Goal: Task Accomplishment & Management: Use online tool/utility

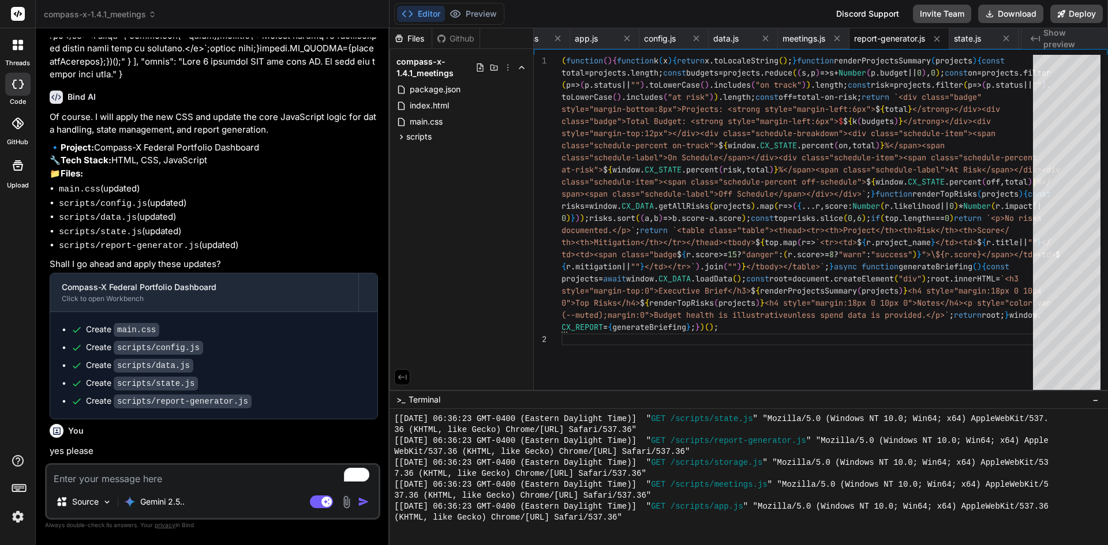
scroll to position [3971, 0]
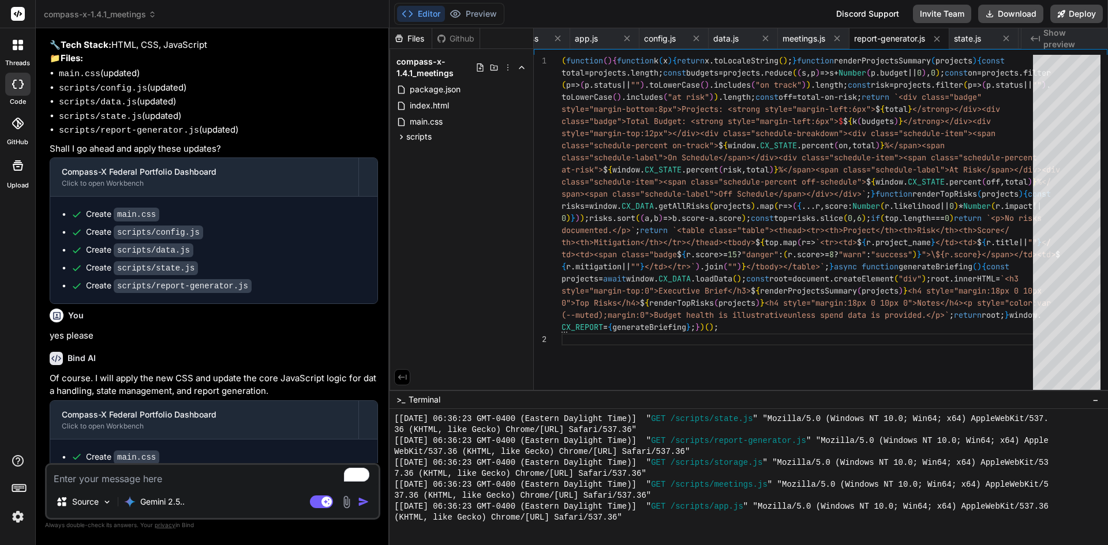
click at [494, 5] on div "Editor Preview" at bounding box center [449, 14] width 110 height 22
click at [494, 13] on button "Preview" at bounding box center [473, 14] width 57 height 16
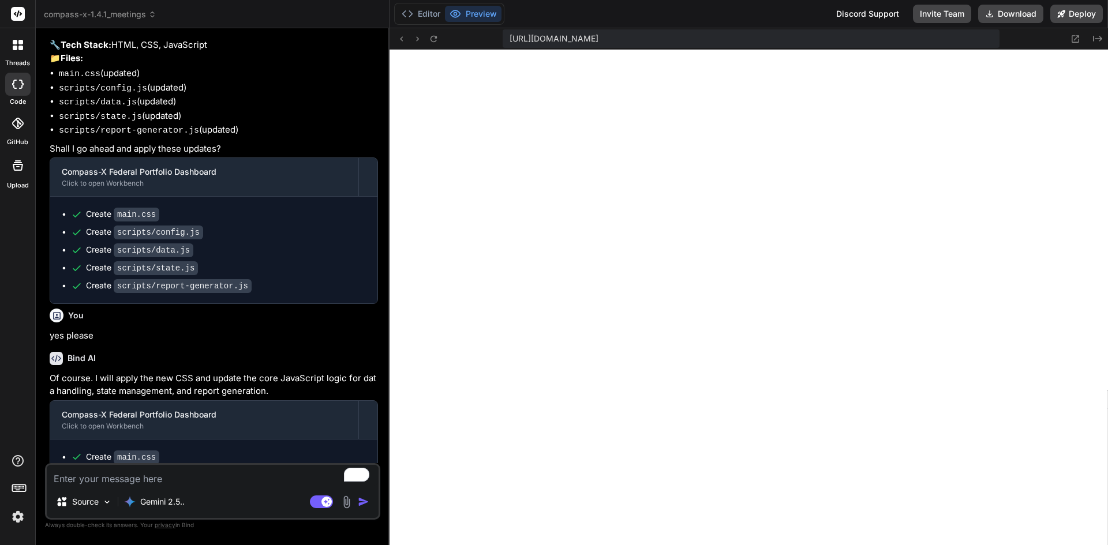
type textarea "x"
click at [218, 471] on textarea "To enrich screen reader interactions, please activate Accessibility in Grammarl…" at bounding box center [213, 475] width 332 height 21
paste textarea "{ "create": [ { "path": "scripts/app.js", "content": "/* Main app wiring with e…"
type textarea "{ "create": [ { "path": "scripts/app.js", "content": "/* Main app wiring with e…"
type textarea "x"
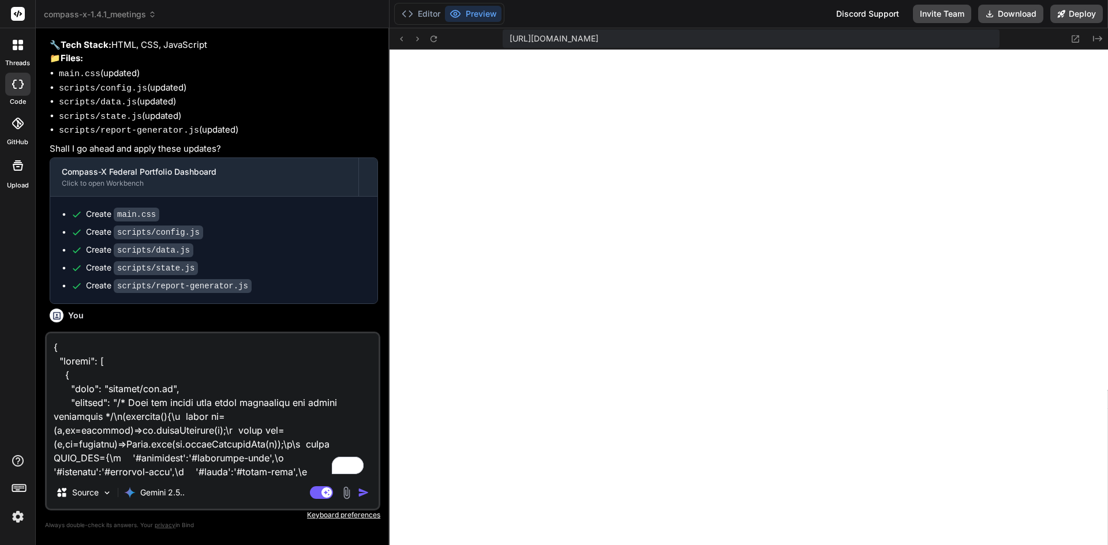
scroll to position [3214, 0]
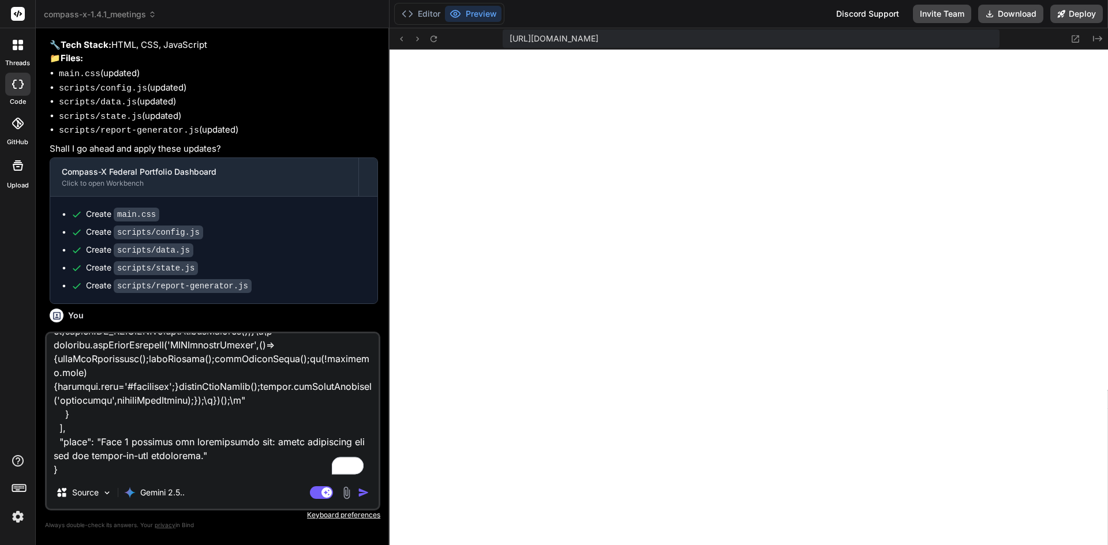
type textarea "{ "create": [ { "path": "scripts/app.js", "content": "/* Main app wiring with e…"
click at [370, 489] on button "button" at bounding box center [366, 493] width 16 height 12
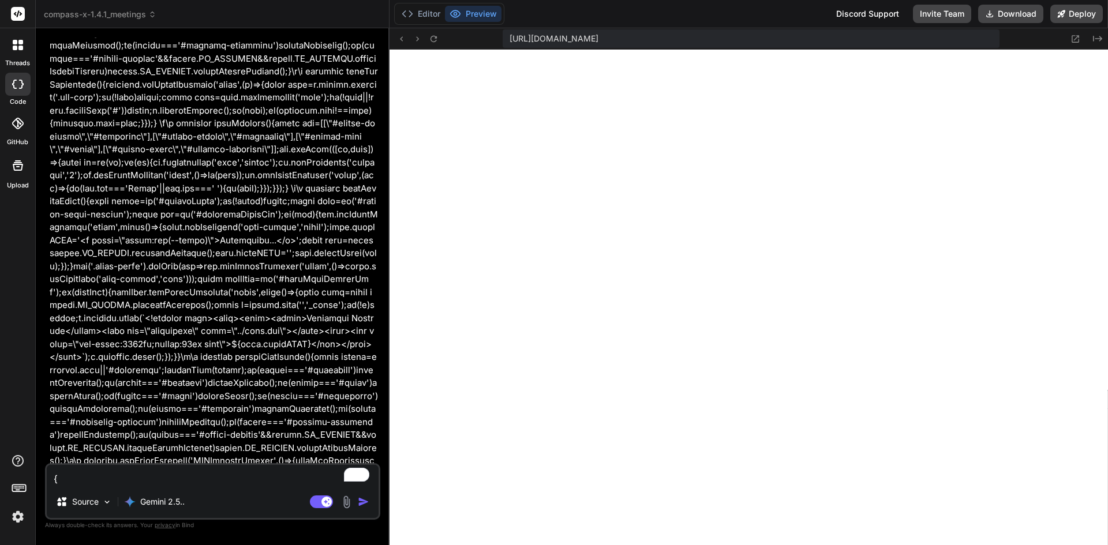
scroll to position [6376, 0]
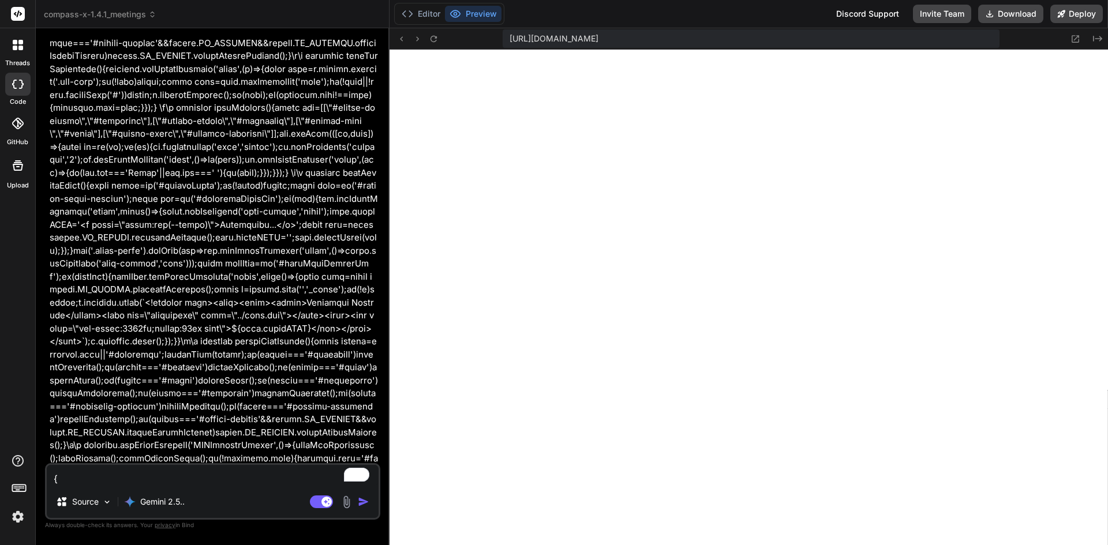
type textarea "x"
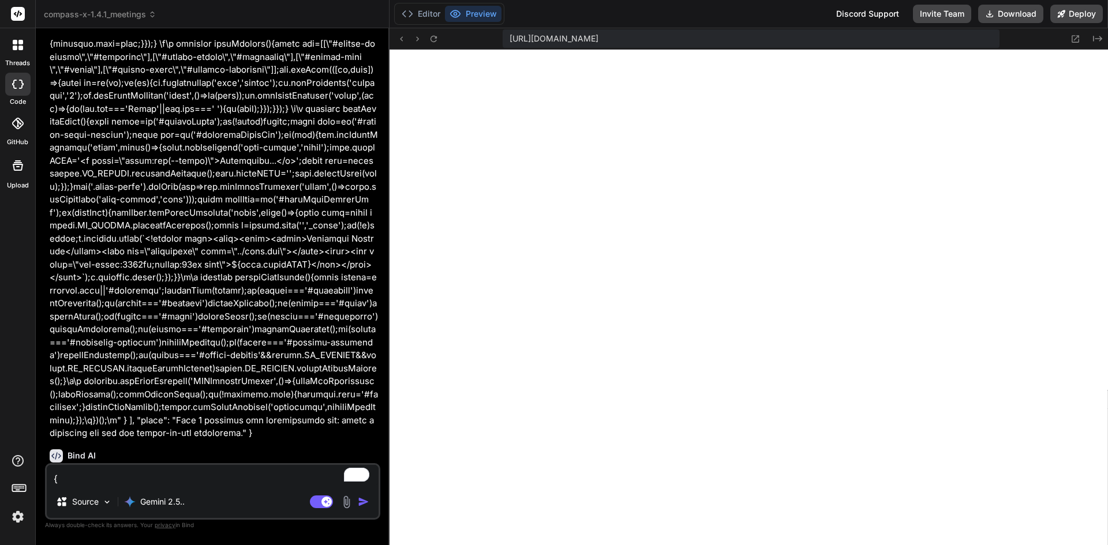
scroll to position [6442, 0]
click at [174, 470] on textarea "To enrich screen reader interactions, please activate Accessibility in Grammarl…" at bounding box center [213, 475] width 332 height 21
type textarea "y"
type textarea "x"
type textarea "ye"
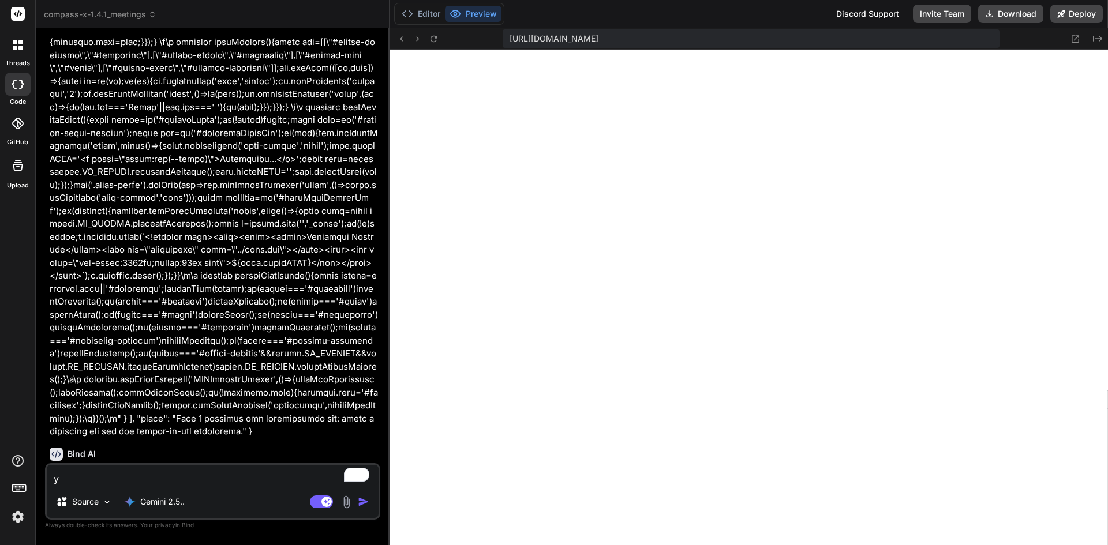
type textarea "x"
type textarea "yes"
type textarea "x"
type textarea "yes"
type textarea "x"
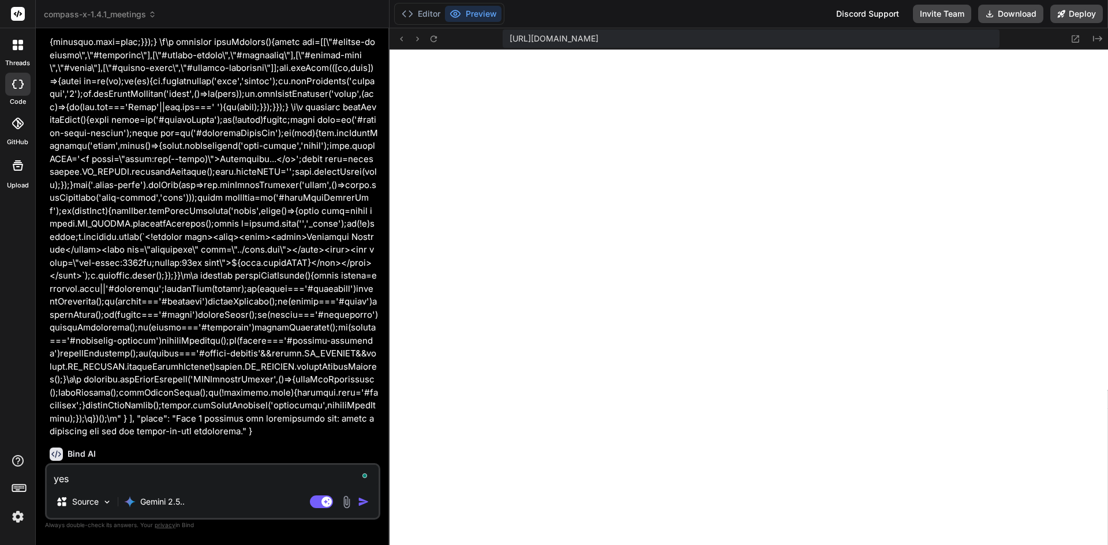
type textarea "yes p"
type textarea "x"
type textarea "yes pl"
type textarea "x"
type textarea "yes ple"
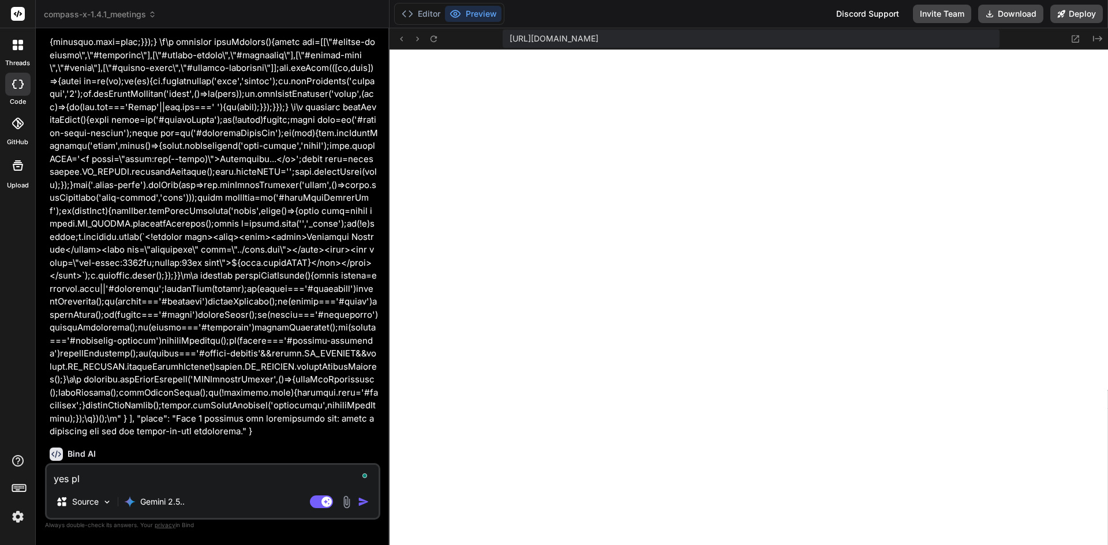
type textarea "x"
type textarea "yes plea"
type textarea "x"
type textarea "yes pleas"
type textarea "x"
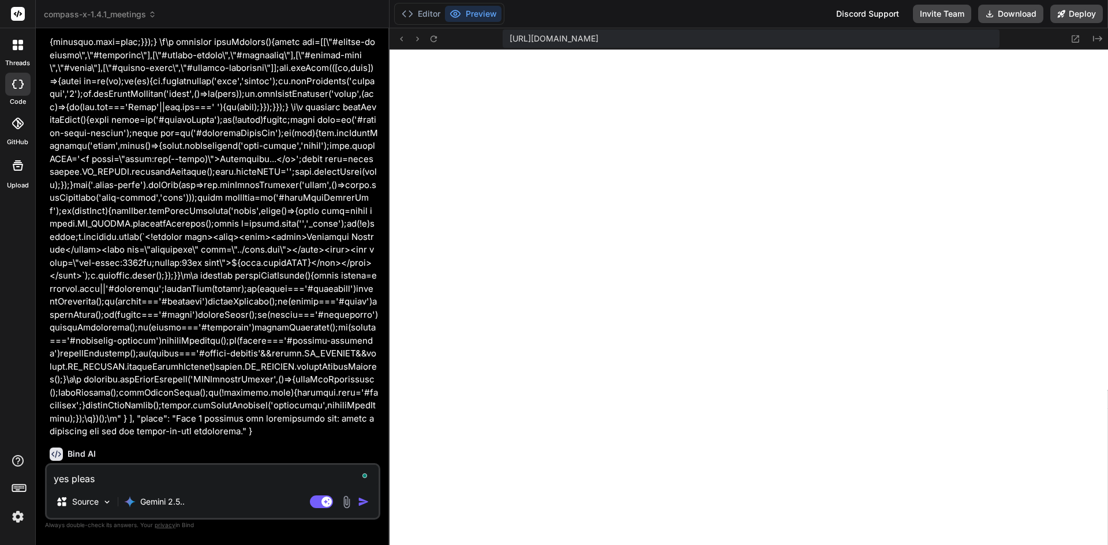
type textarea "yes please"
type textarea "x"
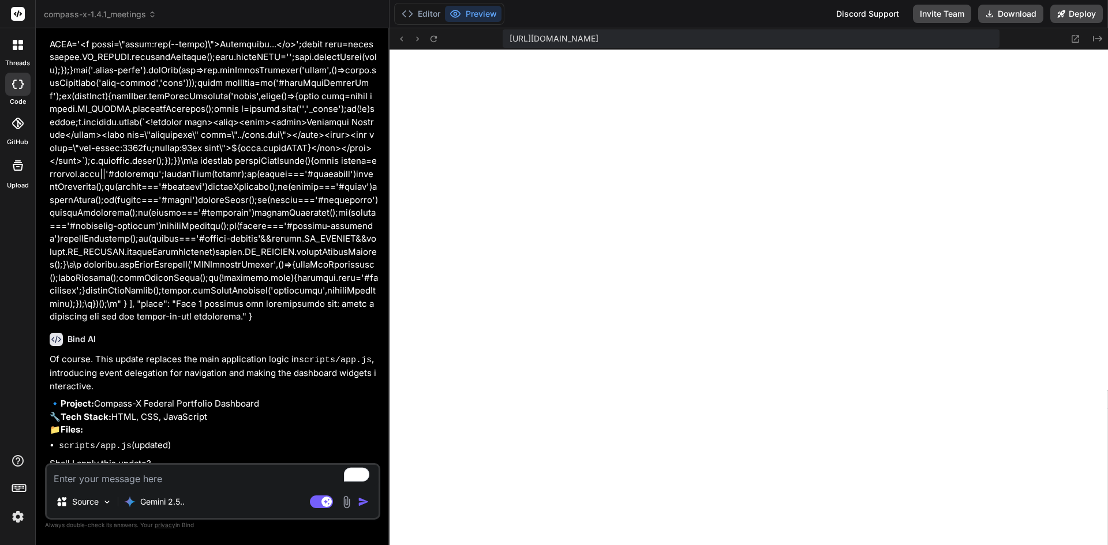
scroll to position [6561, 0]
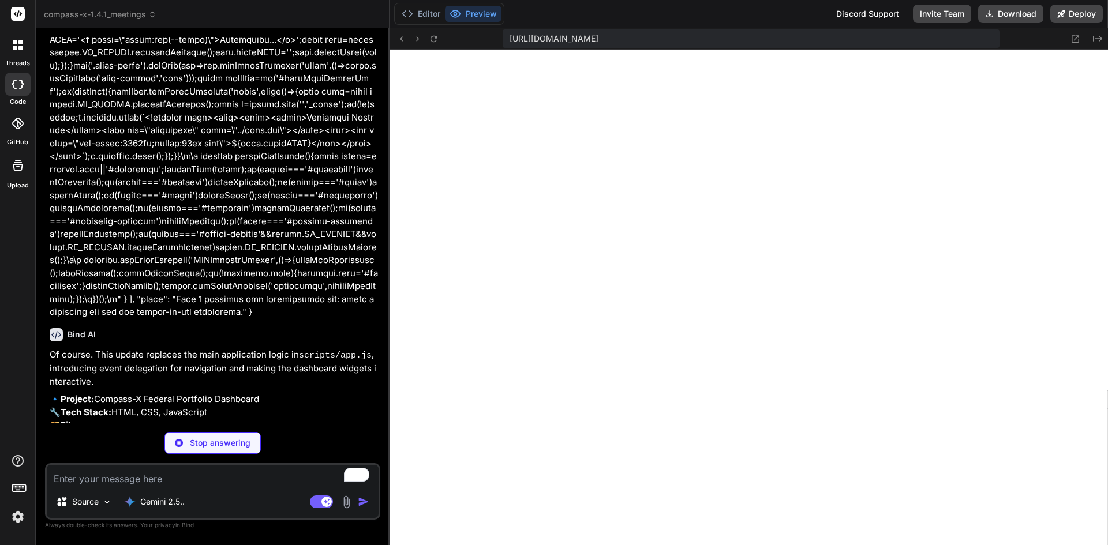
type textarea "x"
type textarea "='#portfolio')renderPortfolio();if(target==='#portfolio-timeline')renderTimelin…"
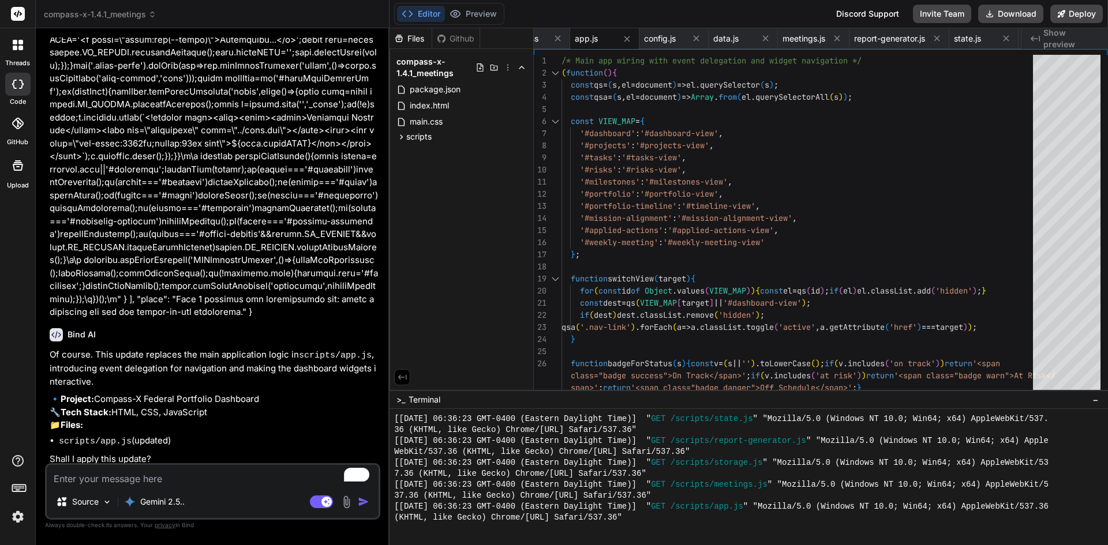
scroll to position [6600, 0]
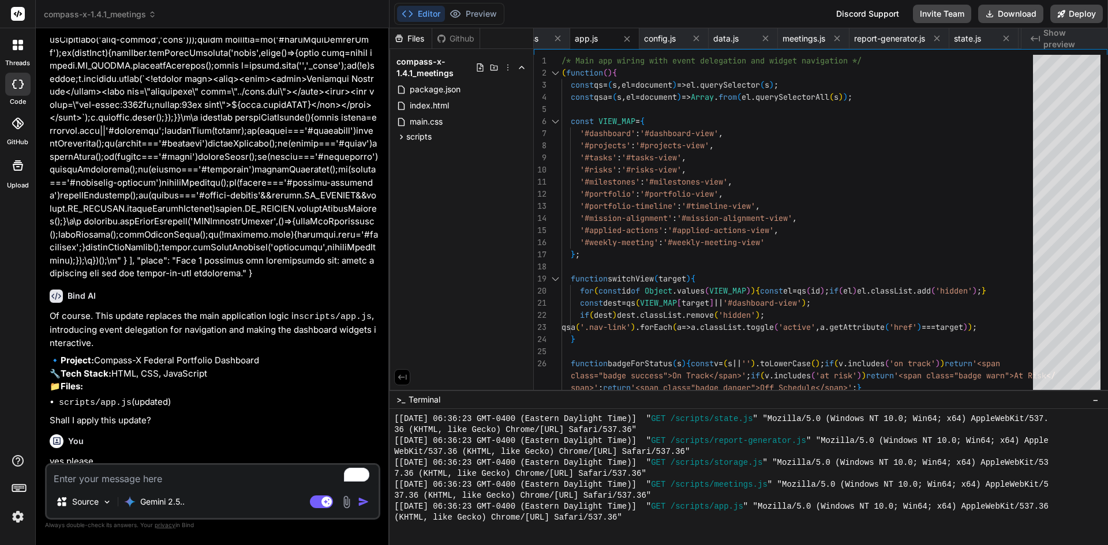
click at [170, 479] on textarea "To enrich screen reader interactions, please activate Accessibility in Grammarl…" at bounding box center [213, 475] width 332 height 21
click at [148, 473] on textarea "To enrich screen reader interactions, please activate Accessibility in Grammarl…" at bounding box center [213, 475] width 332 height 21
click at [475, 6] on button "Preview" at bounding box center [473, 14] width 57 height 16
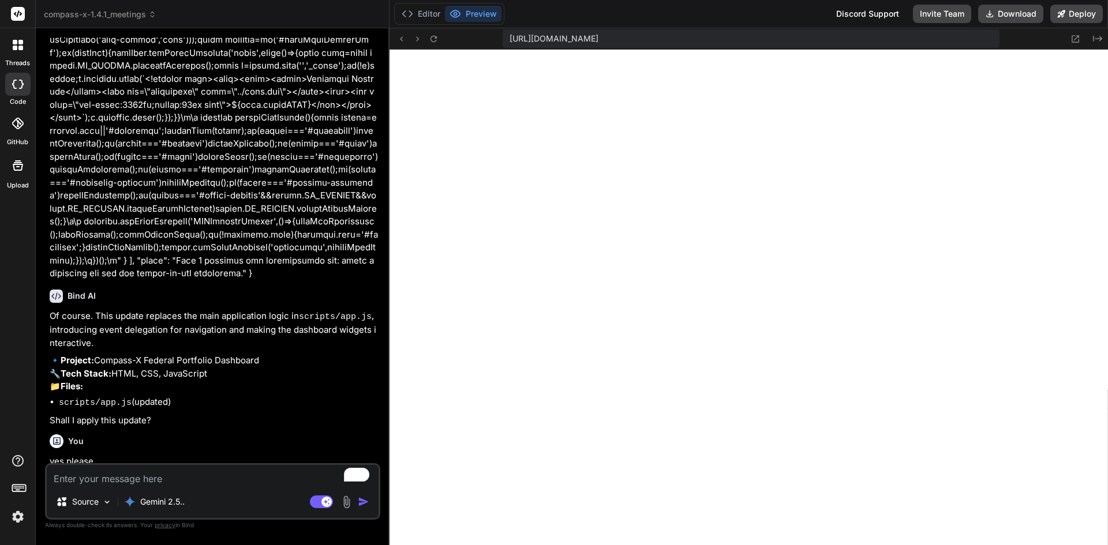
type textarea "x"
click at [155, 479] on textarea "To enrich screen reader interactions, please activate Accessibility in Grammarl…" at bounding box center [213, 475] width 332 height 21
type textarea "t"
type textarea "x"
type textarea "th"
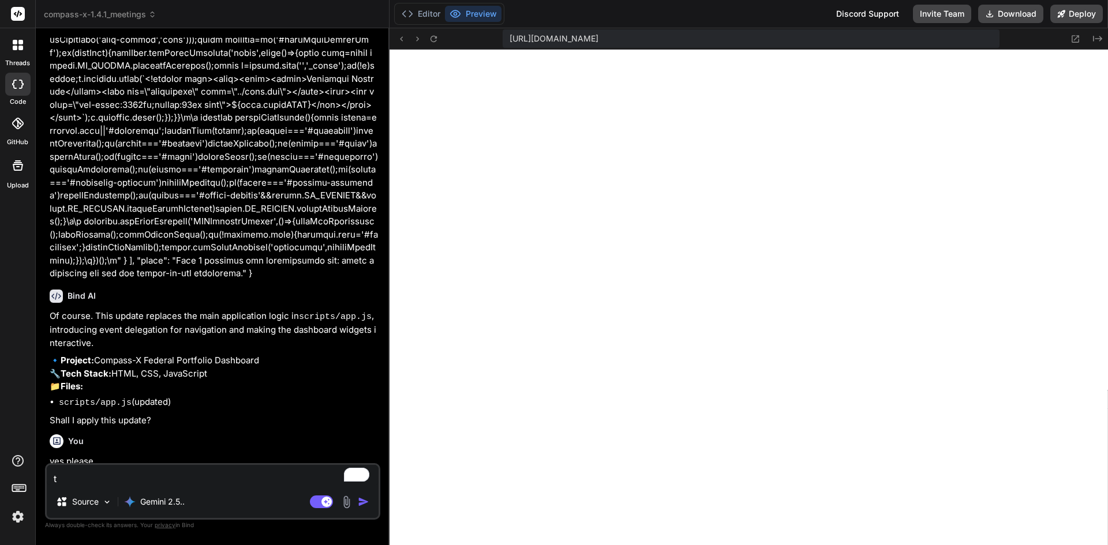
type textarea "x"
type textarea "tha"
type textarea "x"
type textarea "than"
type textarea "x"
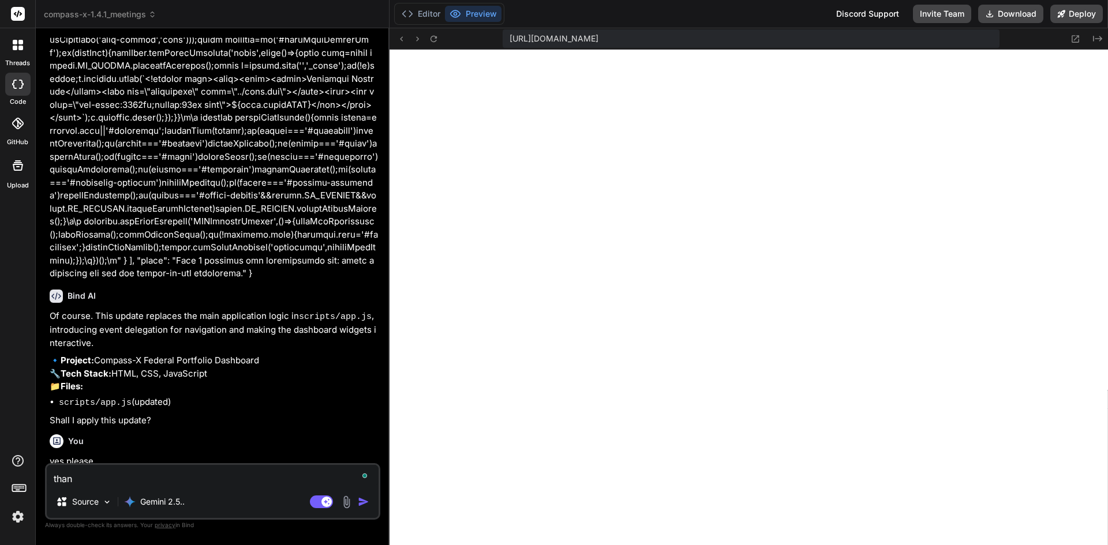
type textarea "thank"
type textarea "x"
type textarea "thank"
type textarea "x"
type textarea "thank y"
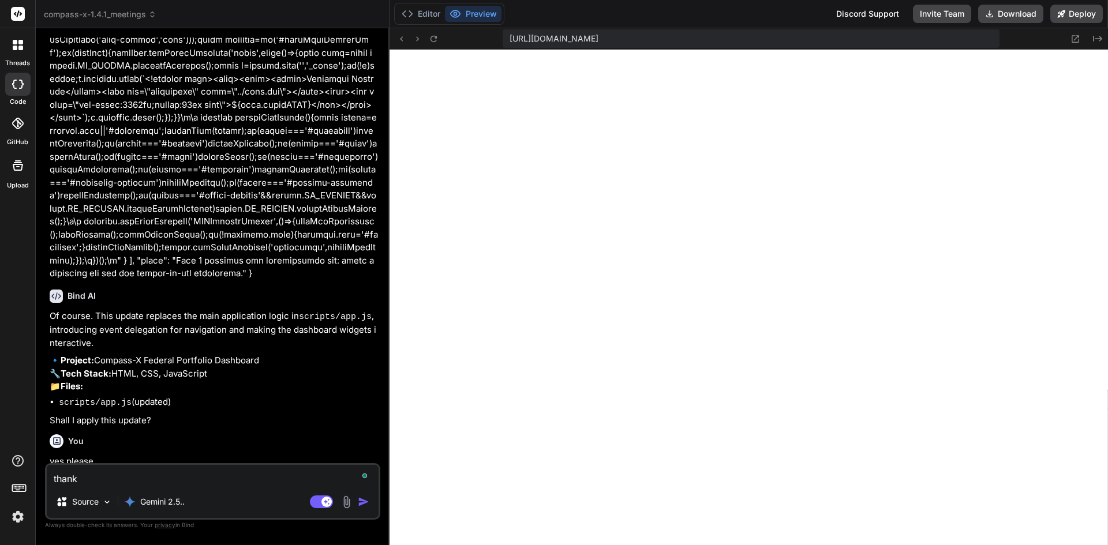
type textarea "x"
type textarea "thank yo"
type textarea "x"
type textarea "thank you"
type textarea "x"
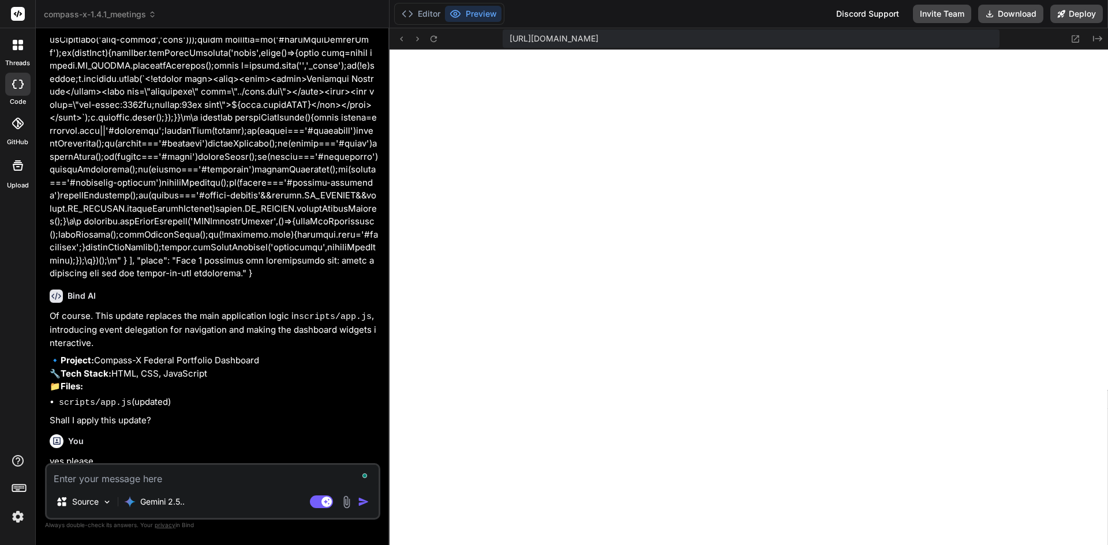
scroll to position [6719, 0]
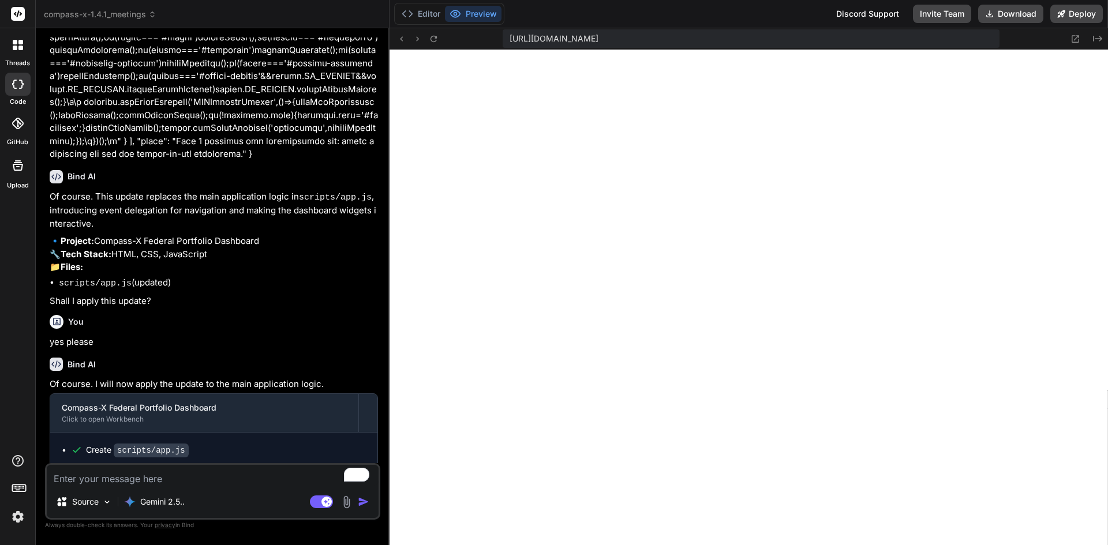
type textarea "x"
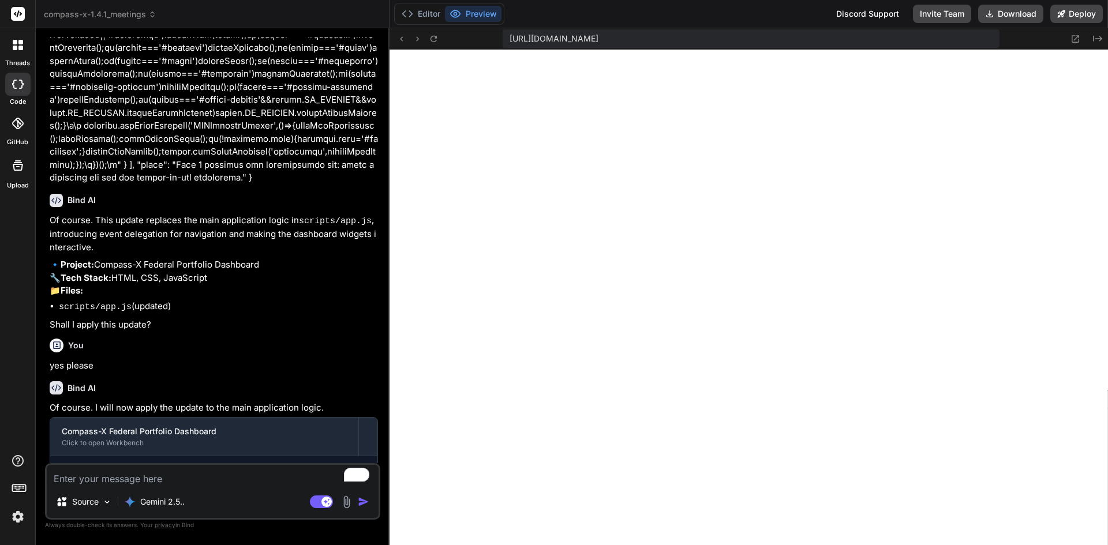
click at [17, 514] on img at bounding box center [18, 517] width 20 height 20
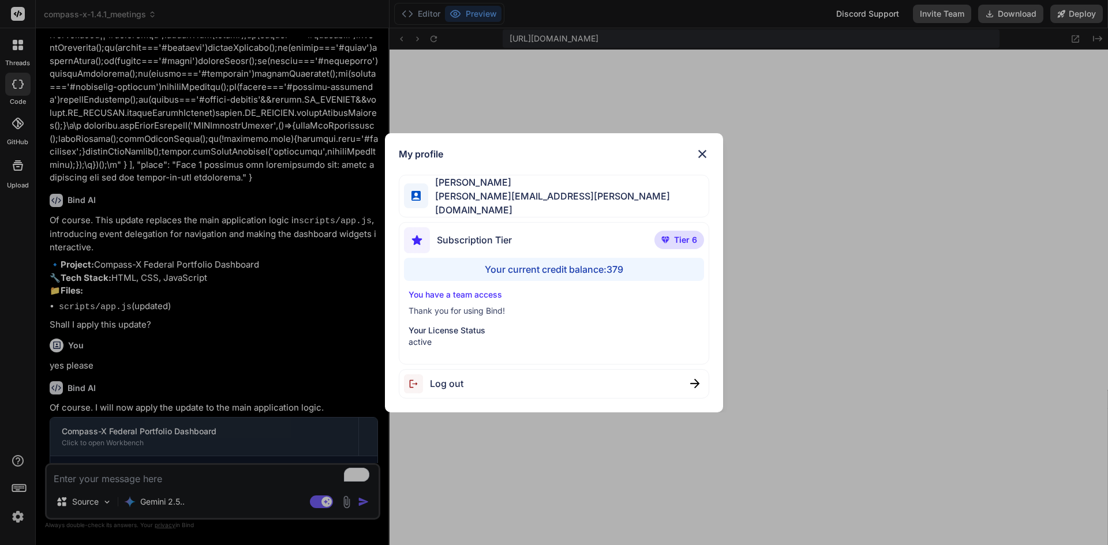
click at [119, 472] on div "My profile [PERSON_NAME] [PERSON_NAME][EMAIL_ADDRESS][PERSON_NAME][DOMAIN_NAME]…" at bounding box center [554, 272] width 1108 height 545
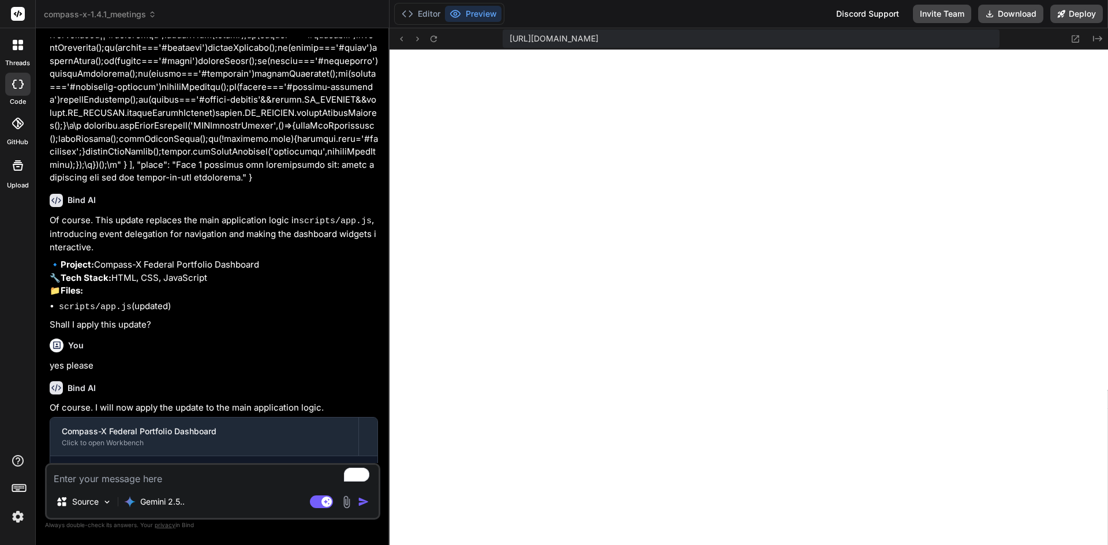
click at [119, 477] on textarea "To enrich screen reader interactions, please activate Accessibility in Grammarl…" at bounding box center [213, 475] width 332 height 21
paste textarea "{ "create": [ { "path": "scripts/storage.js", "content": "(function(){const KEY…"
type textarea "{ "create": [ { "path": "scripts/storage.js", "content": "(function(){const KEY…"
type textarea "x"
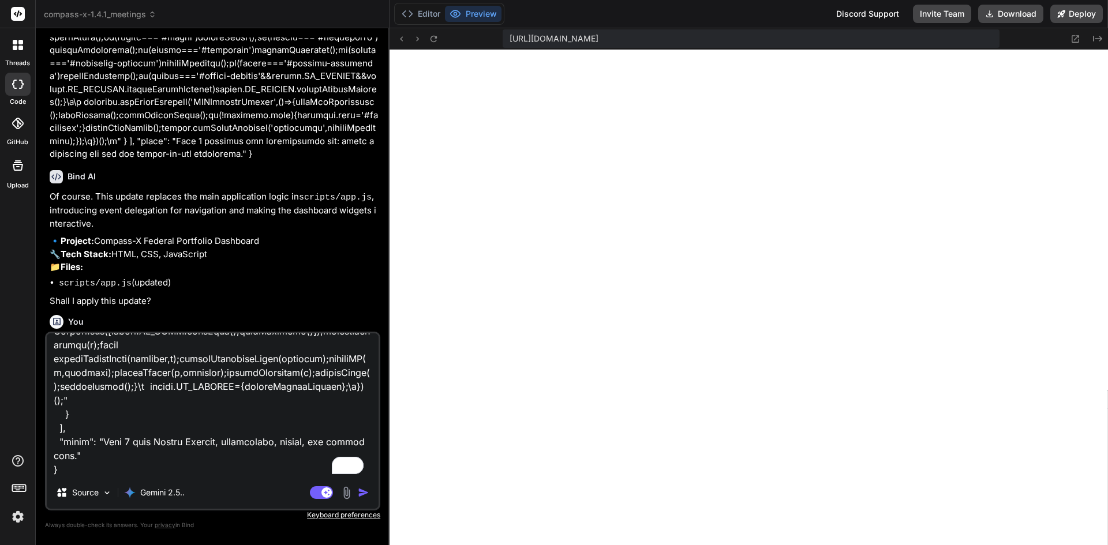
type textarea "{ "create": [ { "path": "scripts/storage.js", "content": "(function(){const KEY…"
click at [372, 488] on button "button" at bounding box center [366, 493] width 16 height 12
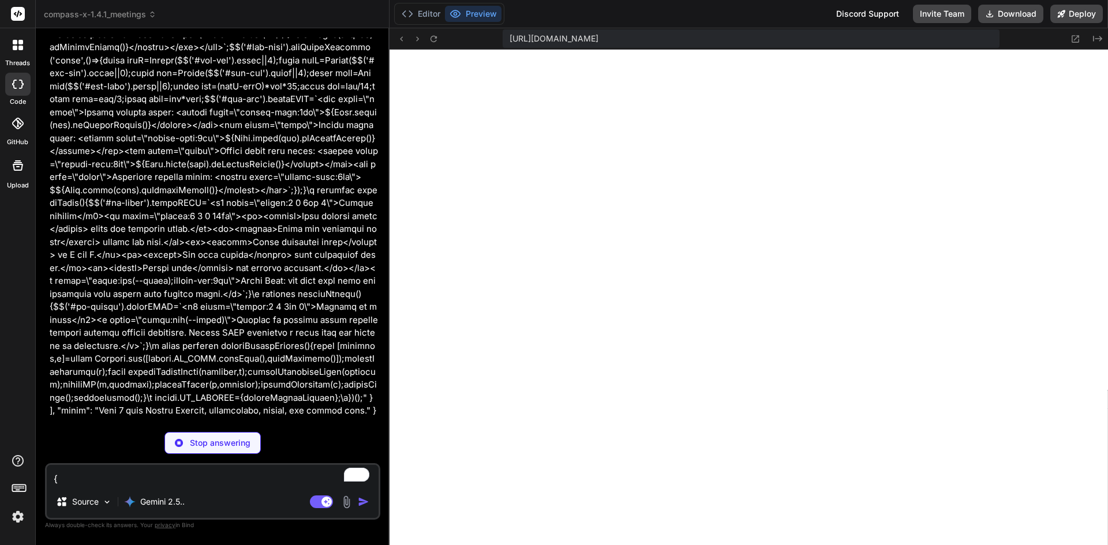
scroll to position [9478, 0]
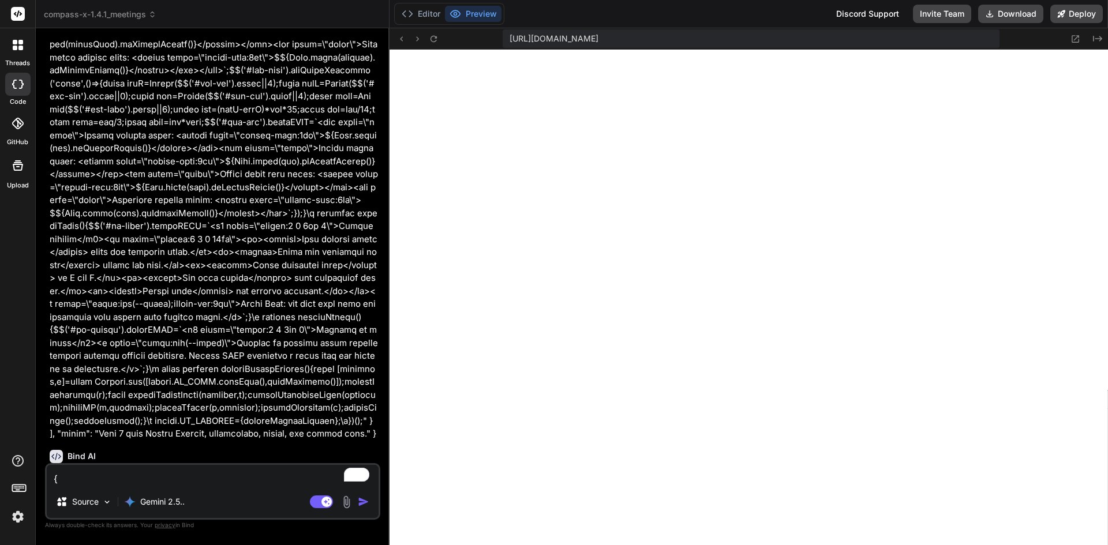
type textarea "x"
click at [253, 473] on textarea "To enrich screen reader interactions, please activate Accessibility in Grammarl…" at bounding box center [213, 475] width 332 height 21
type textarea "y"
type textarea "x"
type textarea "ye"
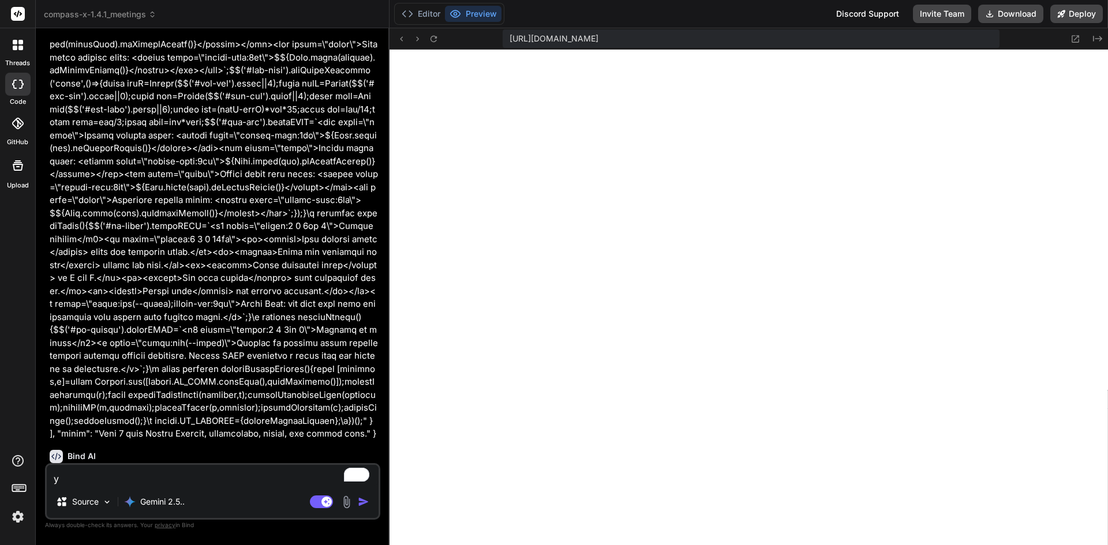
type textarea "x"
type textarea "yes"
type textarea "x"
type textarea "yes"
type textarea "x"
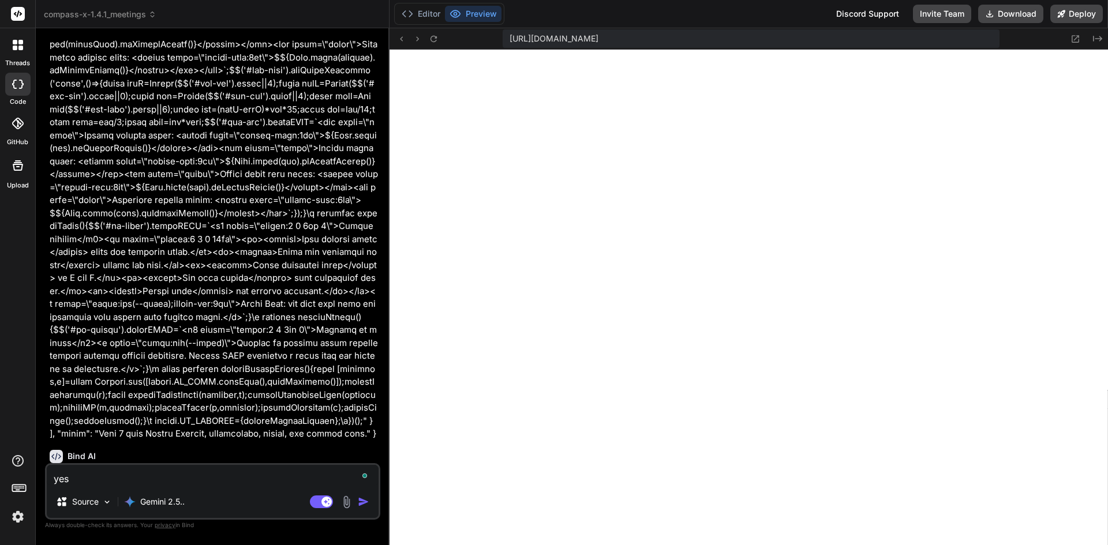
type textarea "yes p"
type textarea "x"
type textarea "yes pl"
type textarea "x"
type textarea "yes ple"
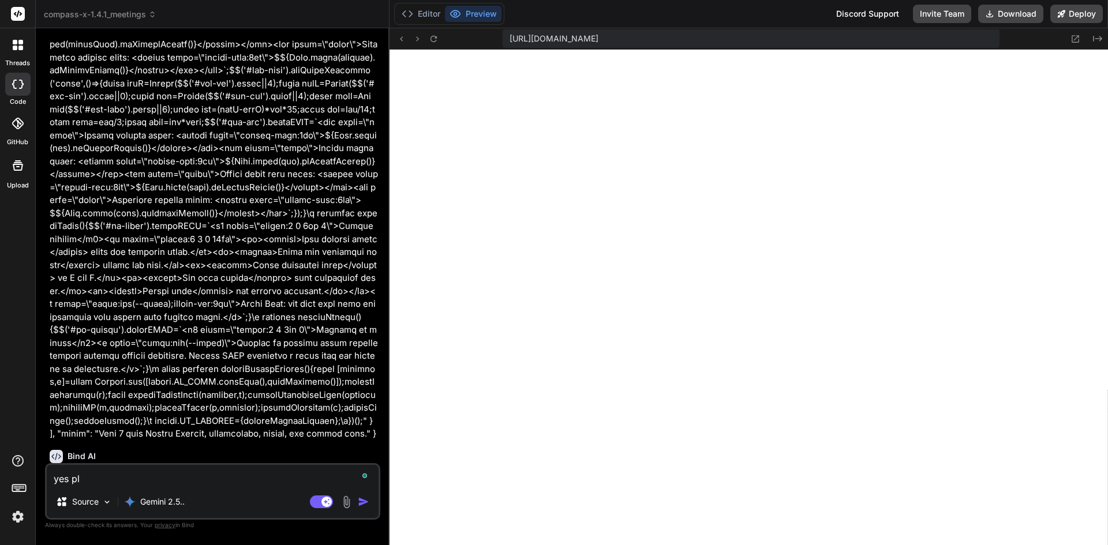
type textarea "x"
type textarea "yes plea"
type textarea "x"
type textarea "yes pleas"
type textarea "x"
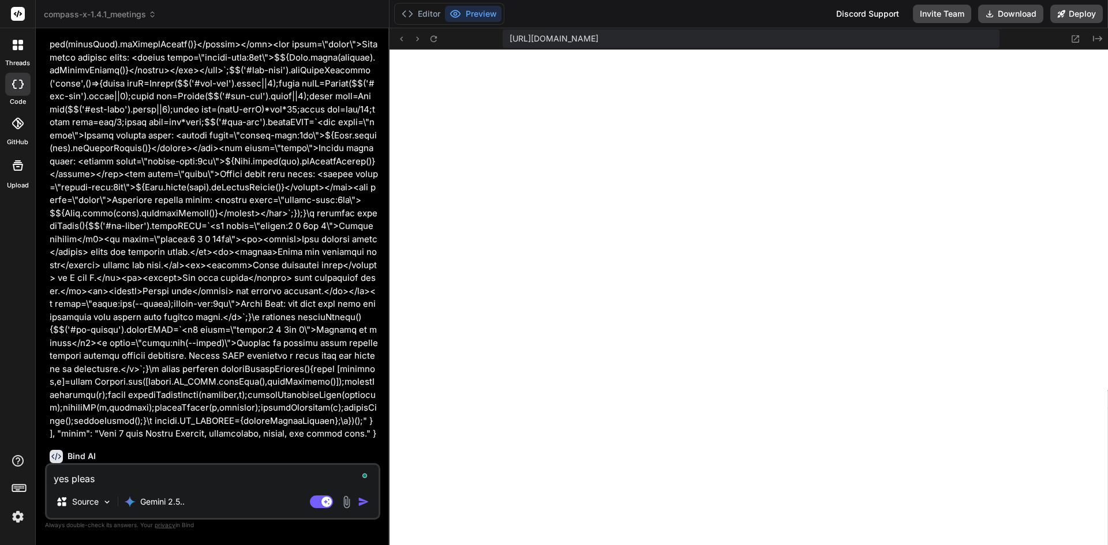
type textarea "yes please"
type textarea "x"
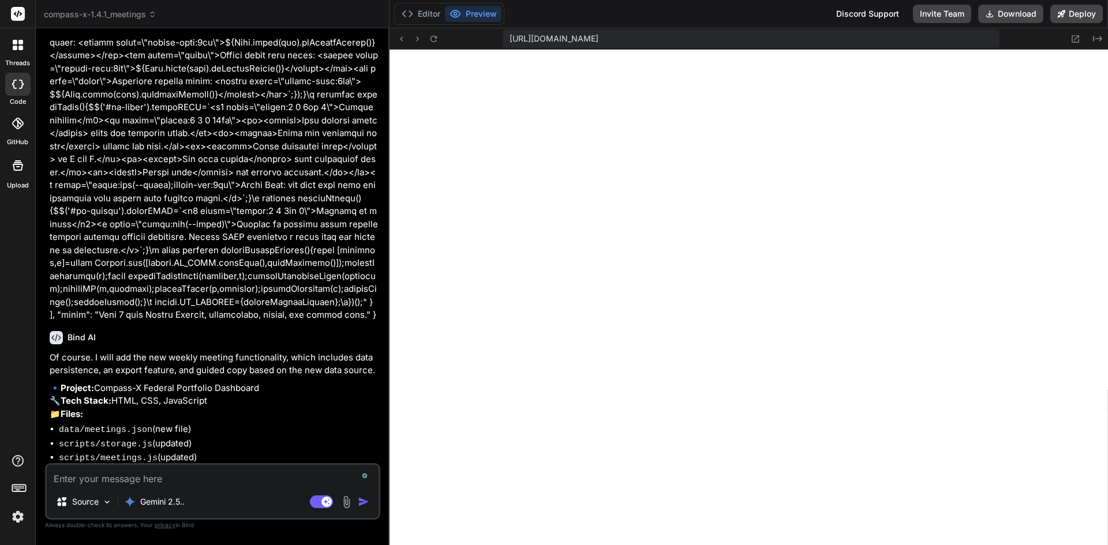
scroll to position [9597, 0]
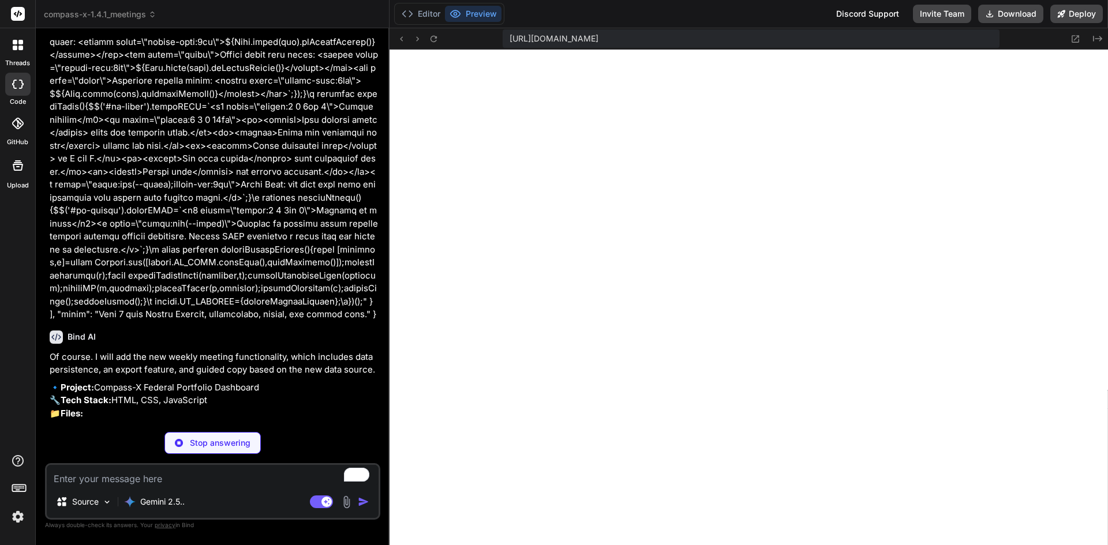
type textarea "x"
type textarea ""text":"Confirm if pilot counties can start with temporary microwave backhaul b…"
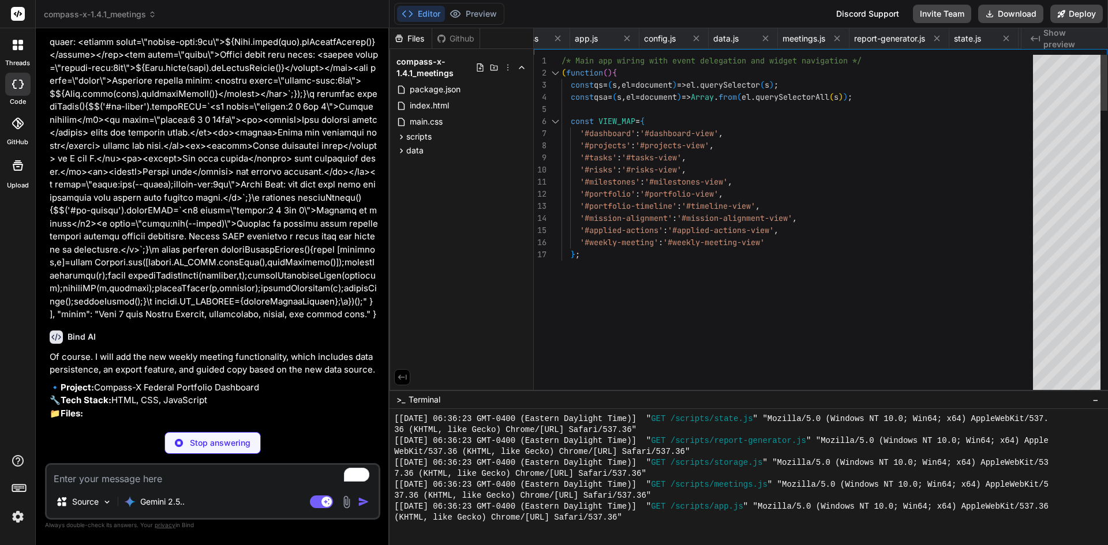
type textarea "x"
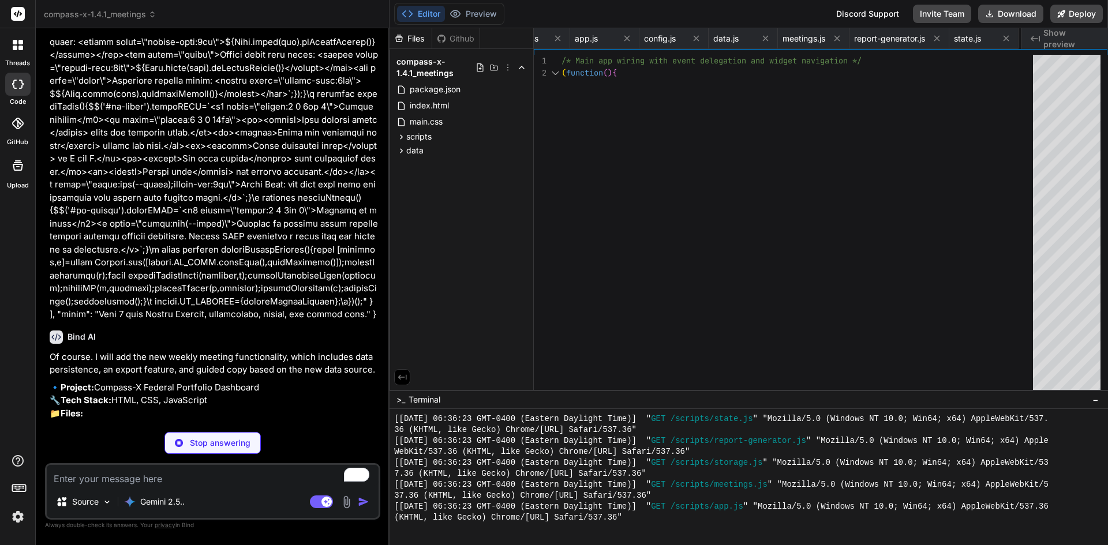
type textarea "x"
type textarea "{renderWeeklyMeeting};\n})();"
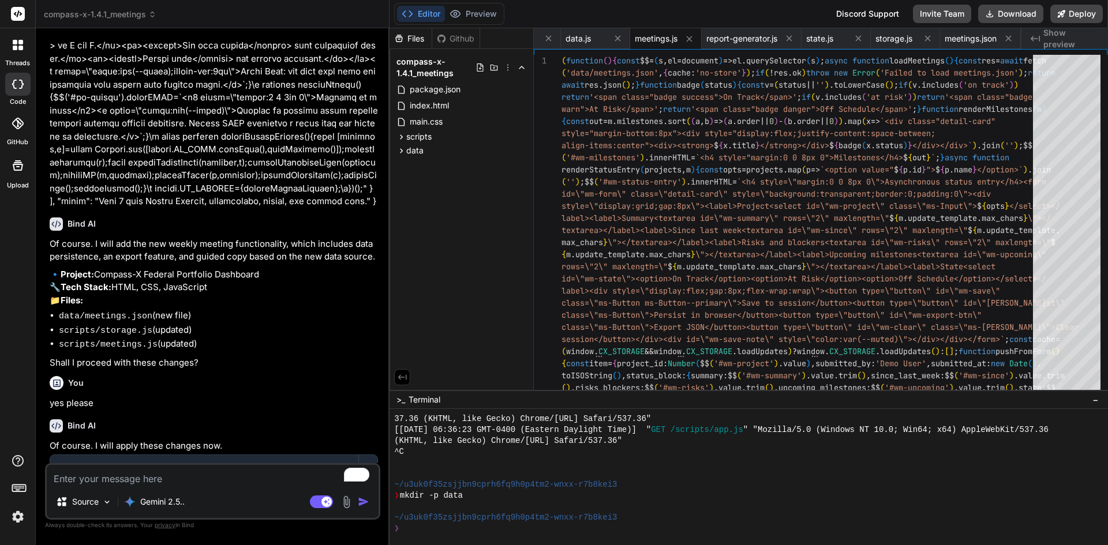
scroll to position [9715, 0]
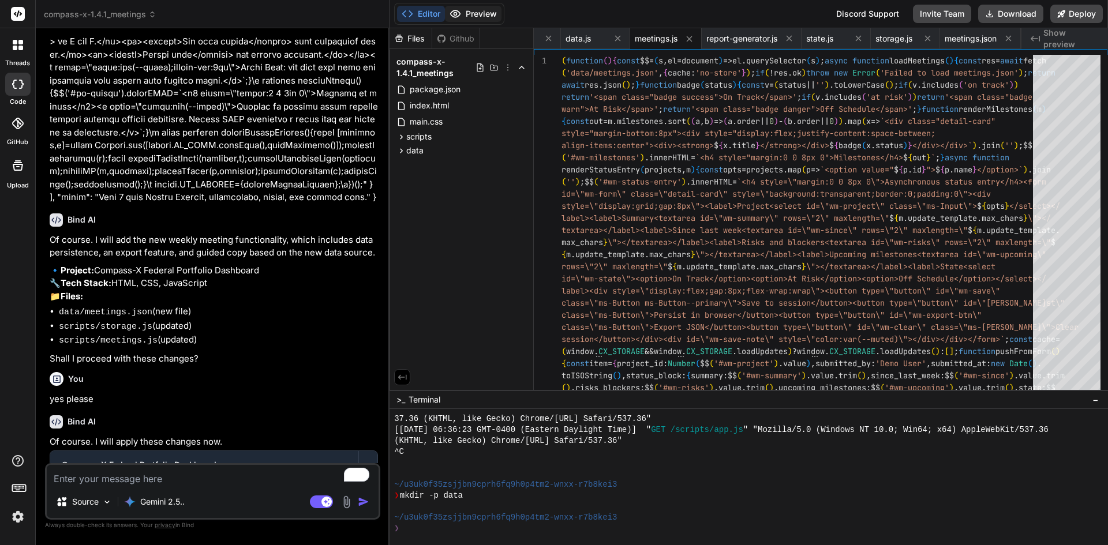
click at [471, 19] on button "Preview" at bounding box center [473, 14] width 57 height 16
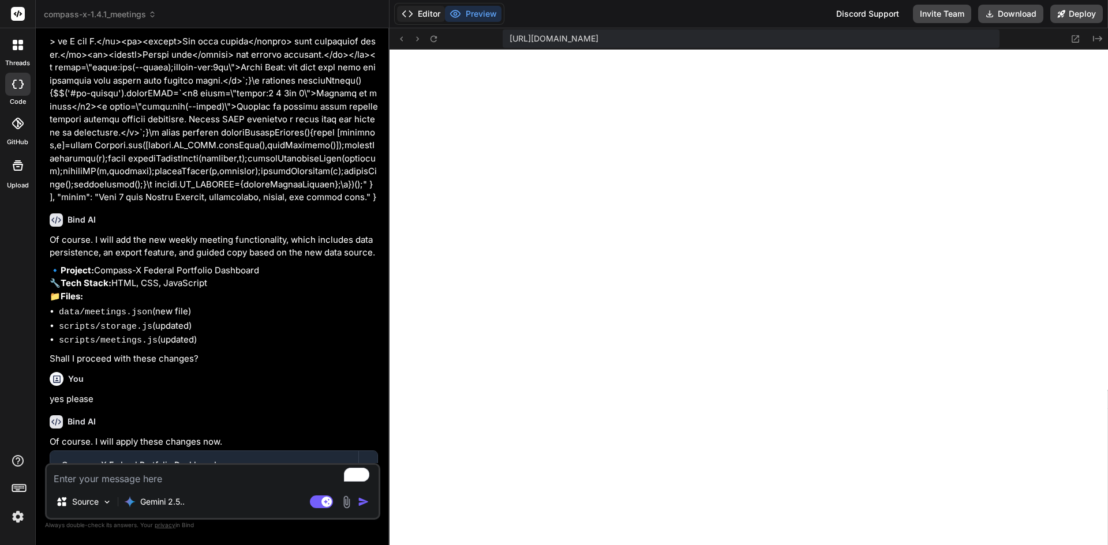
click at [417, 18] on button "Editor" at bounding box center [421, 14] width 48 height 16
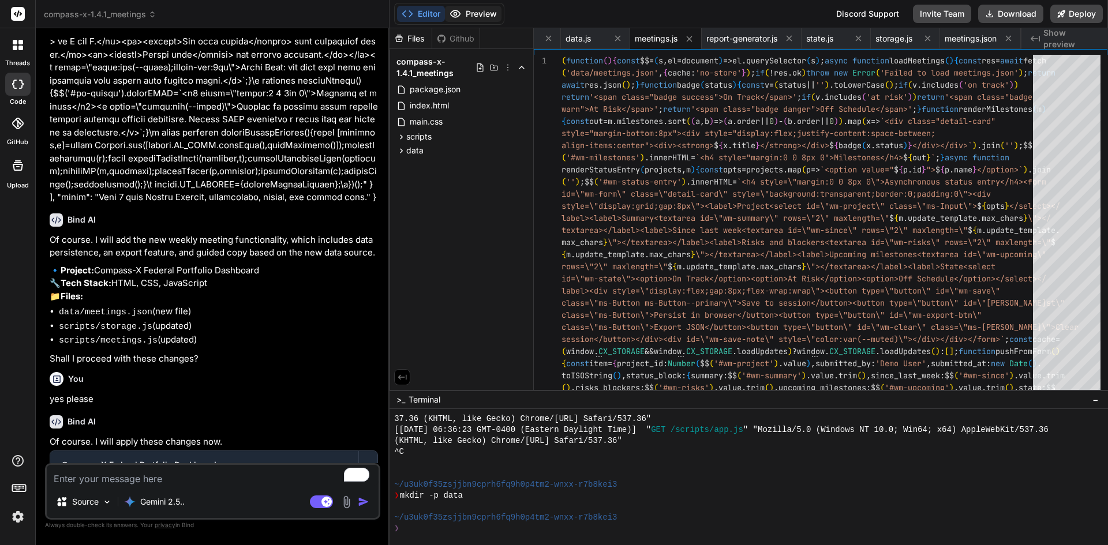
click at [482, 17] on button "Preview" at bounding box center [473, 14] width 57 height 16
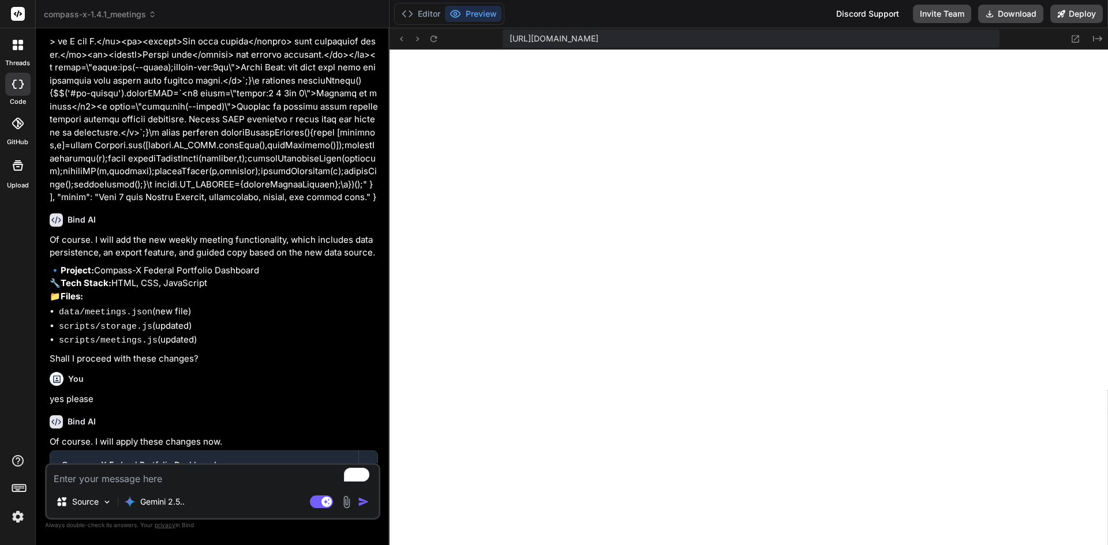
click at [23, 519] on img at bounding box center [18, 517] width 20 height 20
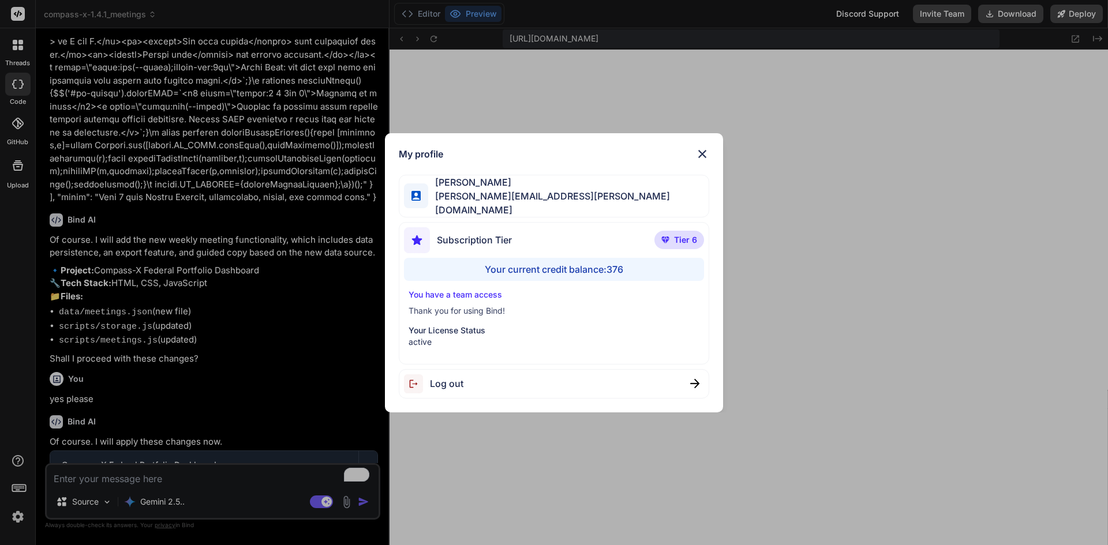
click at [23, 519] on div "My profile [PERSON_NAME] [PERSON_NAME][EMAIL_ADDRESS][PERSON_NAME][DOMAIN_NAME]…" at bounding box center [554, 272] width 1108 height 545
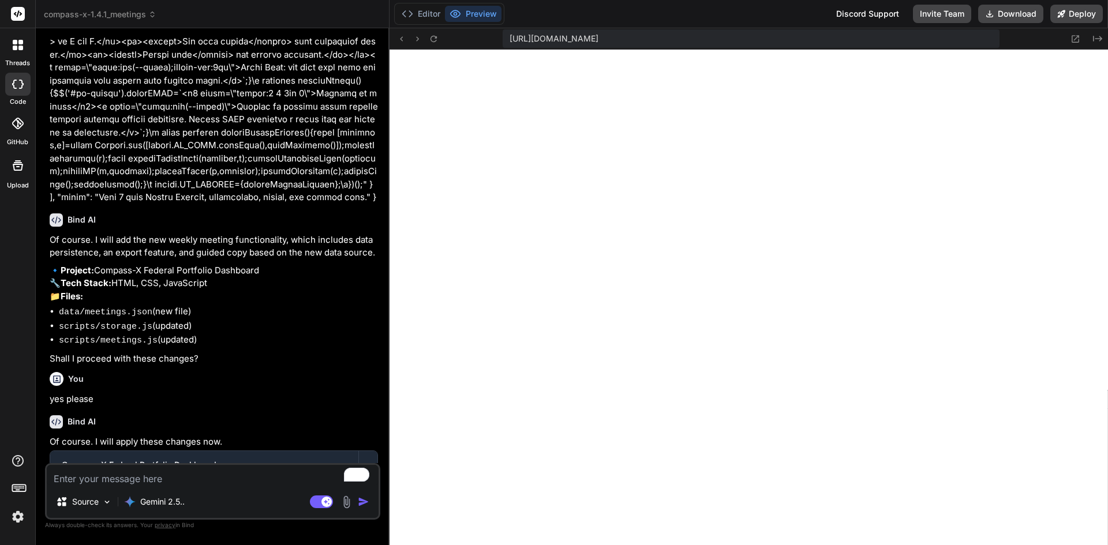
click at [204, 470] on textarea "To enrich screen reader interactions, please activate Accessibility in Grammarl…" at bounding box center [213, 475] width 332 height 21
click at [28, 120] on div at bounding box center [17, 123] width 25 height 25
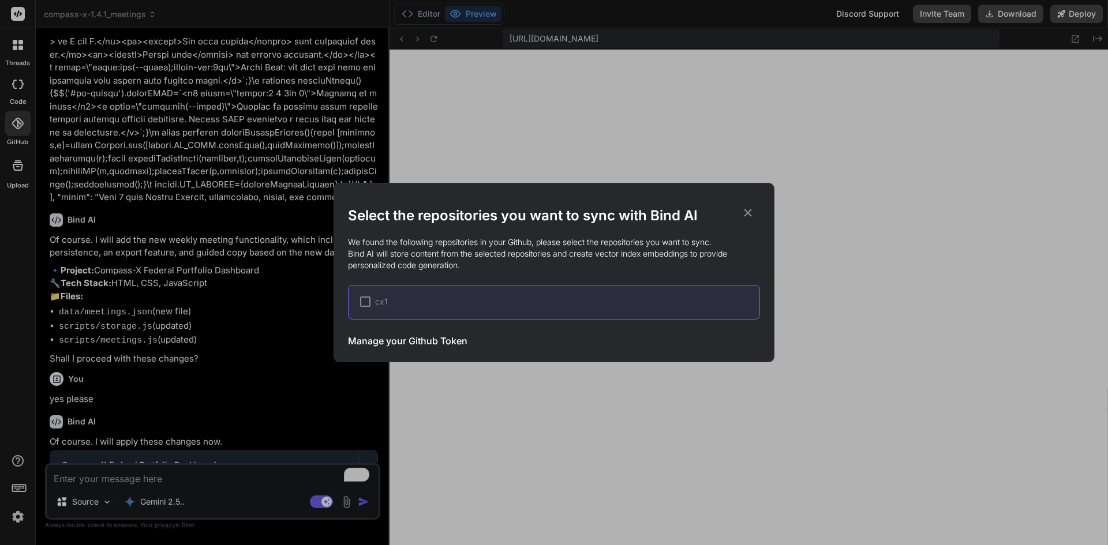
click at [433, 301] on div "cx1" at bounding box center [559, 302] width 399 height 12
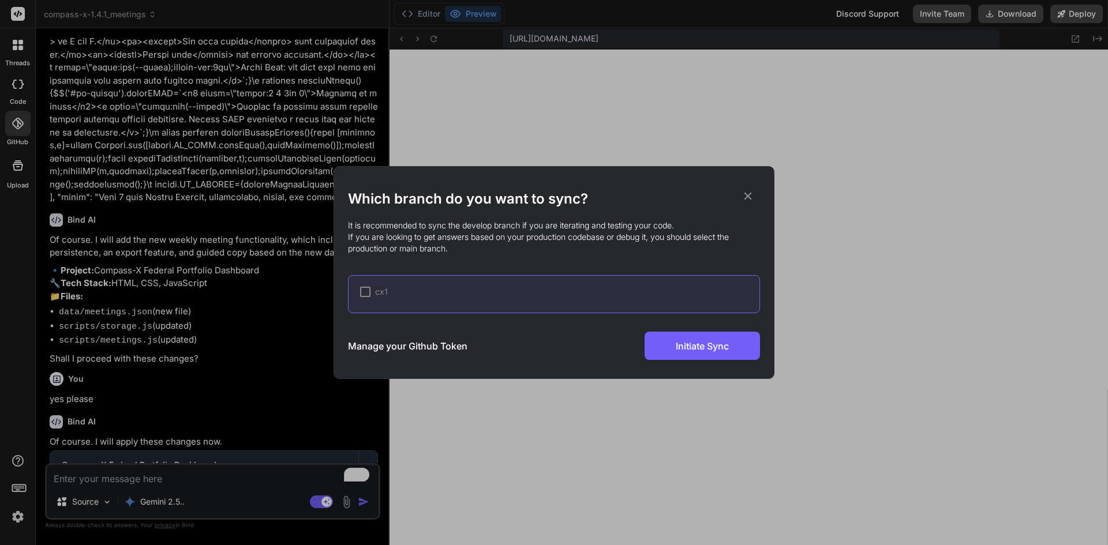
click at [351, 288] on div "cx1" at bounding box center [554, 294] width 412 height 38
click at [361, 288] on div at bounding box center [365, 292] width 10 height 10
click at [428, 342] on h3 "Manage your Github Token" at bounding box center [407, 346] width 119 height 14
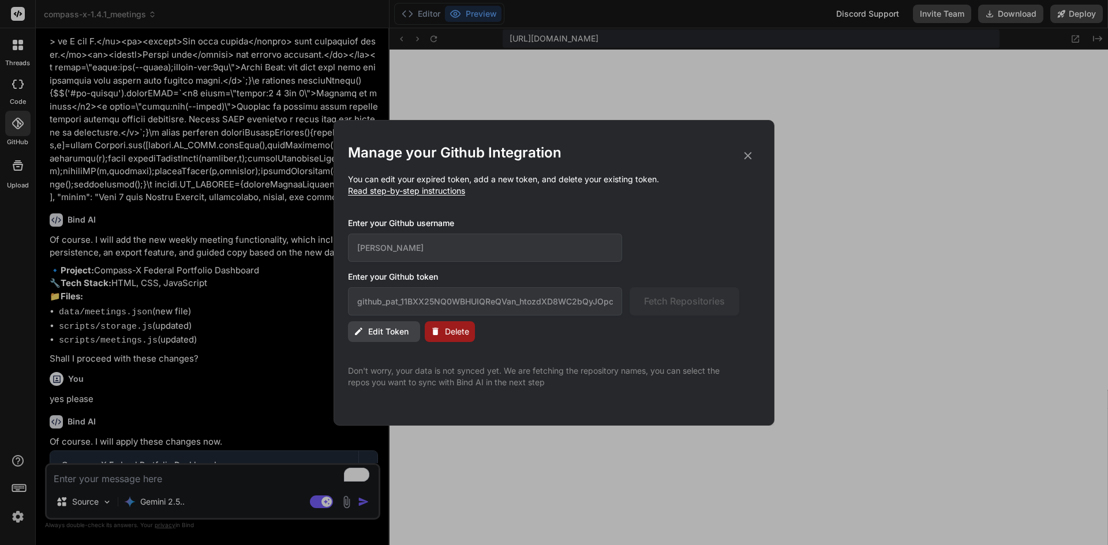
click at [369, 329] on span "Edit Token" at bounding box center [388, 332] width 40 height 12
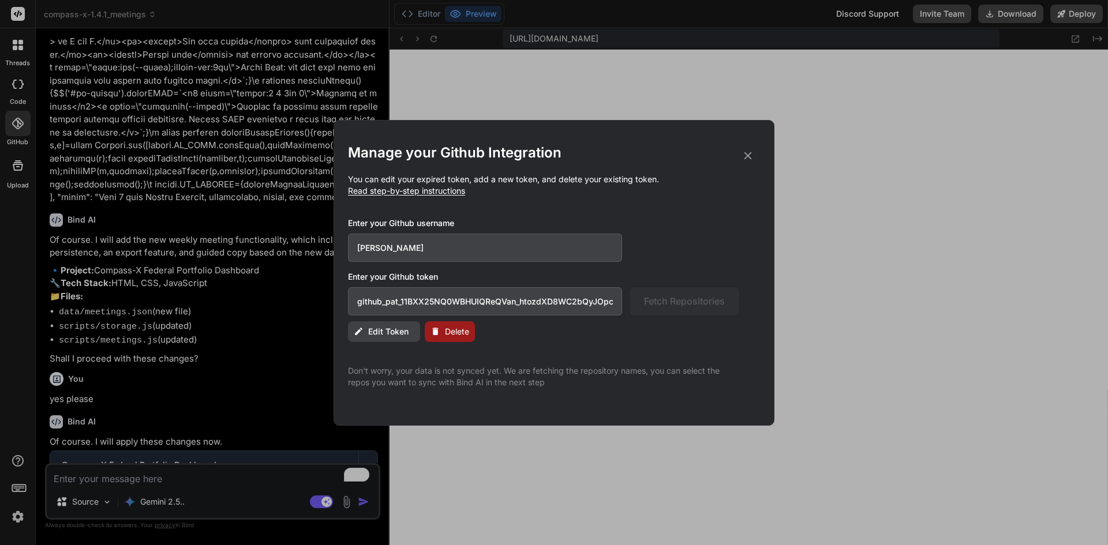
click at [365, 322] on button "Edit Token" at bounding box center [384, 331] width 72 height 21
click at [457, 372] on p "Don't worry, your data is not synced yet. We are fetching the repository names,…" at bounding box center [543, 376] width 391 height 23
click at [684, 271] on h3 "Enter your Github token" at bounding box center [554, 277] width 412 height 12
click at [496, 303] on input "github_pat_11BXX25NQ0WBHUIQReQVan_htozdXD8WC2bQyJOpcn9JZqPhMyyUXsEd5JShv3ZHLxNV…" at bounding box center [485, 301] width 274 height 28
click at [543, 301] on input "github_pat_11BXX25NQ0WBHUIQReQVan_htozdXD8WC2bQyJOpcn9JZqPhMyyUXsEd5JShv3ZHLxNV…" at bounding box center [485, 301] width 274 height 28
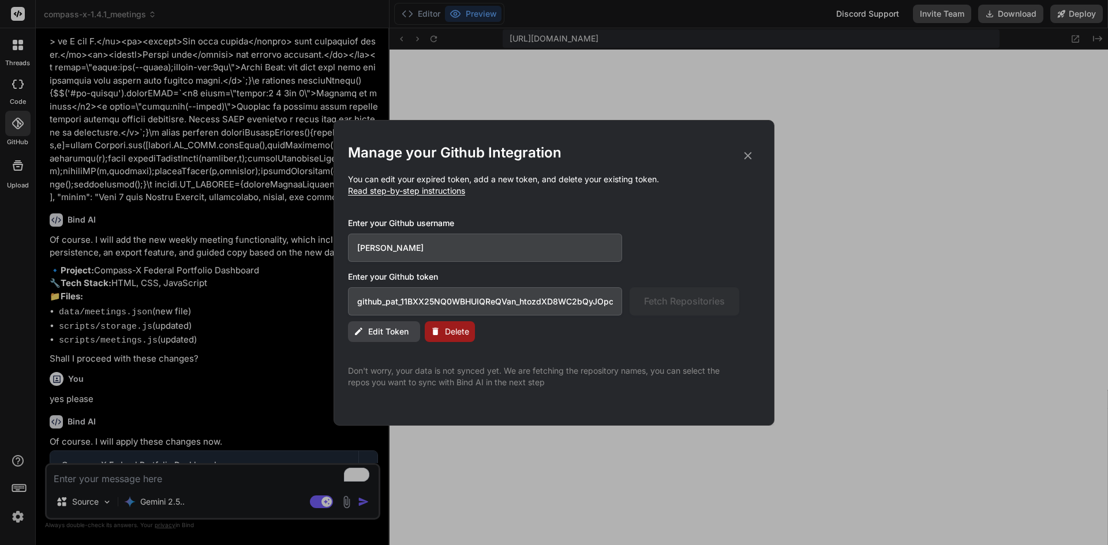
click at [568, 242] on input "[PERSON_NAME]" at bounding box center [485, 248] width 274 height 28
click at [373, 329] on span "Edit Token" at bounding box center [388, 332] width 40 height 12
click at [749, 161] on icon at bounding box center [747, 155] width 13 height 13
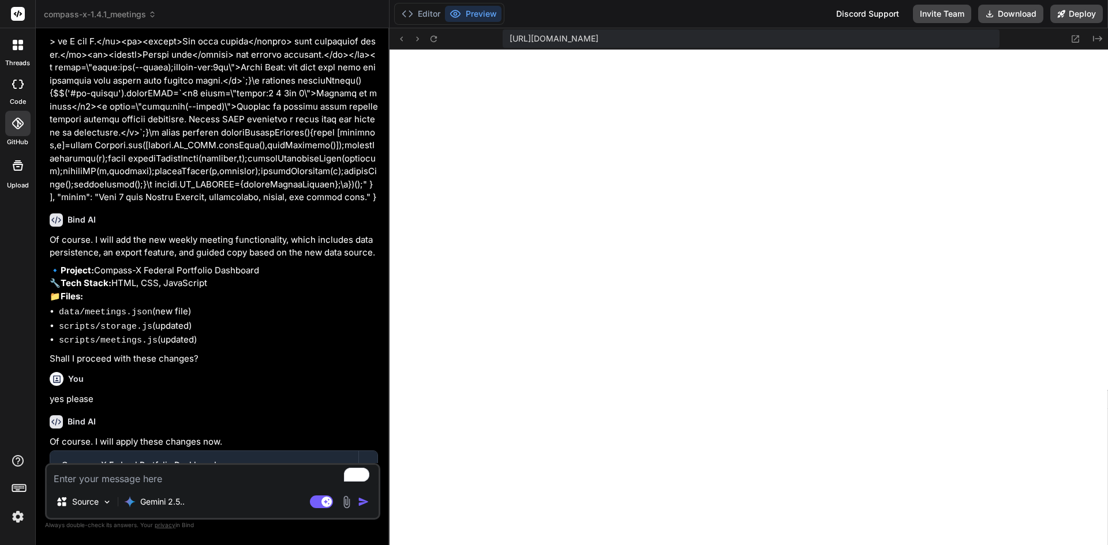
click at [12, 128] on icon at bounding box center [18, 124] width 12 height 12
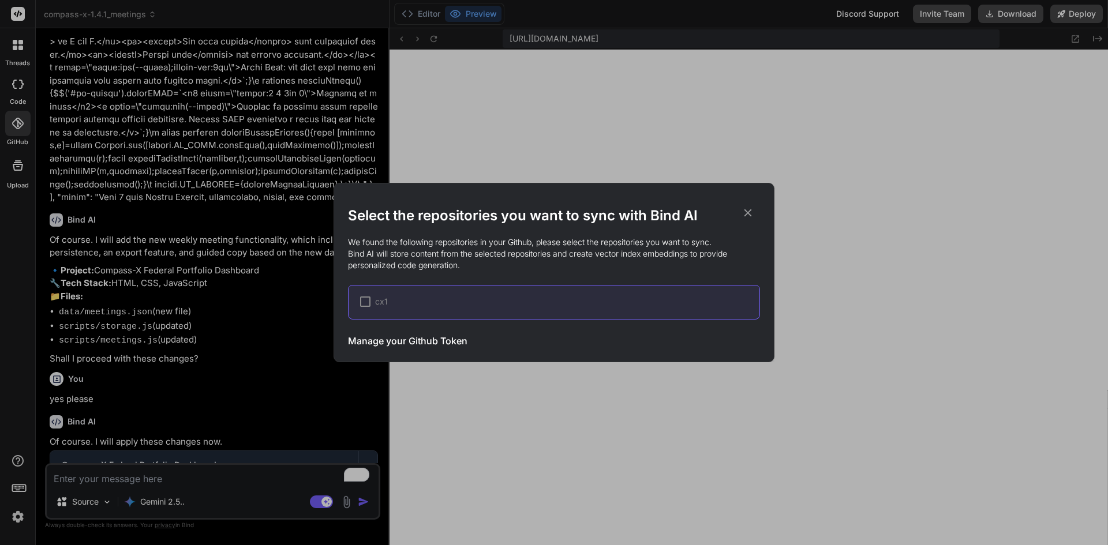
click at [374, 302] on div "cx1" at bounding box center [374, 302] width 28 height 12
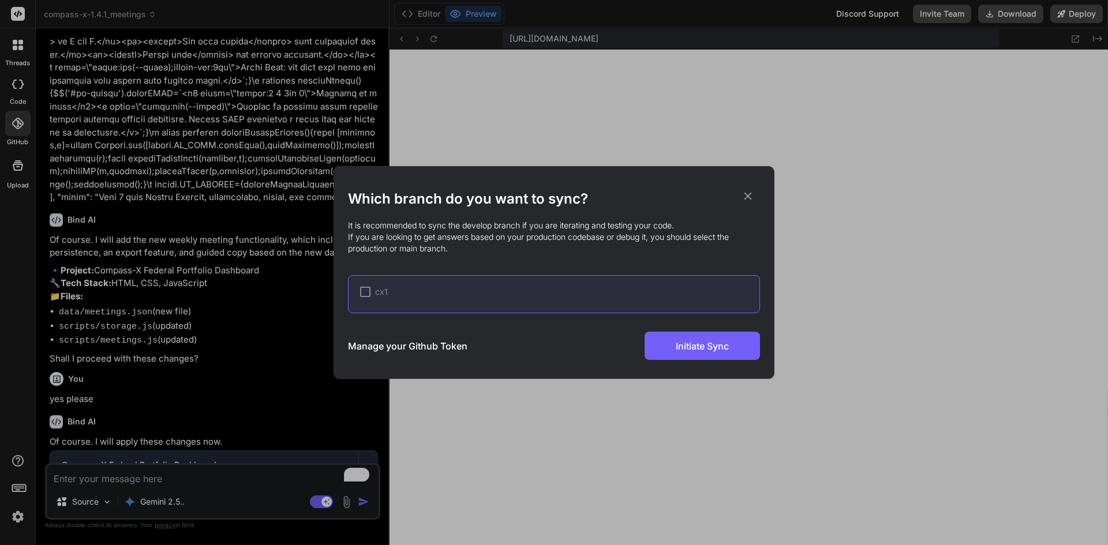
click at [372, 344] on h3 "Manage your Github Token" at bounding box center [407, 346] width 119 height 14
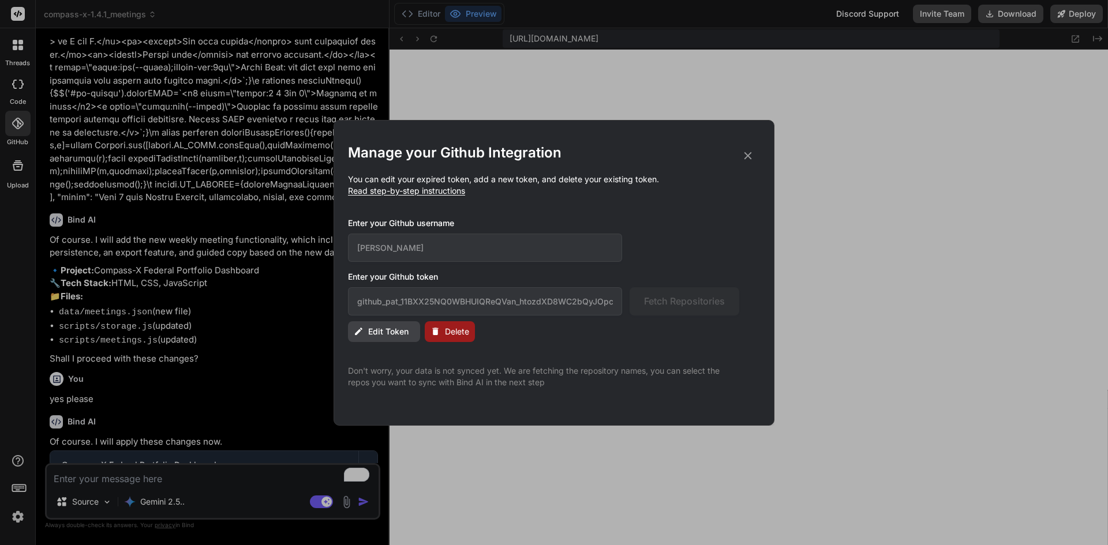
click at [372, 366] on p "Don't worry, your data is not synced yet. We are fetching the repository names,…" at bounding box center [543, 376] width 391 height 23
click at [386, 194] on span "Read step-by-step instructions" at bounding box center [406, 191] width 117 height 10
click at [752, 153] on icon at bounding box center [747, 155] width 13 height 13
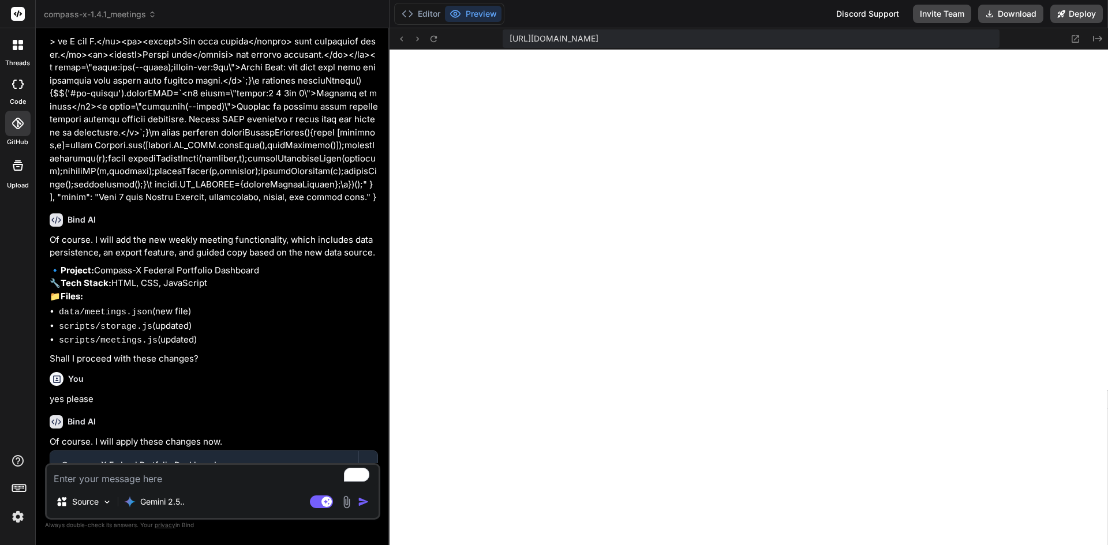
click at [21, 120] on icon at bounding box center [18, 124] width 12 height 12
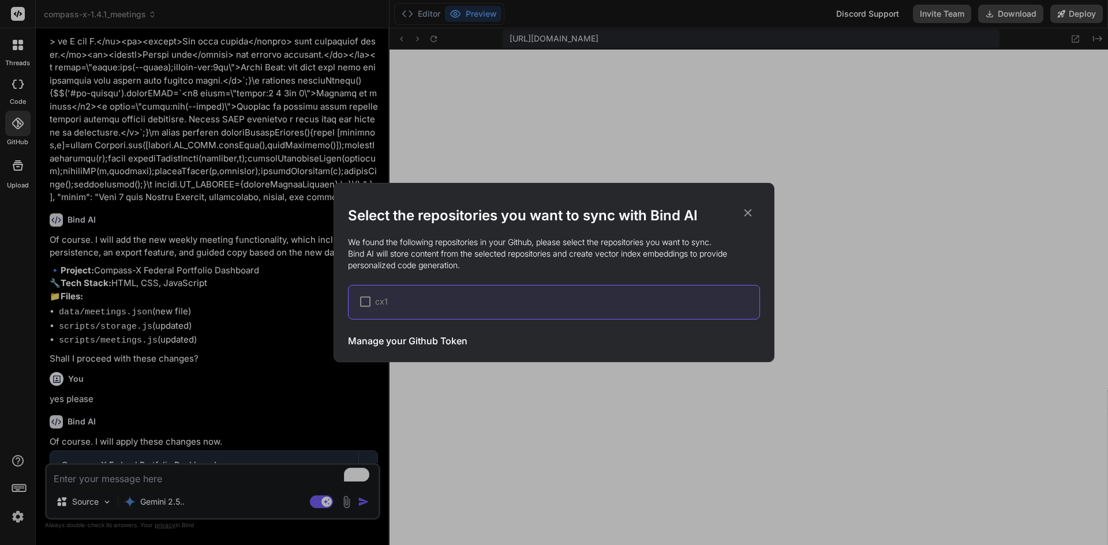
click at [418, 297] on div "cx1" at bounding box center [559, 302] width 399 height 12
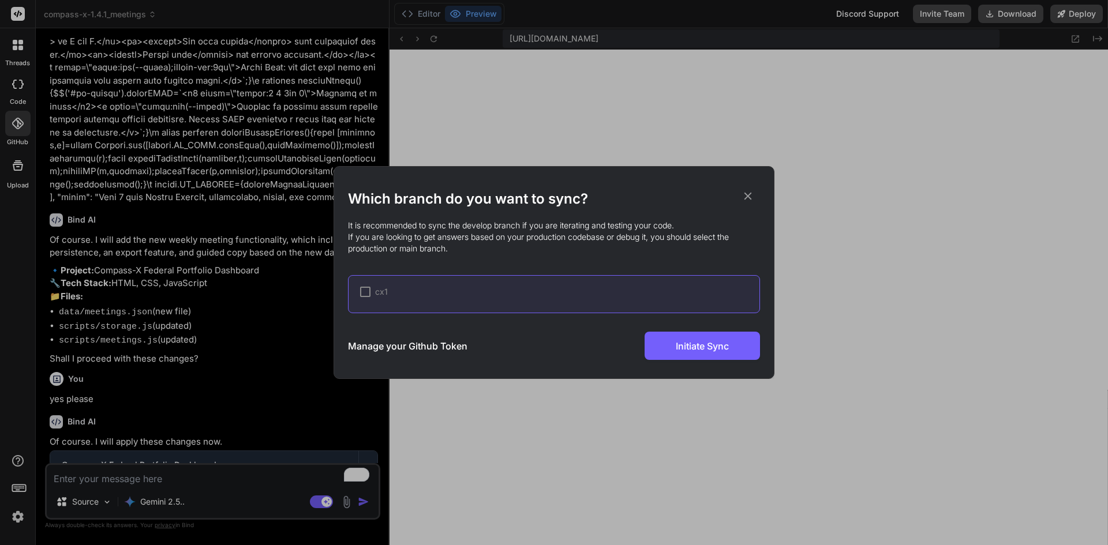
click at [396, 353] on h3 "Manage your Github Token" at bounding box center [407, 346] width 119 height 14
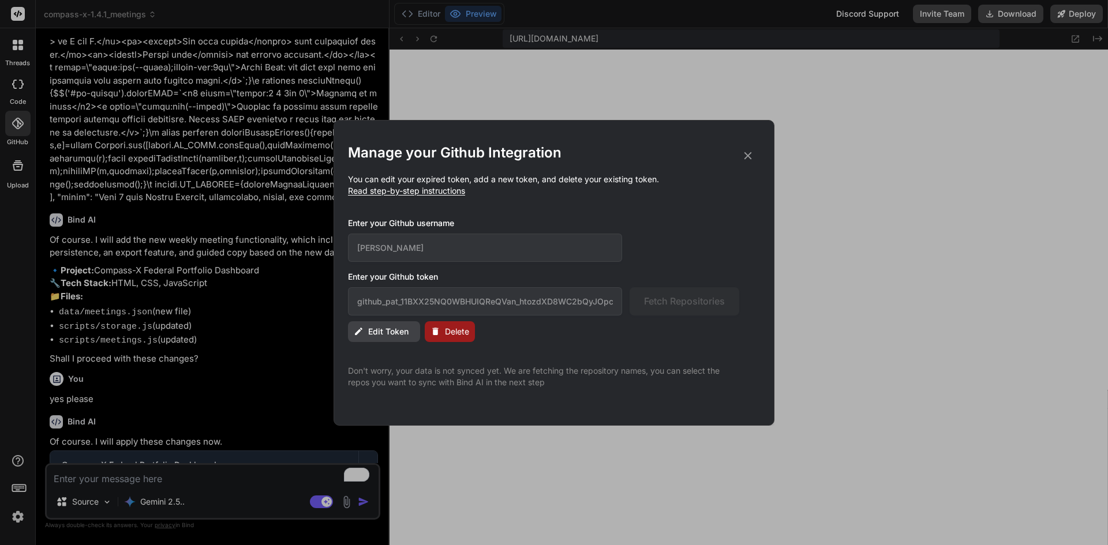
click at [394, 185] on p "You can edit your expired token, add a new token, and delete your existing toke…" at bounding box center [554, 185] width 412 height 23
click at [393, 192] on span "Read step-by-step instructions" at bounding box center [406, 191] width 117 height 10
click at [741, 157] on h2 "Manage your Github Integration" at bounding box center [554, 153] width 412 height 18
click at [749, 151] on icon at bounding box center [747, 155] width 13 height 13
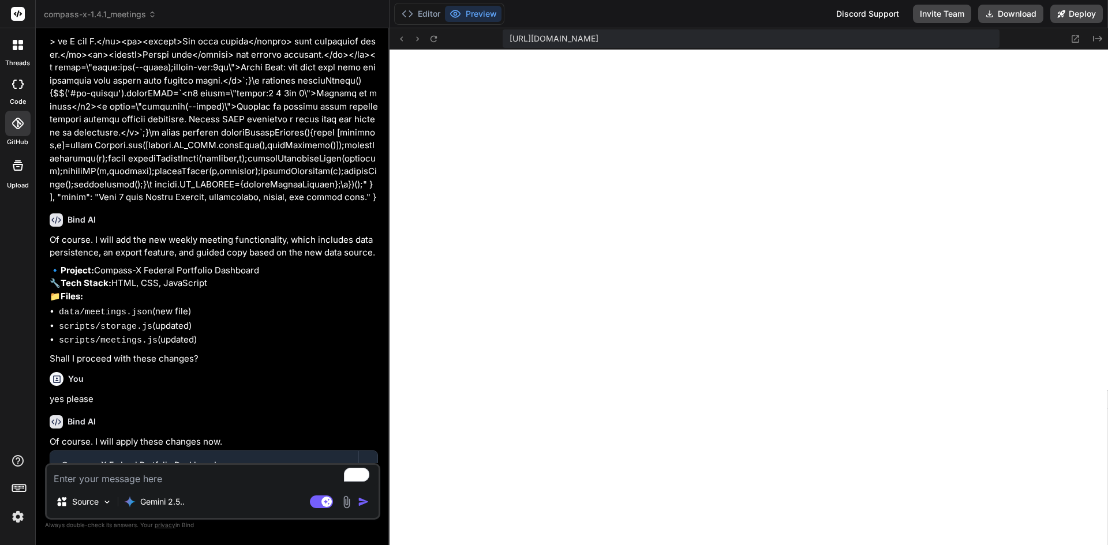
click at [26, 126] on div at bounding box center [17, 123] width 25 height 25
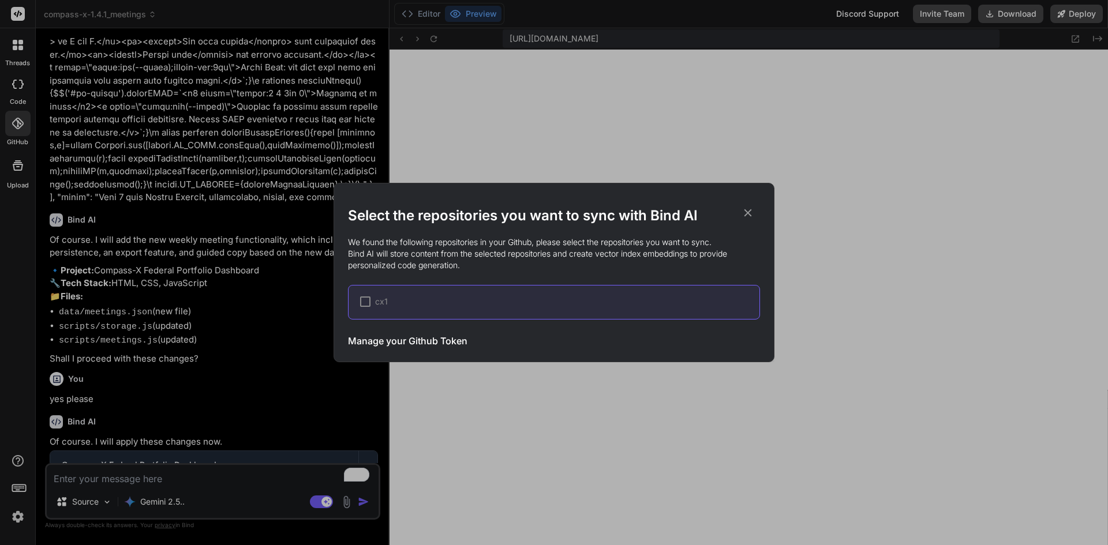
click at [362, 294] on div "cx1" at bounding box center [554, 302] width 412 height 35
click at [363, 303] on div at bounding box center [365, 302] width 10 height 10
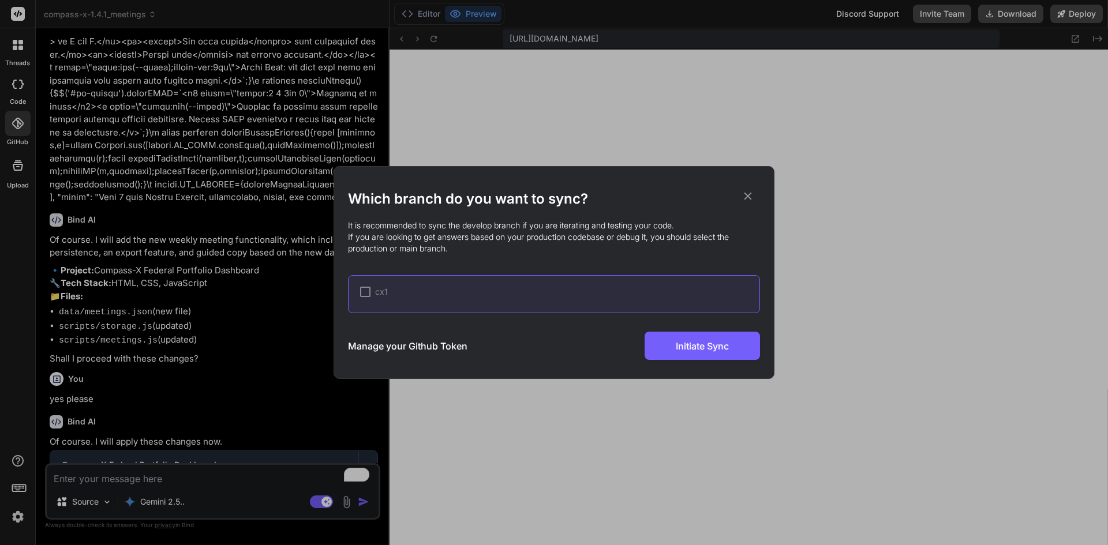
click at [356, 292] on div "cx1" at bounding box center [554, 294] width 412 height 38
click at [381, 291] on span "cx1" at bounding box center [381, 292] width 13 height 12
click at [361, 290] on div at bounding box center [365, 292] width 10 height 10
click at [759, 193] on h2 "Which branch do you want to sync?" at bounding box center [554, 199] width 412 height 18
click at [749, 193] on icon at bounding box center [747, 196] width 13 height 13
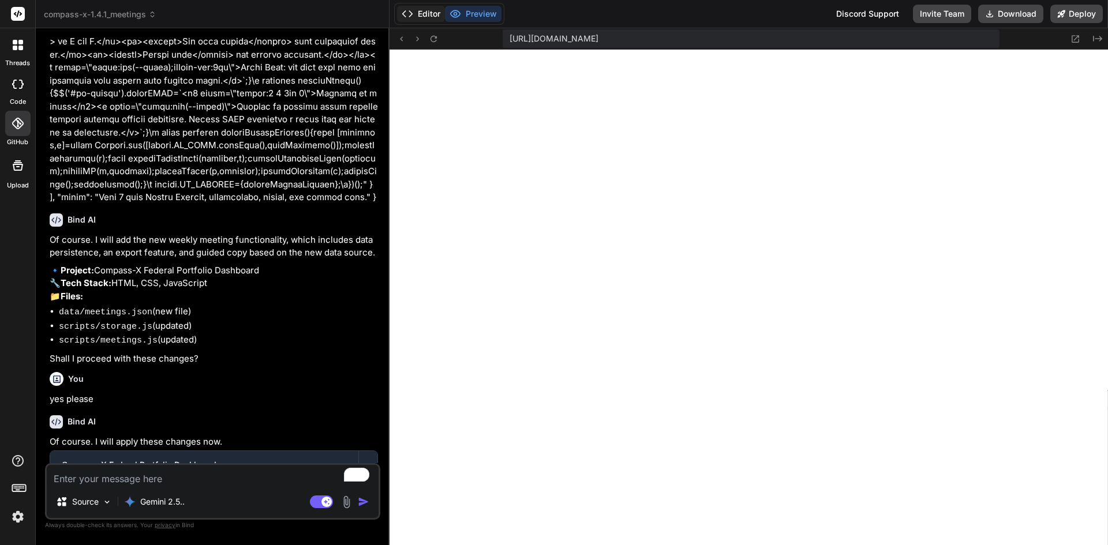
type textarea "x"
click at [10, 118] on div at bounding box center [17, 123] width 25 height 25
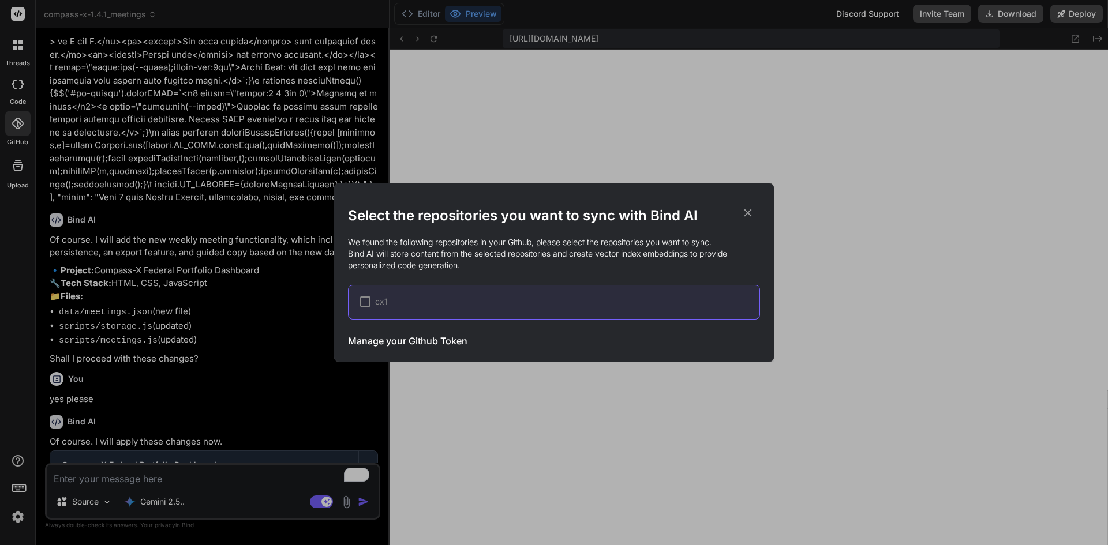
click at [358, 299] on div "cx1" at bounding box center [554, 302] width 412 height 35
click at [381, 299] on span "cx1" at bounding box center [381, 302] width 13 height 12
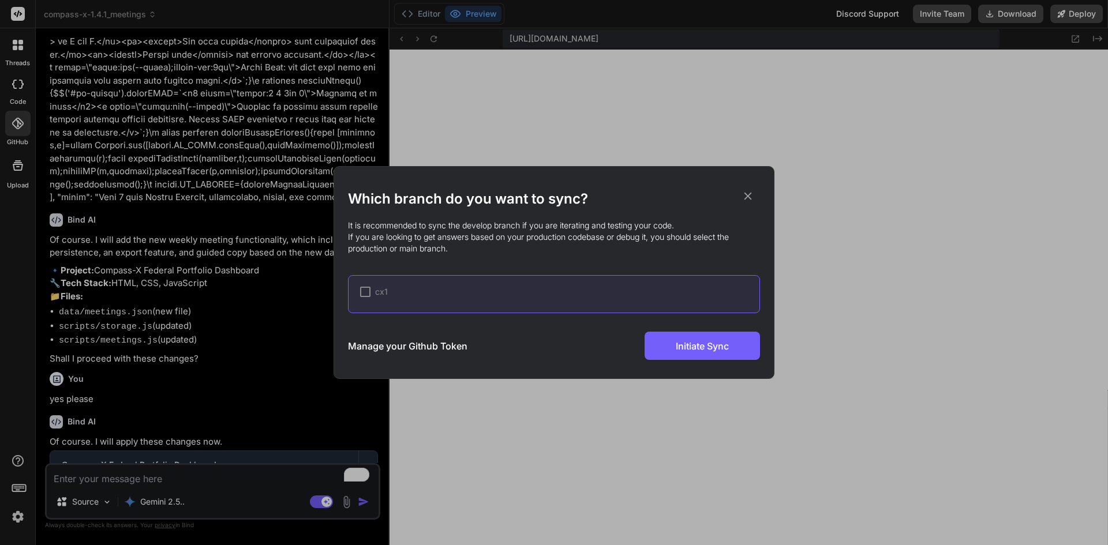
click at [370, 293] on div "cx1" at bounding box center [374, 292] width 28 height 12
click at [411, 351] on h3 "Manage your Github Token" at bounding box center [407, 346] width 119 height 14
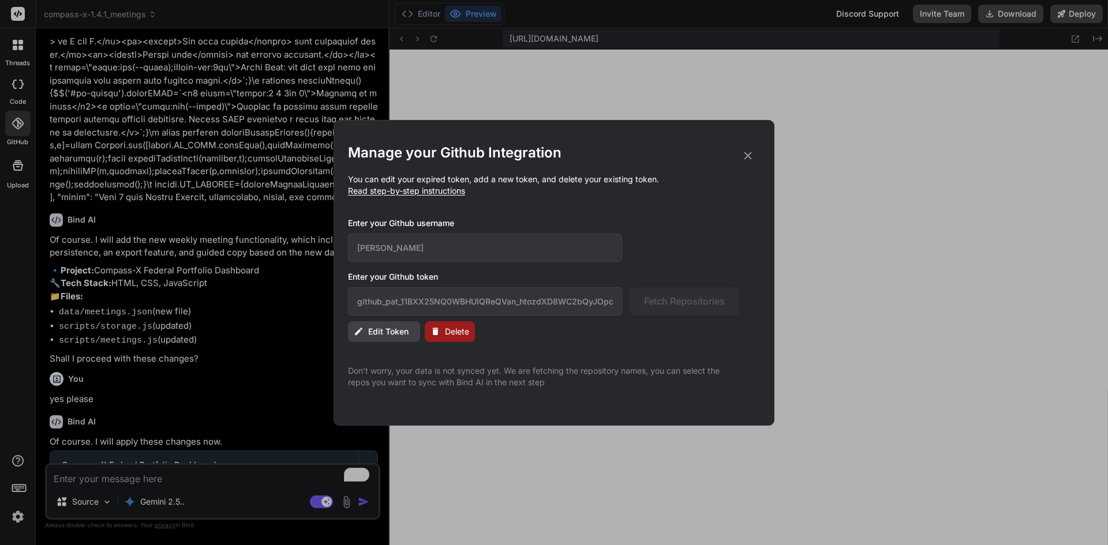
click at [395, 333] on span "Edit Token" at bounding box center [388, 332] width 40 height 12
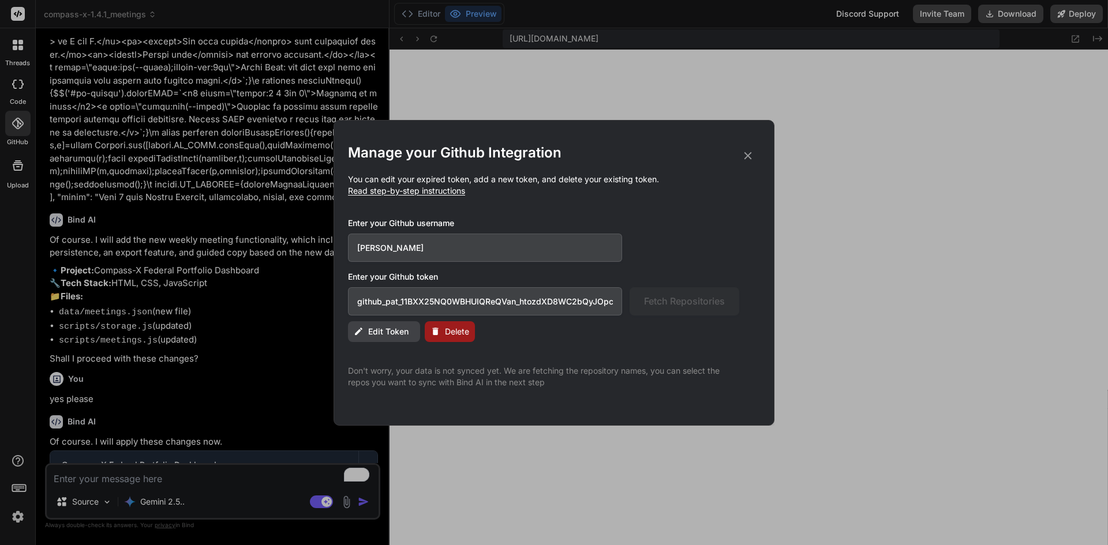
click at [395, 308] on input "github_pat_11BXX25NQ0WBHUIQReQVan_htozdXD8WC2bQyJOpcn9JZqPhMyyUXsEd5JShv3ZHLxNV…" at bounding box center [485, 301] width 274 height 28
paste input "VzKFZvElxyxf_D47d40KUcmg6WeZFYpUkTSd5QE0sP04yiKmb1woDkDd7LMVQVK7QrKwHUbg"
type input "github_pat_11BXX25NQ0VzKFZvElxyxf_D47d40KUcmg6WeZFYpUkTSd5QE0sP04yiKmb1woDkDd7L…"
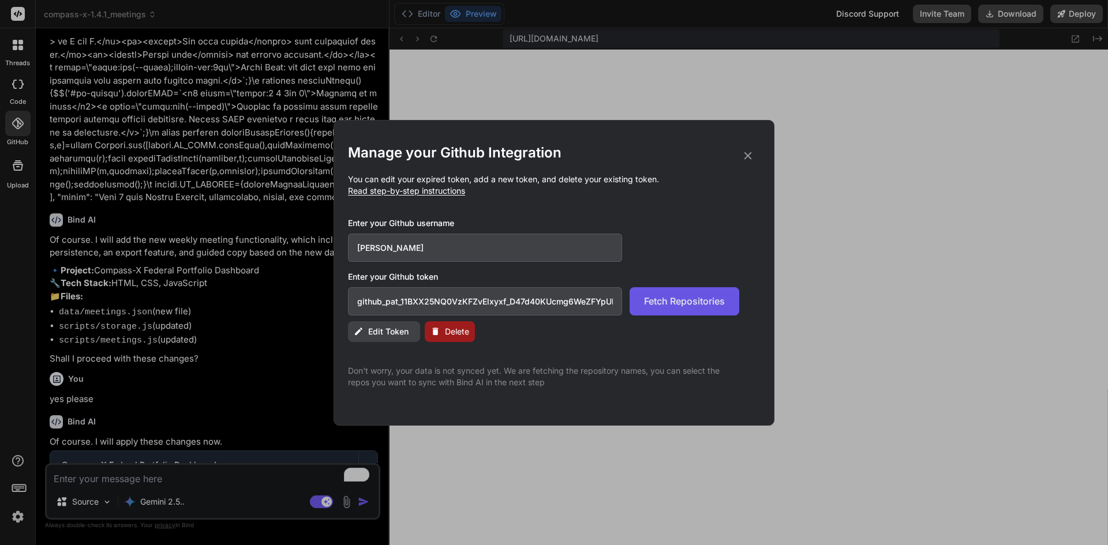
click at [674, 295] on span "Fetch Repositories" at bounding box center [684, 301] width 81 height 14
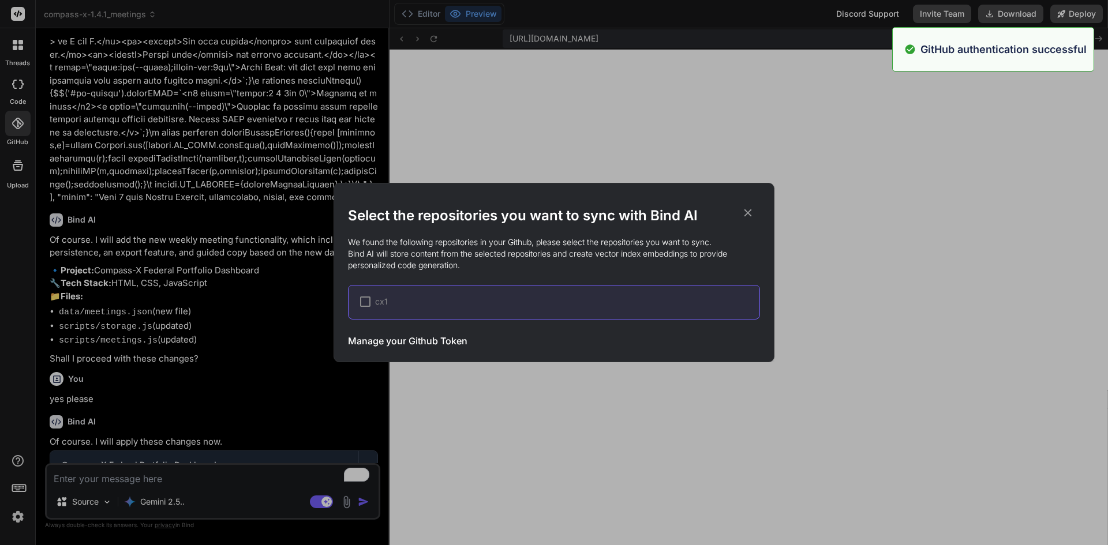
click at [369, 298] on div at bounding box center [365, 302] width 10 height 10
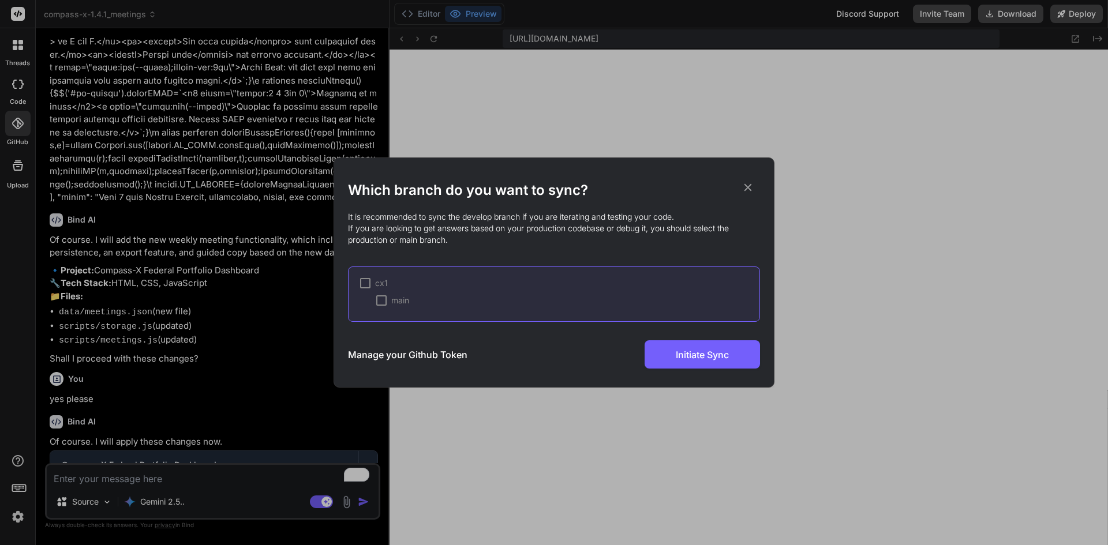
click at [373, 297] on div "main" at bounding box center [559, 301] width 399 height 12
click at [382, 294] on div "cx1 main" at bounding box center [559, 292] width 399 height 29
click at [382, 302] on div at bounding box center [381, 300] width 10 height 10
click at [745, 186] on icon at bounding box center [747, 187] width 13 height 13
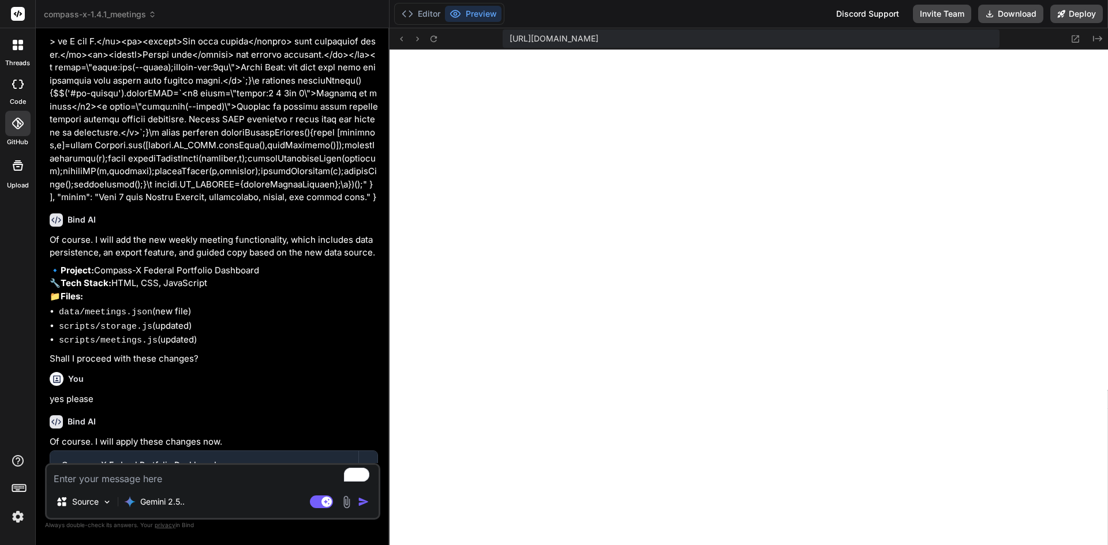
click at [134, 12] on span "compass-x-1.4.1_meetings" at bounding box center [100, 15] width 113 height 12
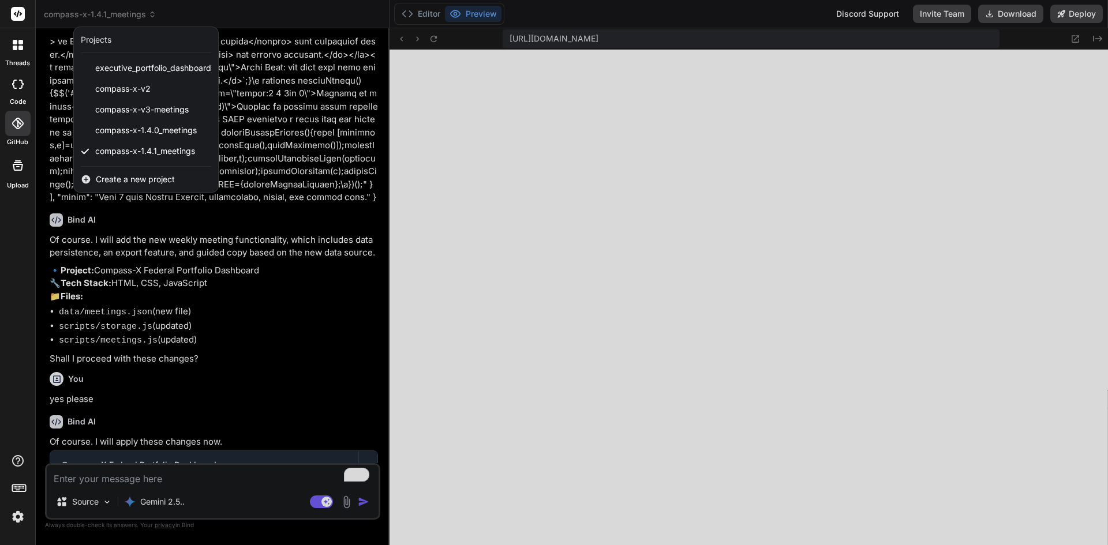
click at [118, 173] on div "Create a new project" at bounding box center [146, 179] width 144 height 25
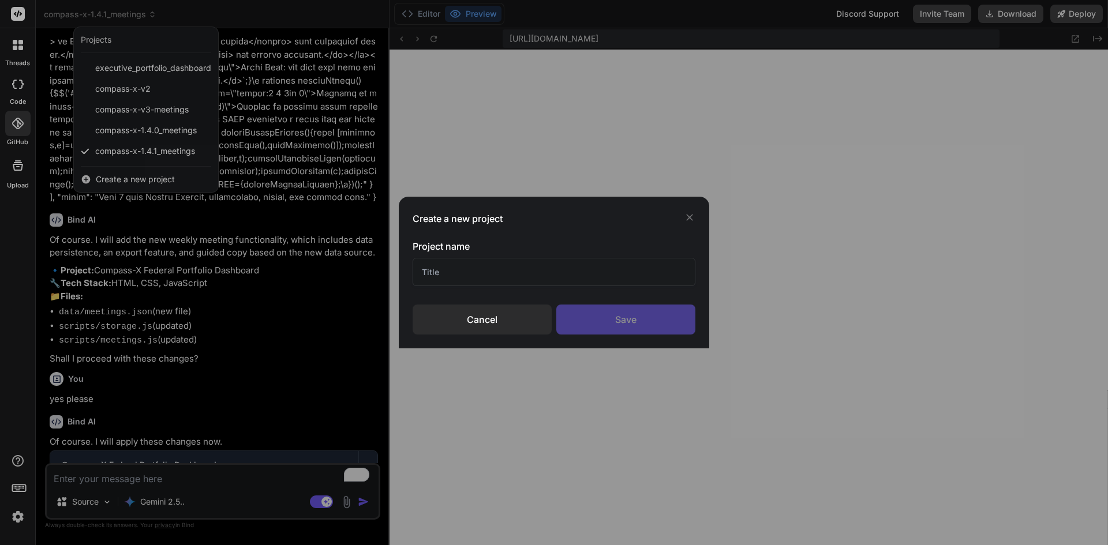
click at [488, 276] on input "text" at bounding box center [554, 272] width 283 height 28
type input "compass-x-1.4.2_meetings"
click at [625, 308] on div "Save" at bounding box center [625, 320] width 139 height 30
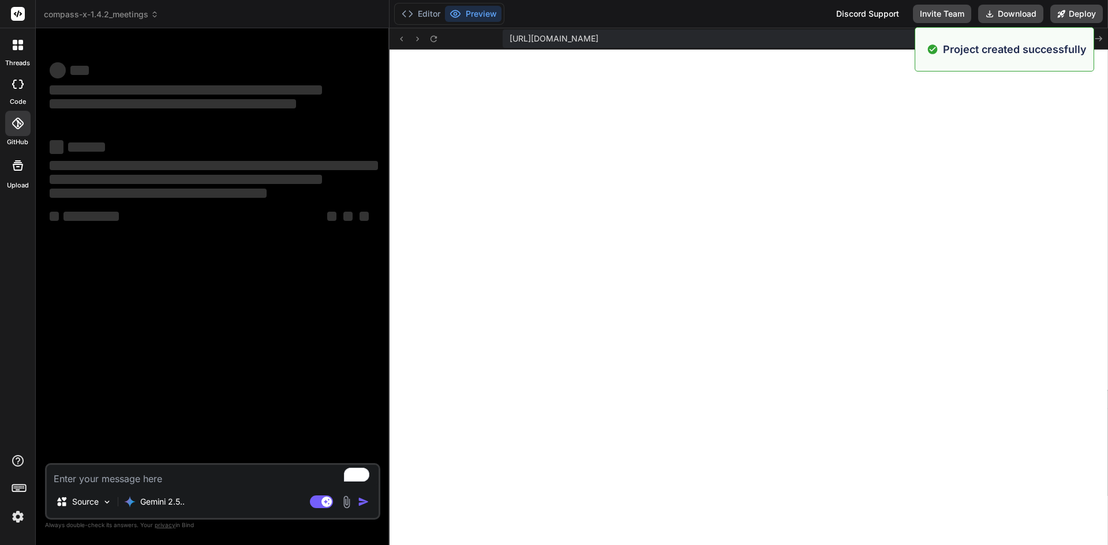
scroll to position [3135, 0]
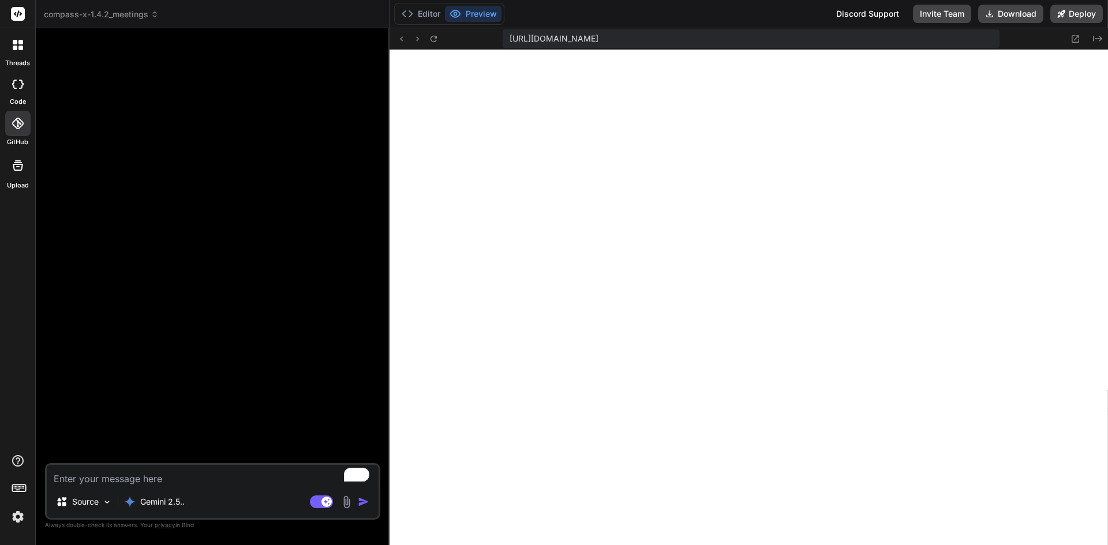
click at [70, 12] on span "compass-x-1.4.2_meetings" at bounding box center [101, 15] width 115 height 12
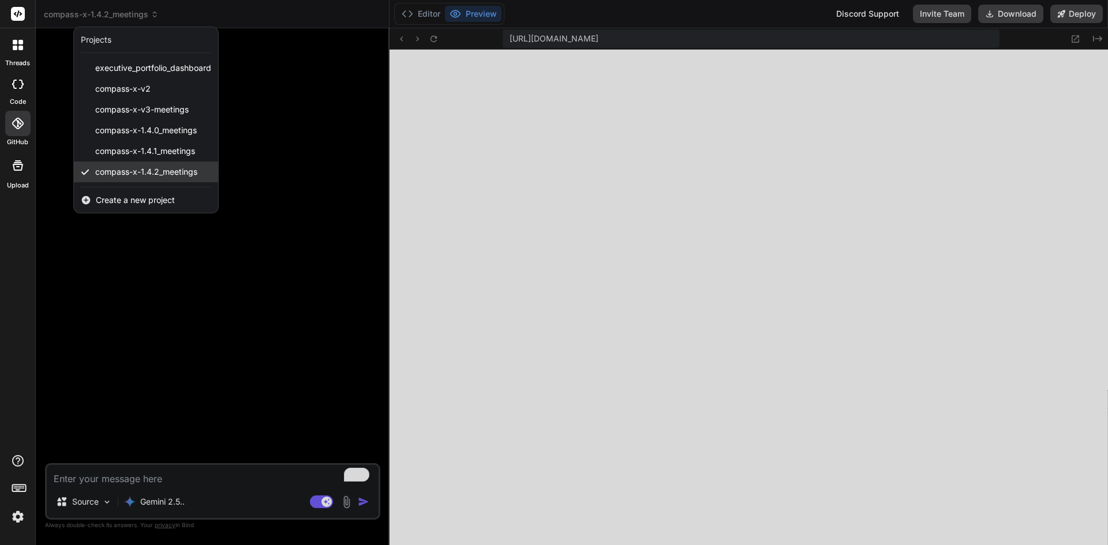
click at [110, 168] on span "compass-x-1.4.2_meetings" at bounding box center [146, 172] width 102 height 12
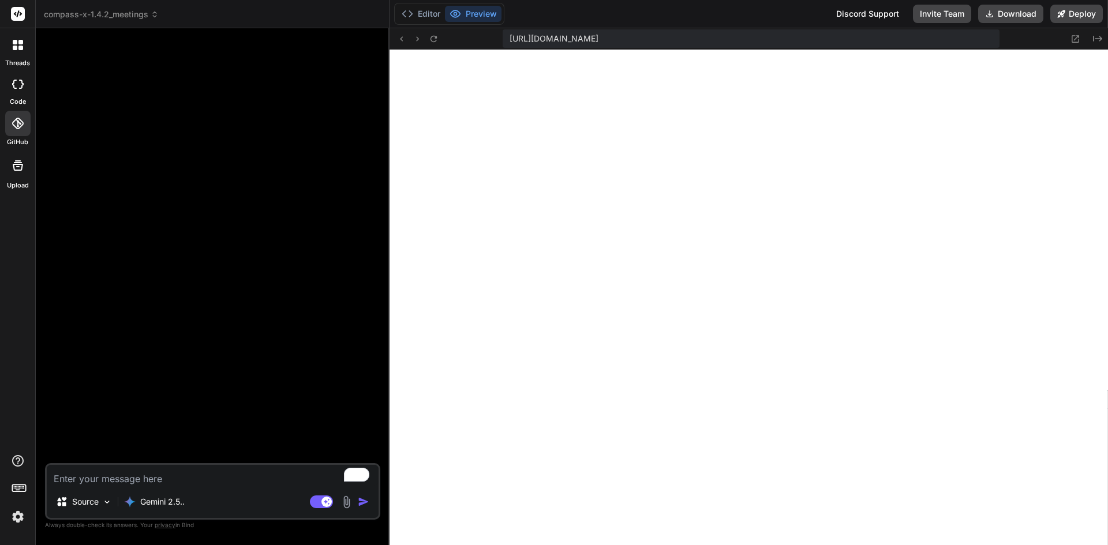
click at [112, 18] on span "compass-x-1.4.2_meetings" at bounding box center [101, 15] width 115 height 12
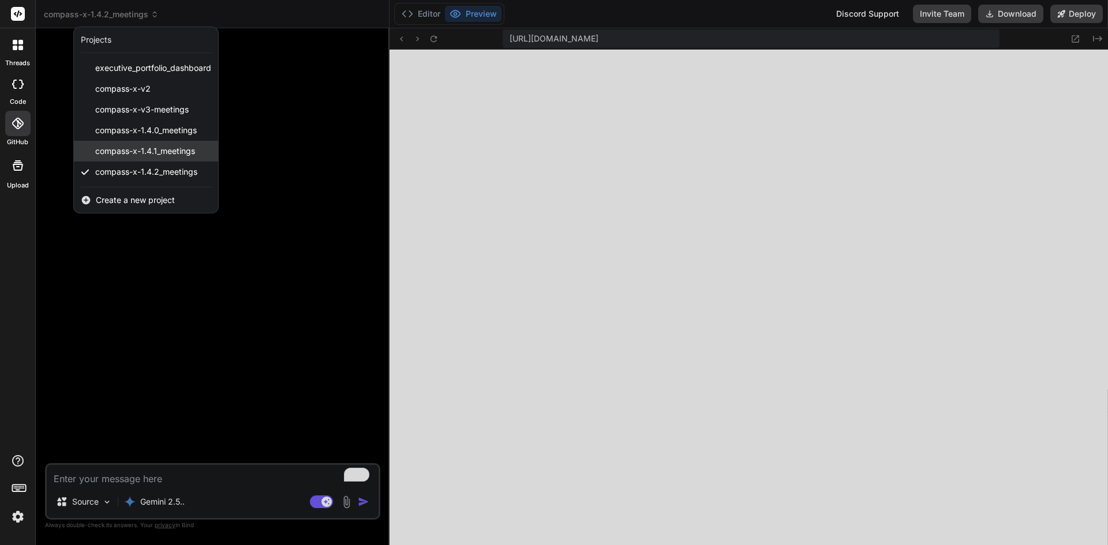
click at [113, 155] on span "compass-x-1.4.1_meetings" at bounding box center [145, 151] width 100 height 12
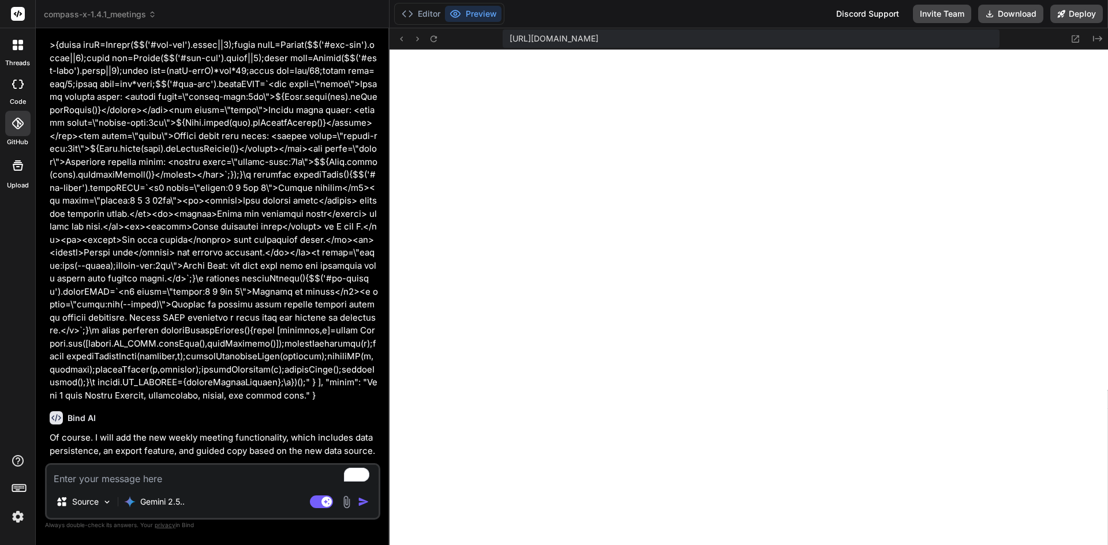
scroll to position [3936, 0]
type textarea "x"
click at [168, 476] on textarea "To enrich screen reader interactions, please activate Accessibility in Grammarl…" at bounding box center [213, 475] width 332 height 21
type textarea "s"
type textarea "x"
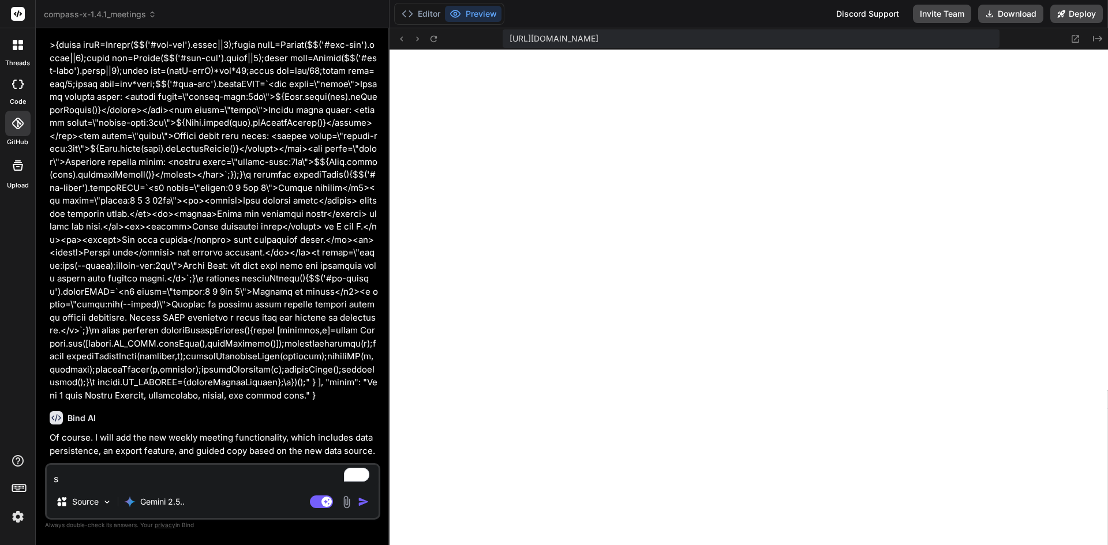
type textarea "su"
type textarea "x"
type textarea "sur"
type textarea "x"
type textarea "sure"
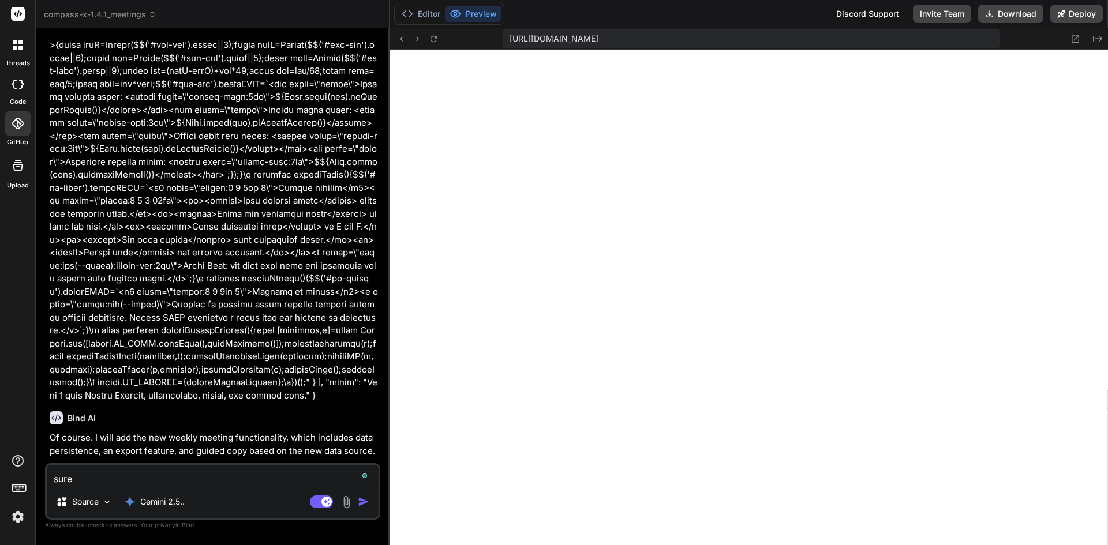
type textarea "x"
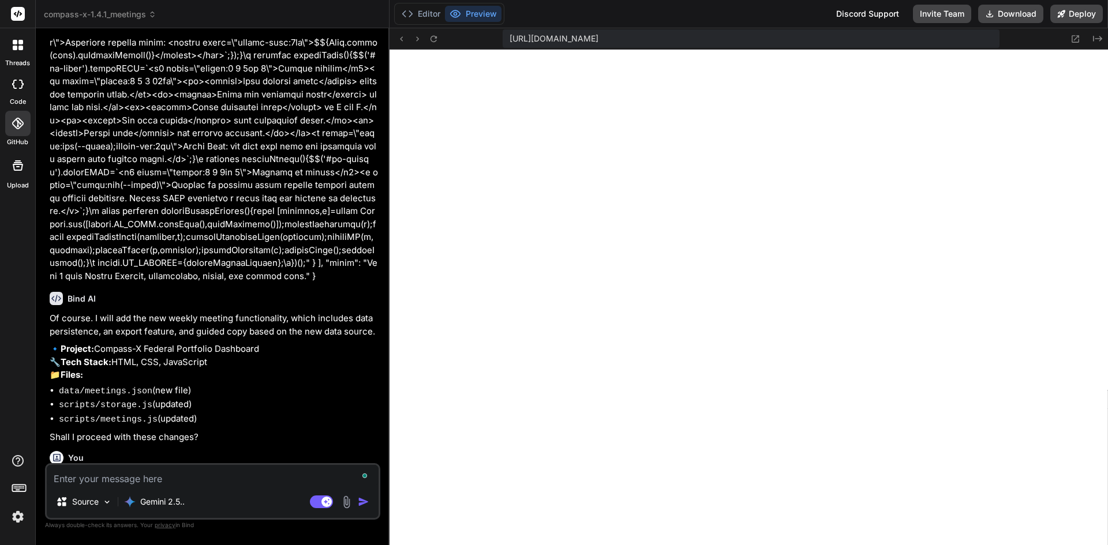
scroll to position [7674, 0]
click at [87, 15] on span "compass-x-1.4.1_meetings" at bounding box center [100, 15] width 113 height 12
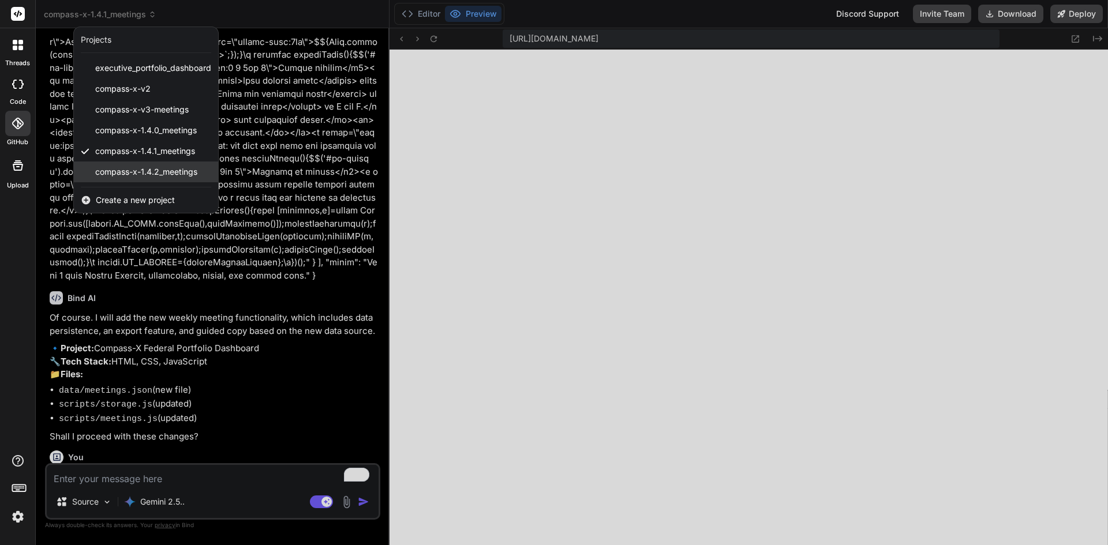
click at [129, 171] on span "compass-x-1.4.2_meetings" at bounding box center [146, 172] width 102 height 12
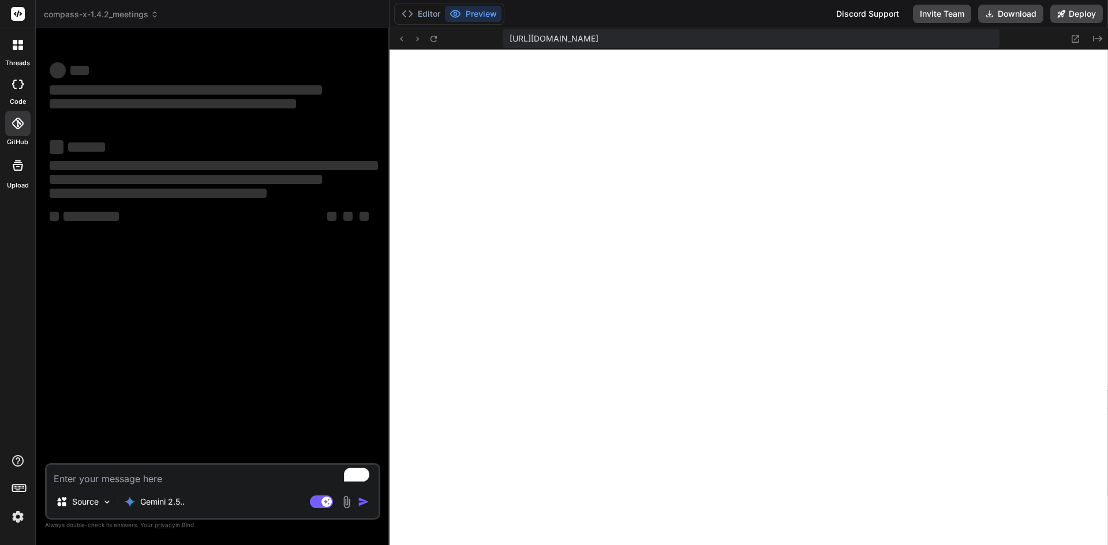
scroll to position [3979, 0]
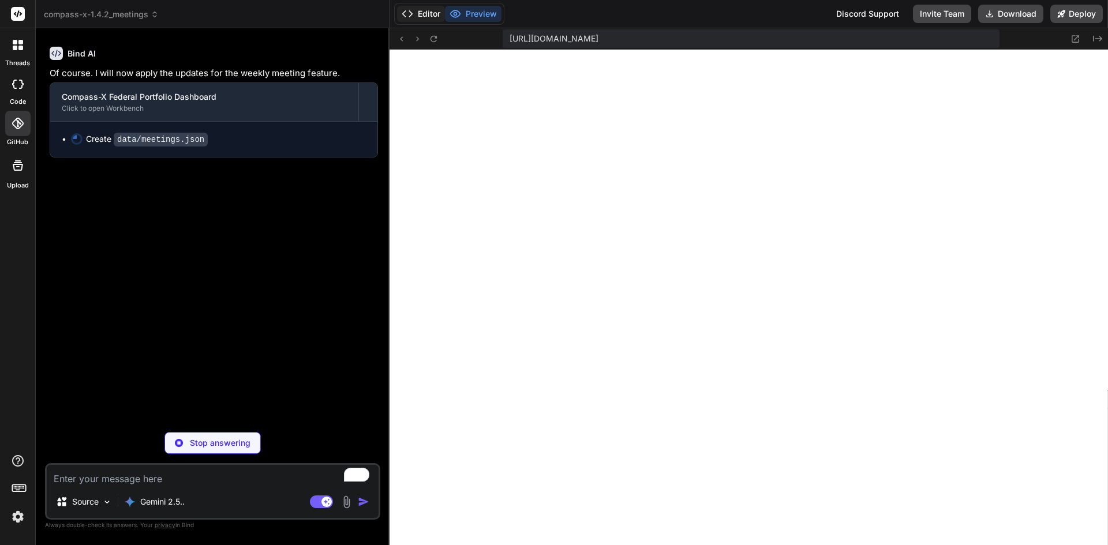
click at [441, 10] on button "Editor" at bounding box center [421, 14] width 48 height 16
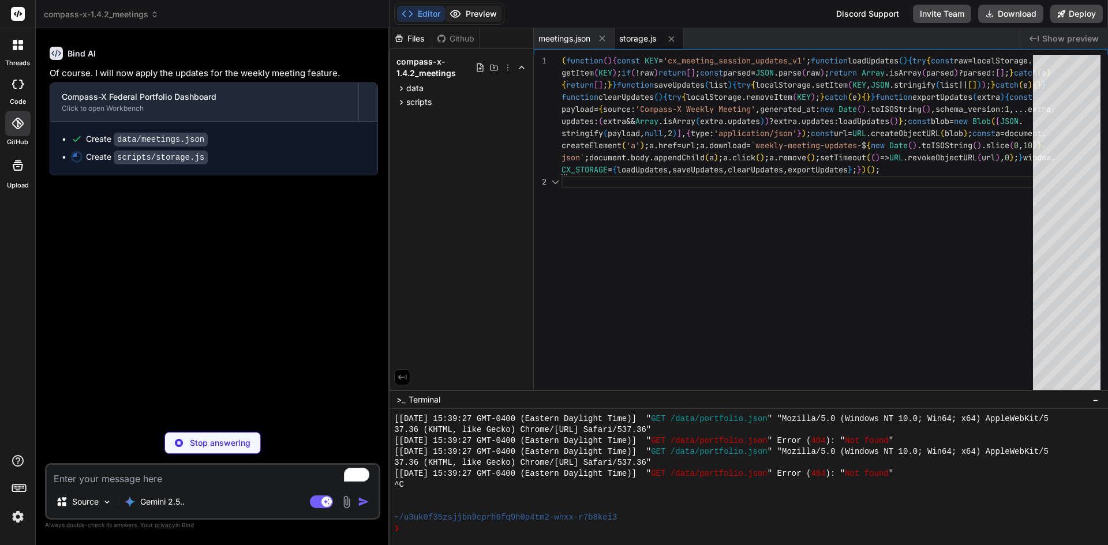
click at [469, 10] on button "Preview" at bounding box center [473, 14] width 57 height 16
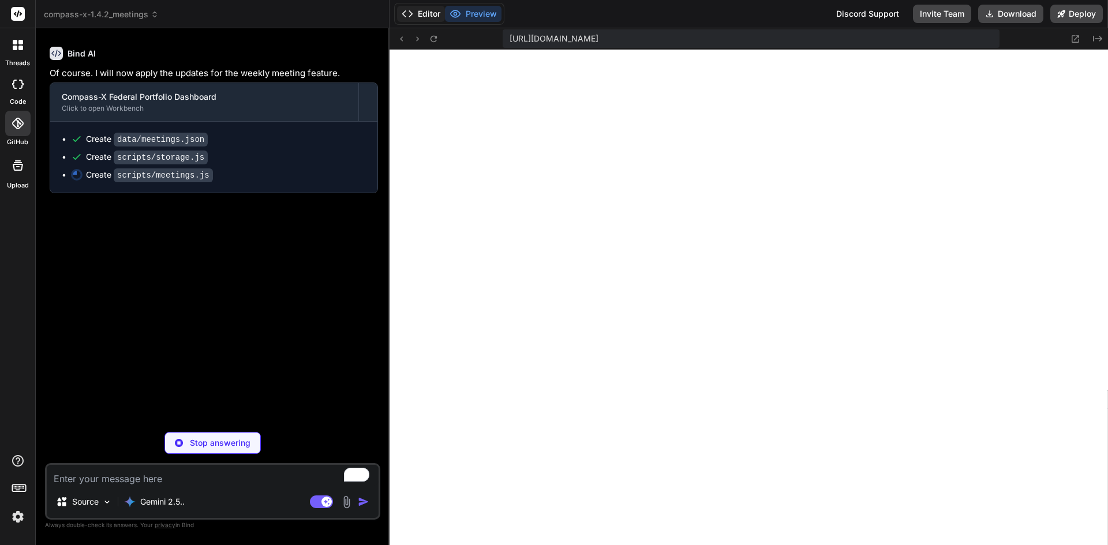
click at [421, 13] on button "Editor" at bounding box center [421, 14] width 48 height 16
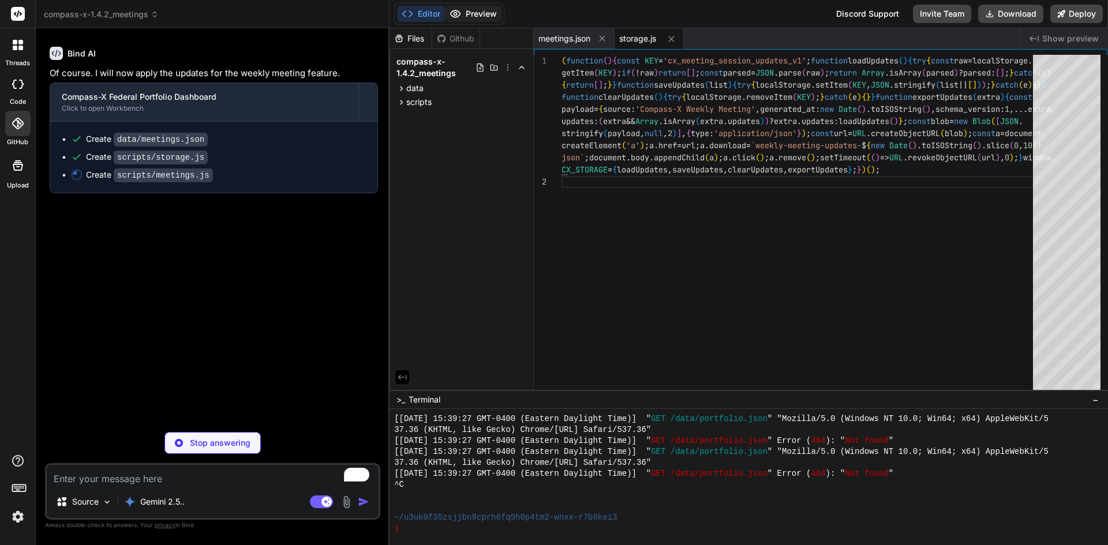
click at [473, 14] on button "Preview" at bounding box center [473, 14] width 57 height 16
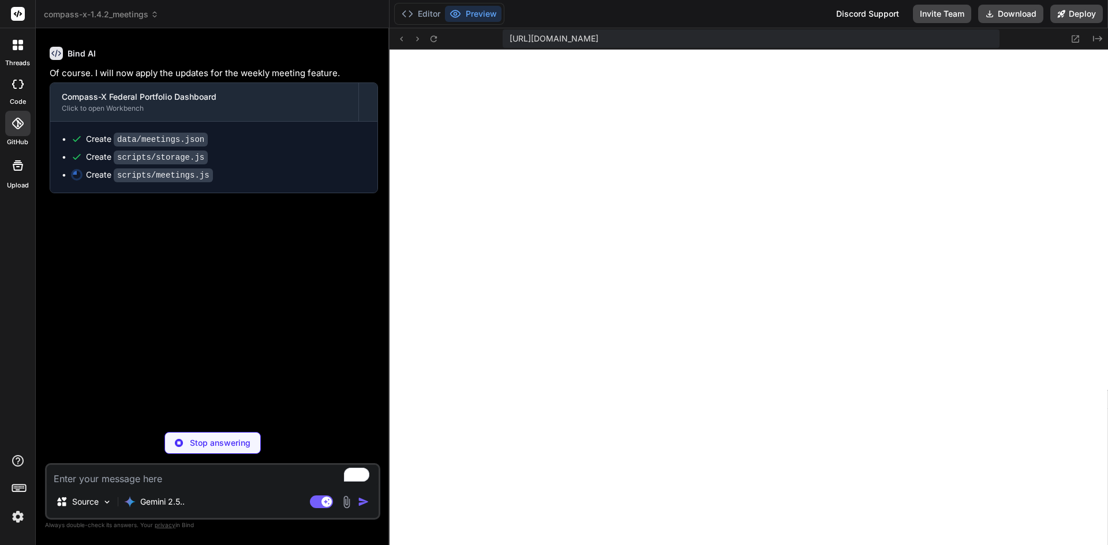
scroll to position [4243, 0]
drag, startPoint x: 213, startPoint y: 301, endPoint x: 213, endPoint y: 309, distance: 7.5
click at [213, 301] on div "Bind AI Of course. I will now apply the updates for the weekly meeting feature.…" at bounding box center [213, 230] width 333 height 385
click at [99, 14] on span "compass-x-1.4.2_meetings" at bounding box center [101, 15] width 115 height 12
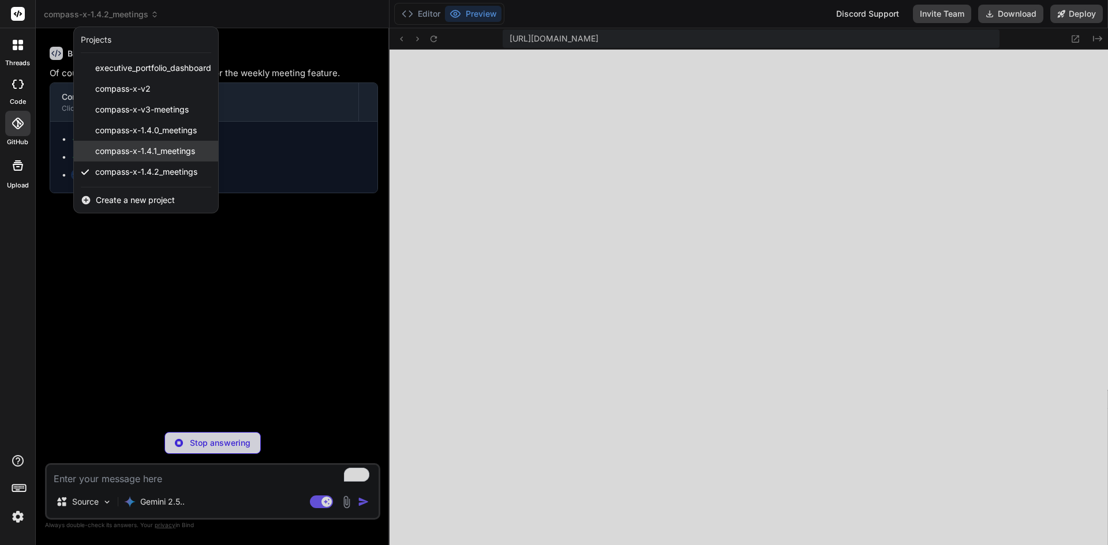
click at [135, 142] on div "compass-x-1.4.1_meetings" at bounding box center [146, 151] width 144 height 21
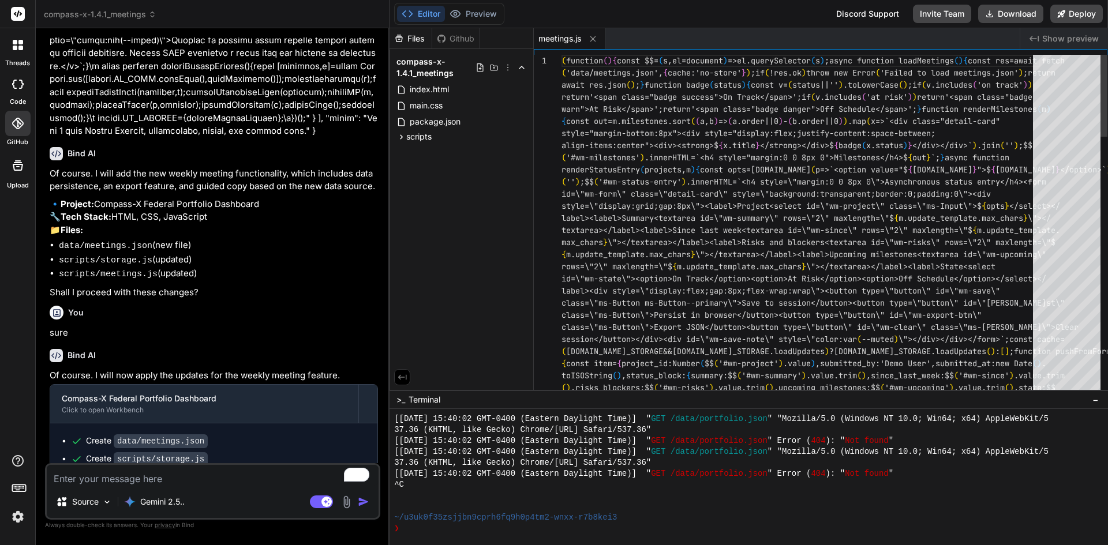
scroll to position [7361, 0]
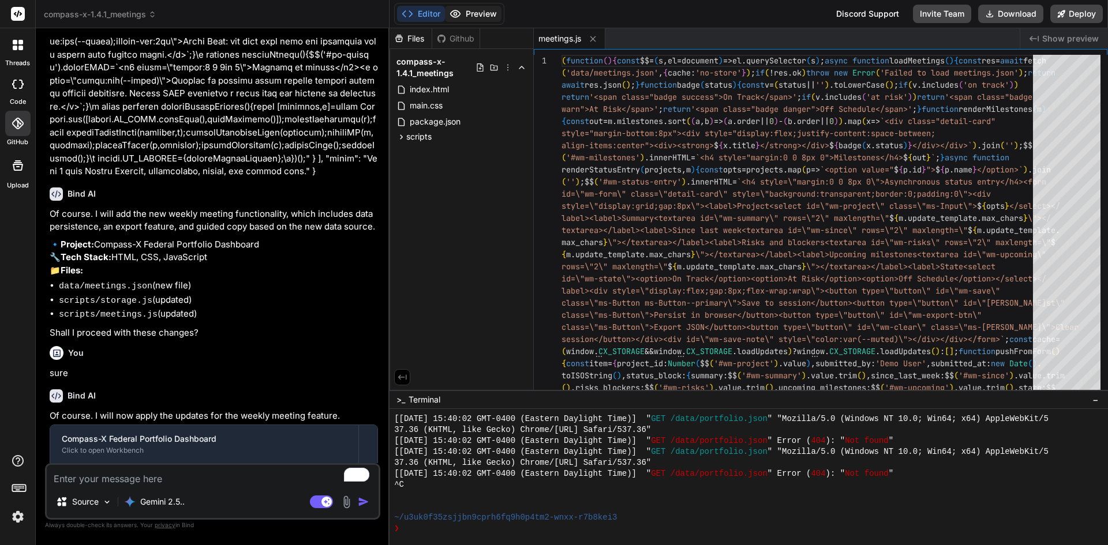
click at [496, 7] on button "Preview" at bounding box center [473, 14] width 57 height 16
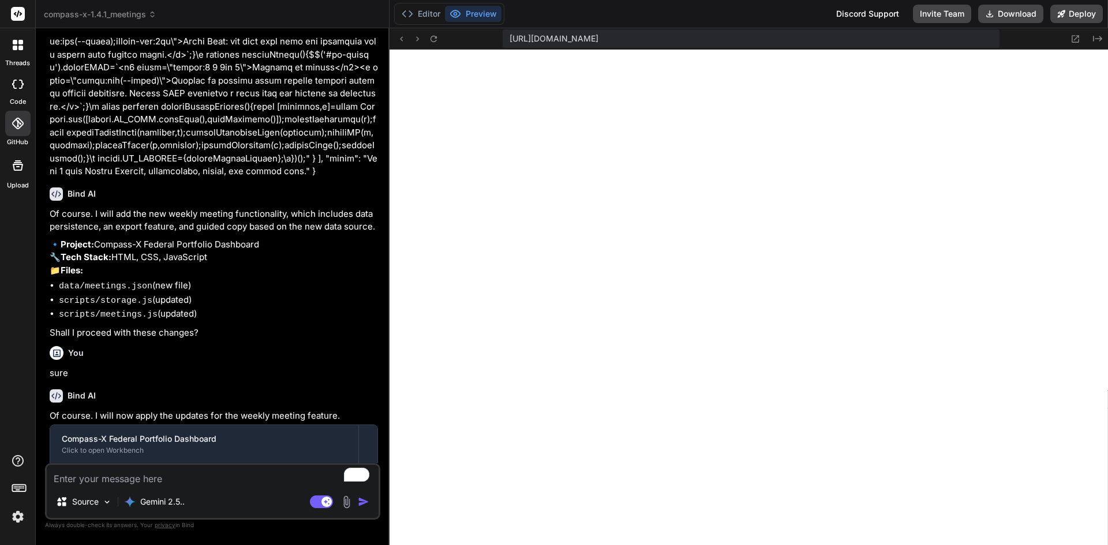
click at [138, 13] on span "compass-x-1.4.1_meetings" at bounding box center [100, 15] width 113 height 12
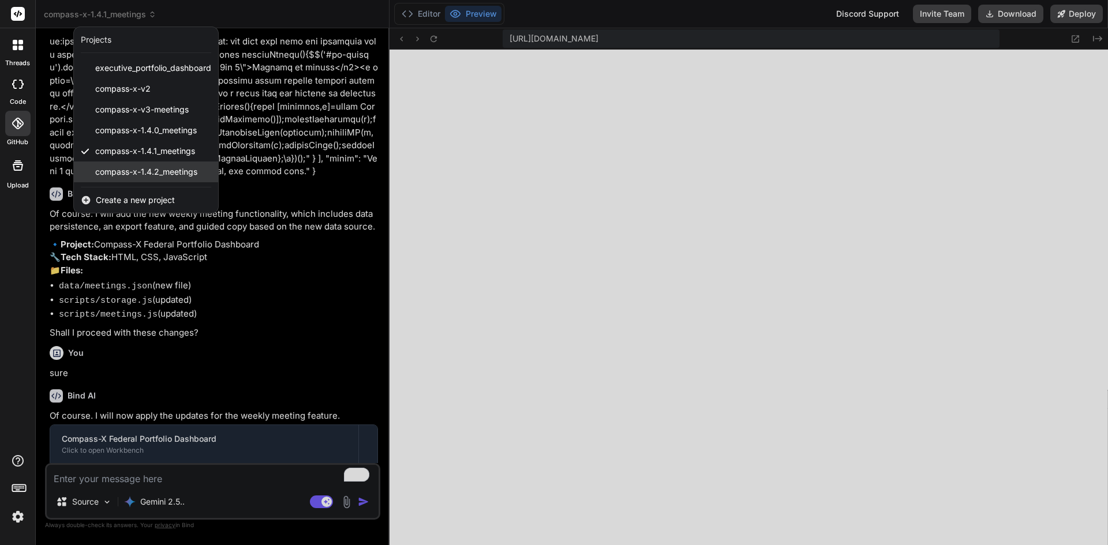
click at [148, 179] on div "compass-x-1.4.2_meetings" at bounding box center [146, 172] width 144 height 21
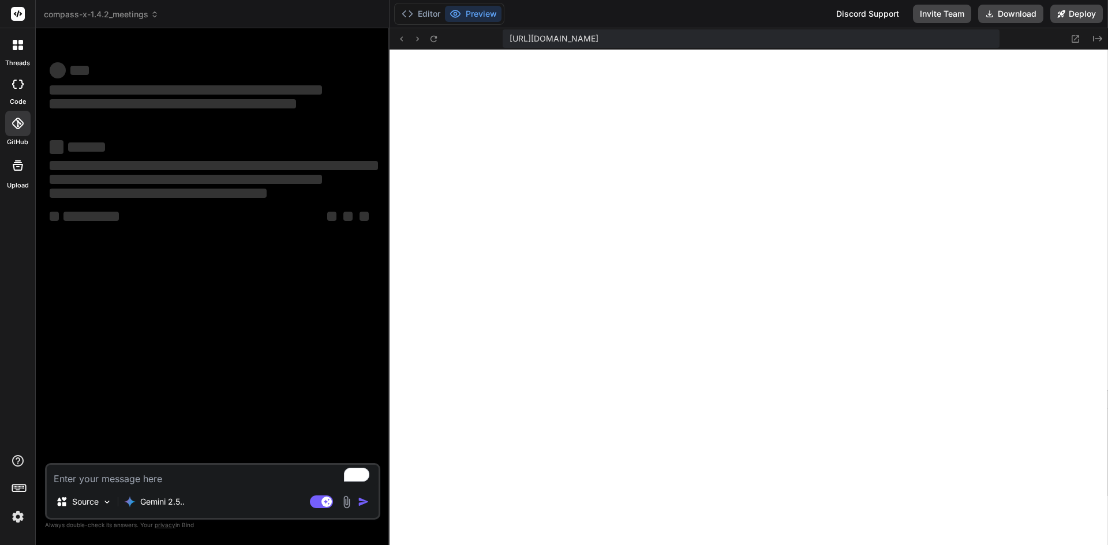
scroll to position [4330, 0]
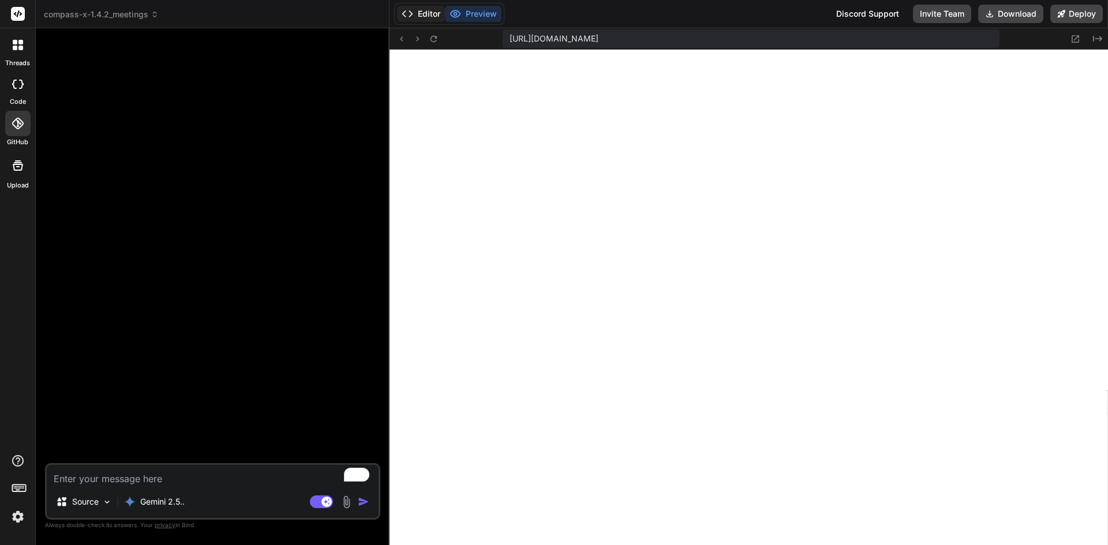
click at [426, 11] on button "Editor" at bounding box center [421, 14] width 48 height 16
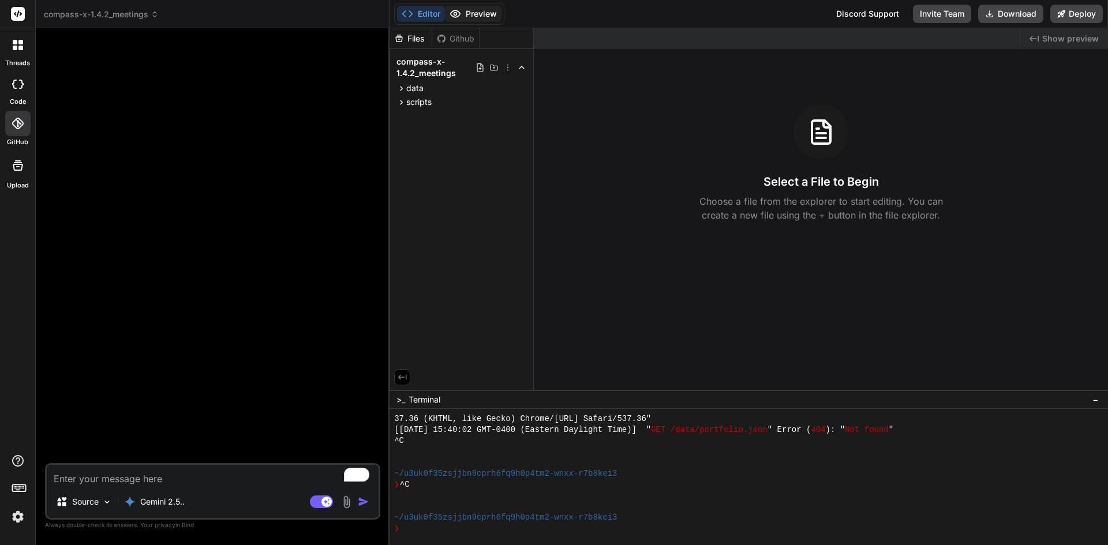
click at [484, 16] on button "Preview" at bounding box center [473, 14] width 57 height 16
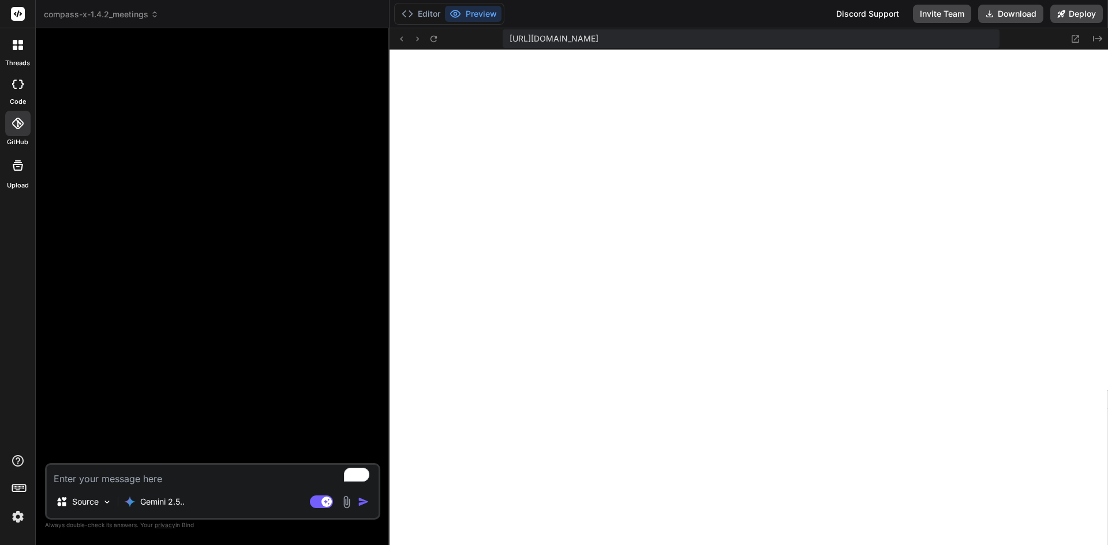
click at [158, 472] on textarea "To enrich screen reader interactions, please activate Accessibility in Grammarl…" at bounding box center [213, 475] width 332 height 21
click at [130, 485] on textarea "To enrich screen reader interactions, please activate Accessibility in Grammarl…" at bounding box center [213, 475] width 332 height 21
click at [4, 120] on div "GitHub" at bounding box center [17, 126] width 35 height 41
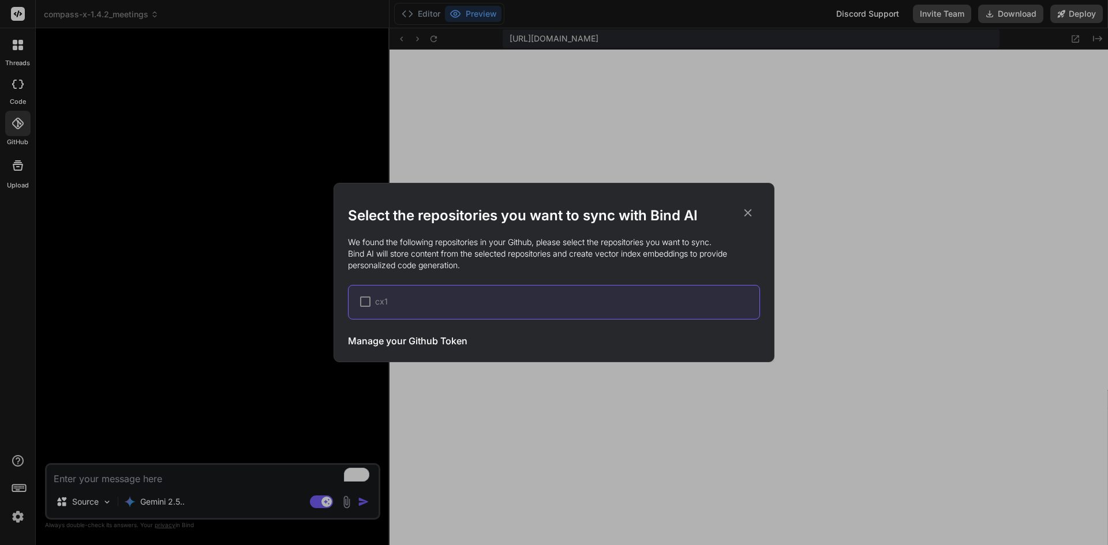
click at [380, 297] on span "cx1" at bounding box center [381, 302] width 13 height 12
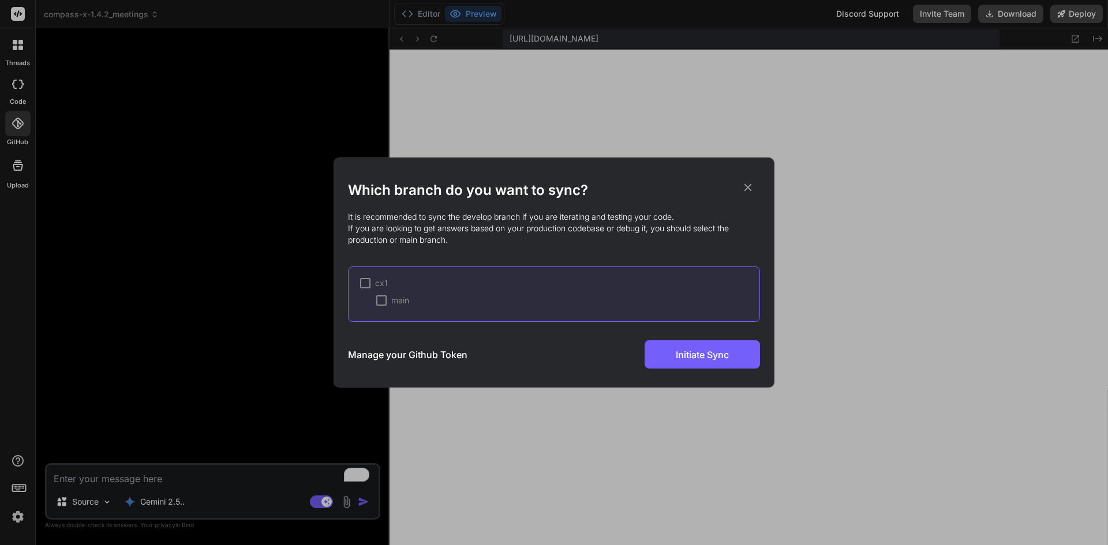
click at [392, 302] on span "main" at bounding box center [400, 301] width 18 height 12
click at [695, 357] on span "Initiate Sync" at bounding box center [702, 355] width 53 height 14
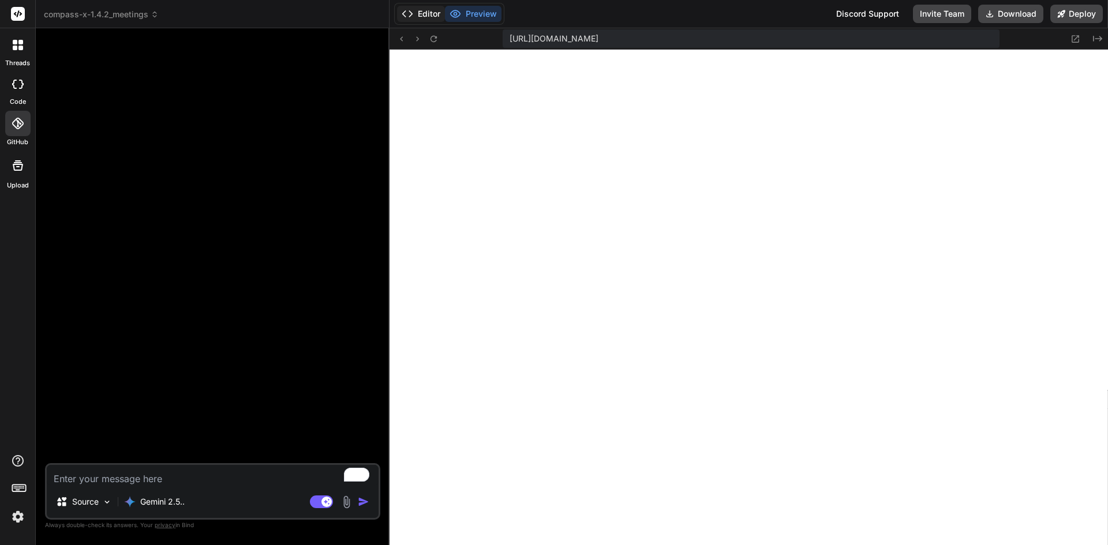
click at [428, 14] on button "Editor" at bounding box center [421, 14] width 48 height 16
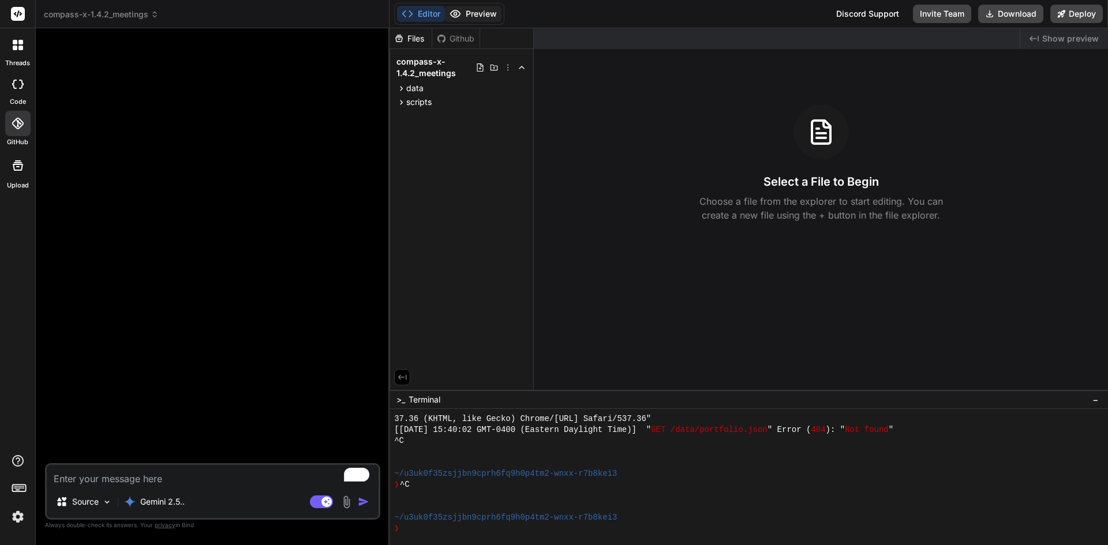
click at [468, 6] on button "Preview" at bounding box center [473, 14] width 57 height 16
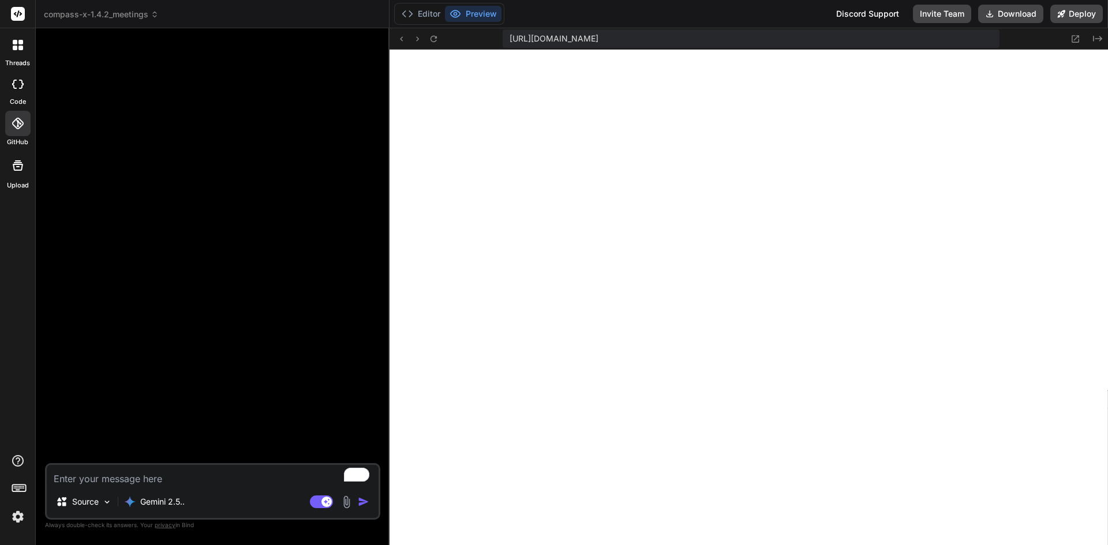
scroll to position [4856, 0]
click at [131, 10] on span "compass-x-1.4.2_meetings" at bounding box center [101, 15] width 115 height 12
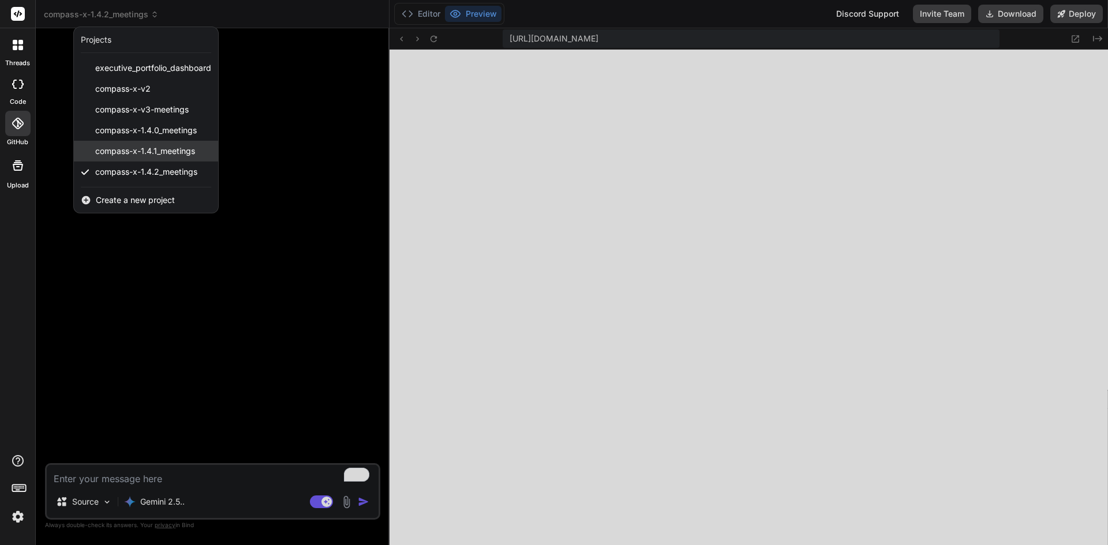
click at [170, 160] on div "compass-x-1.4.1_meetings" at bounding box center [146, 151] width 144 height 21
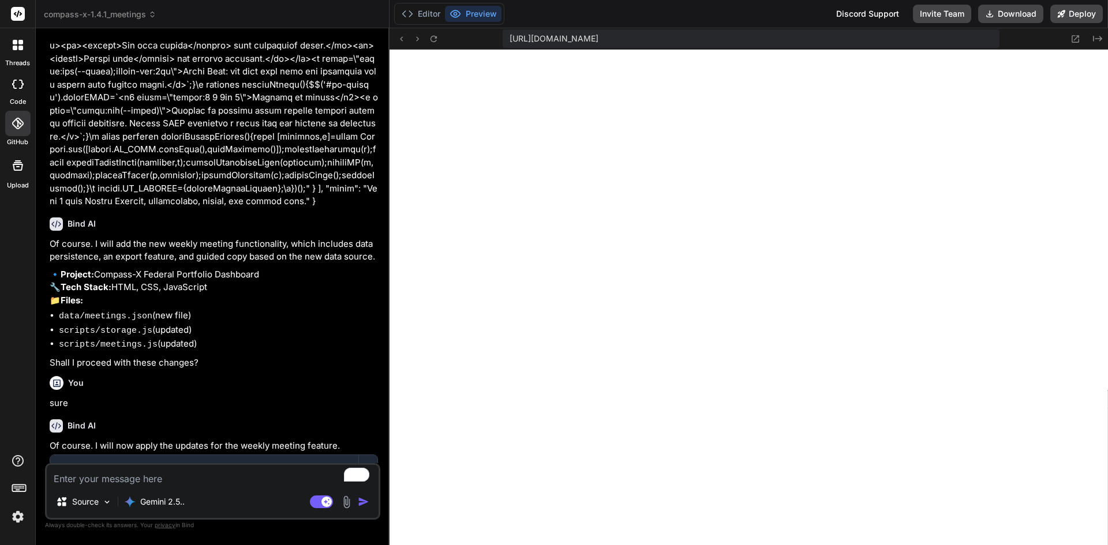
scroll to position [5098, 0]
click at [144, 16] on span "compass-x-1.4.1_meetings" at bounding box center [100, 15] width 113 height 12
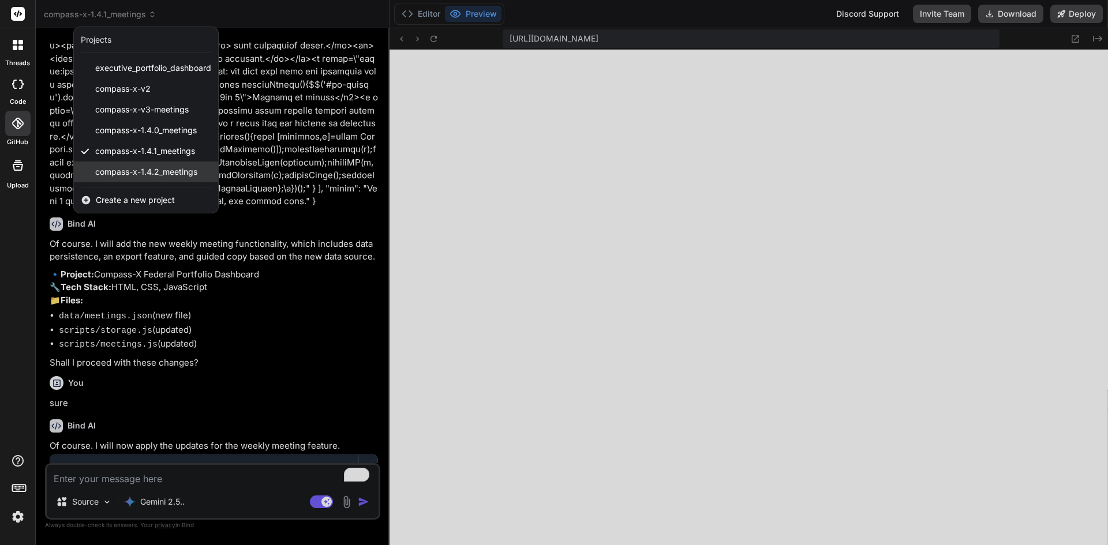
click at [147, 165] on div "compass-x-1.4.2_meetings" at bounding box center [146, 172] width 144 height 21
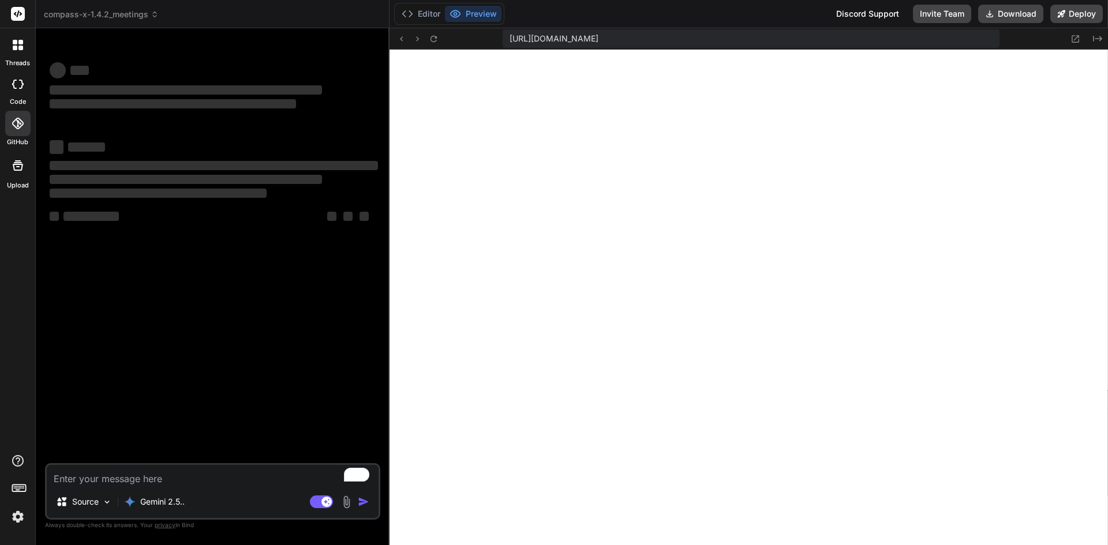
scroll to position [5141, 0]
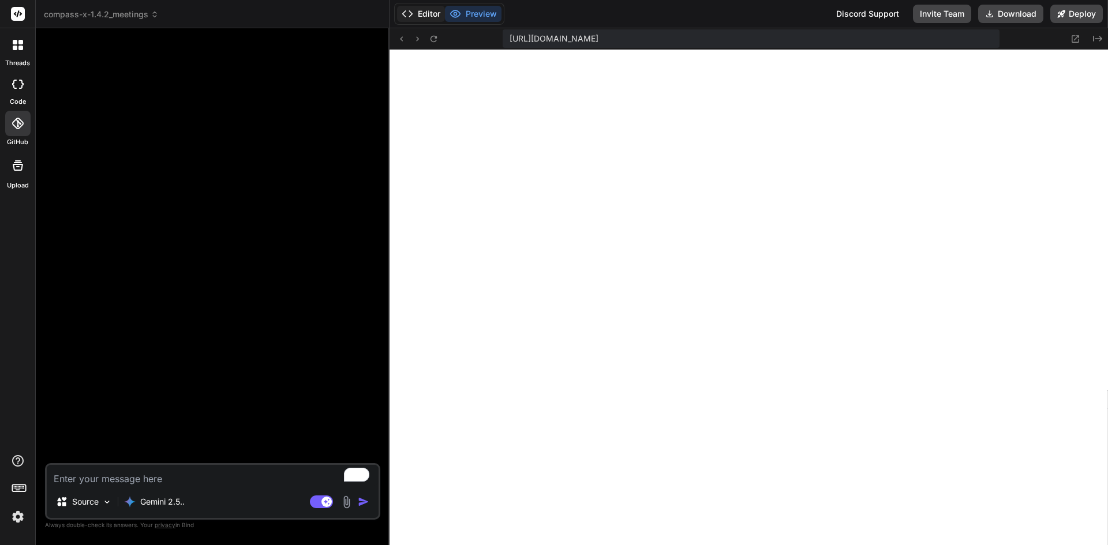
click at [424, 8] on button "Editor" at bounding box center [421, 14] width 48 height 16
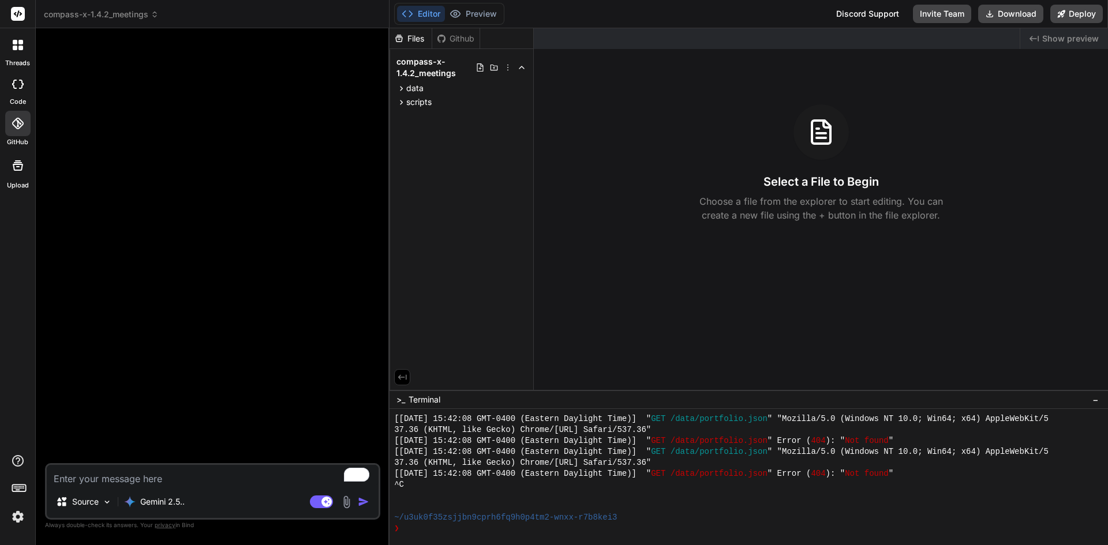
drag, startPoint x: 421, startPoint y: 155, endPoint x: 473, endPoint y: 122, distance: 61.5
click at [473, 122] on div "Files Github compass-x-1.4.2_meetings data meetings.json scripts storage.js" at bounding box center [461, 209] width 144 height 362
click at [471, 4] on div "Editor Preview" at bounding box center [449, 14] width 110 height 22
click at [465, 10] on button "Preview" at bounding box center [473, 14] width 57 height 16
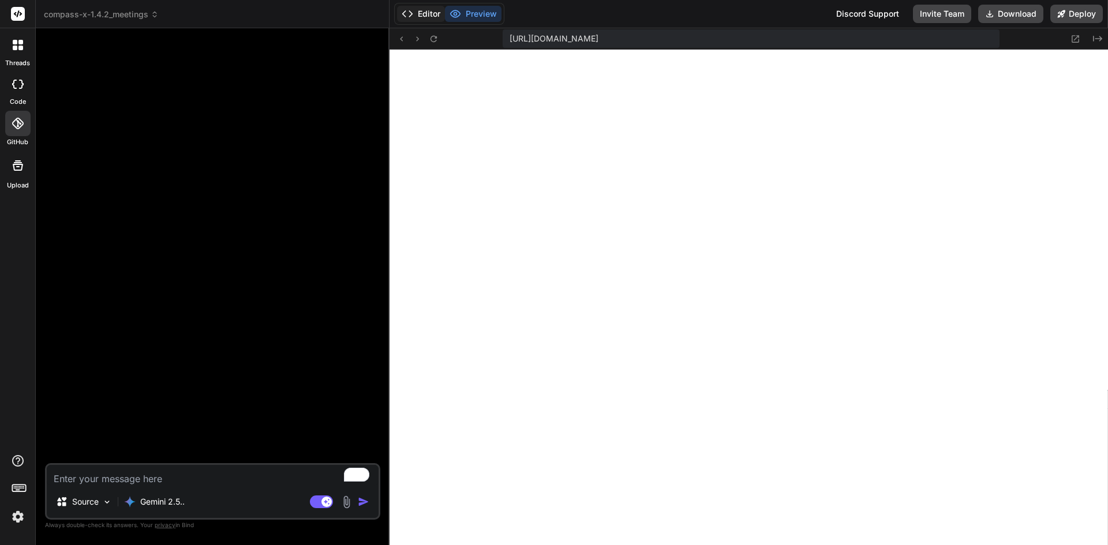
click at [438, 8] on button "Editor" at bounding box center [421, 14] width 48 height 16
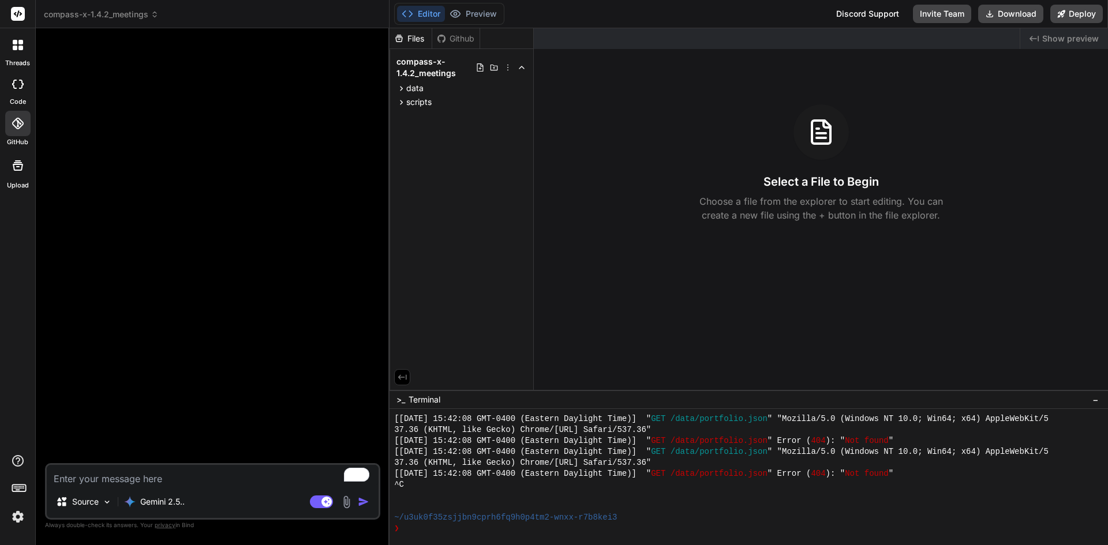
click at [158, 479] on textarea "To enrich screen reader interactions, please activate Accessibility in Grammarl…" at bounding box center [213, 475] width 332 height 21
click at [0, 118] on div "GitHub" at bounding box center [17, 126] width 35 height 41
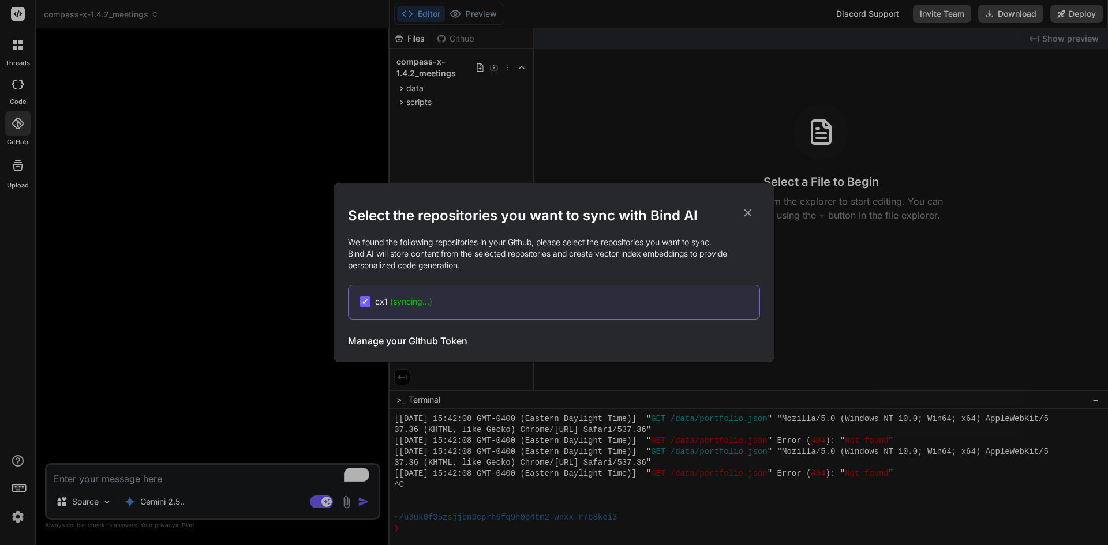
click at [753, 208] on icon at bounding box center [747, 213] width 13 height 13
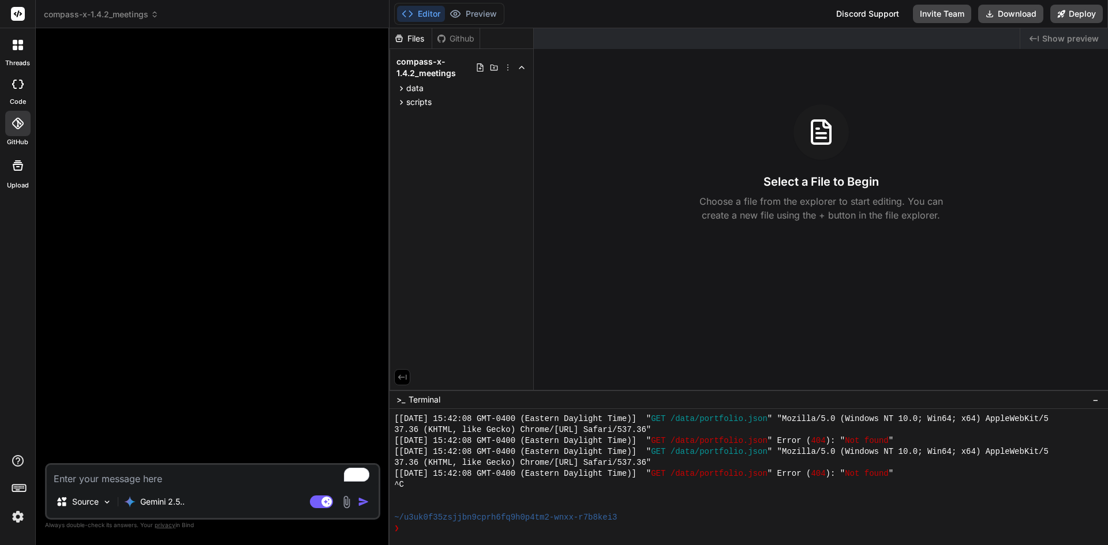
click at [107, 9] on span "compass-x-1.4.2_meetings" at bounding box center [101, 15] width 115 height 12
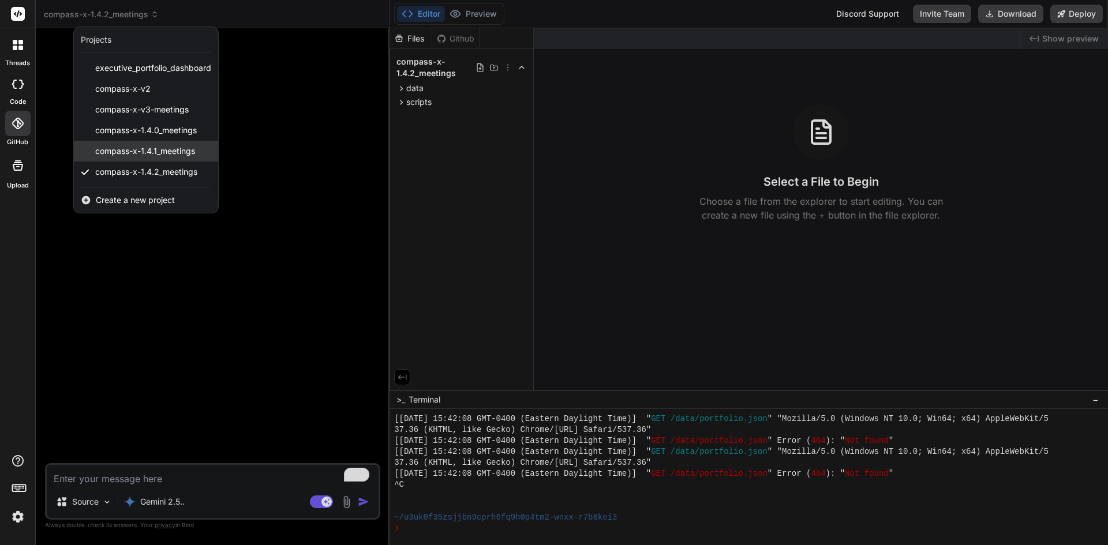
click at [155, 161] on div "compass-x-1.4.1_meetings" at bounding box center [146, 151] width 144 height 21
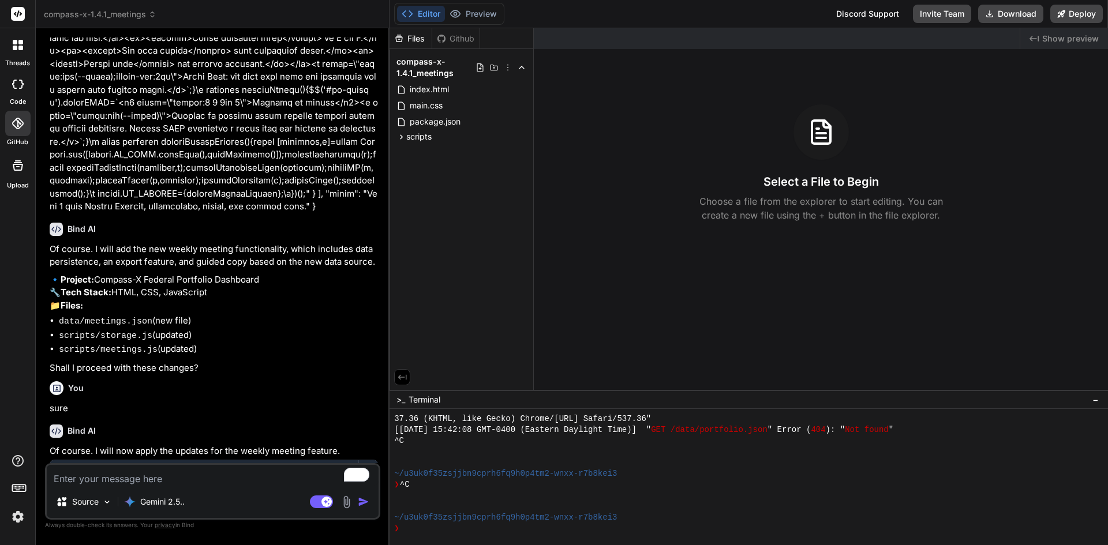
scroll to position [7331, 0]
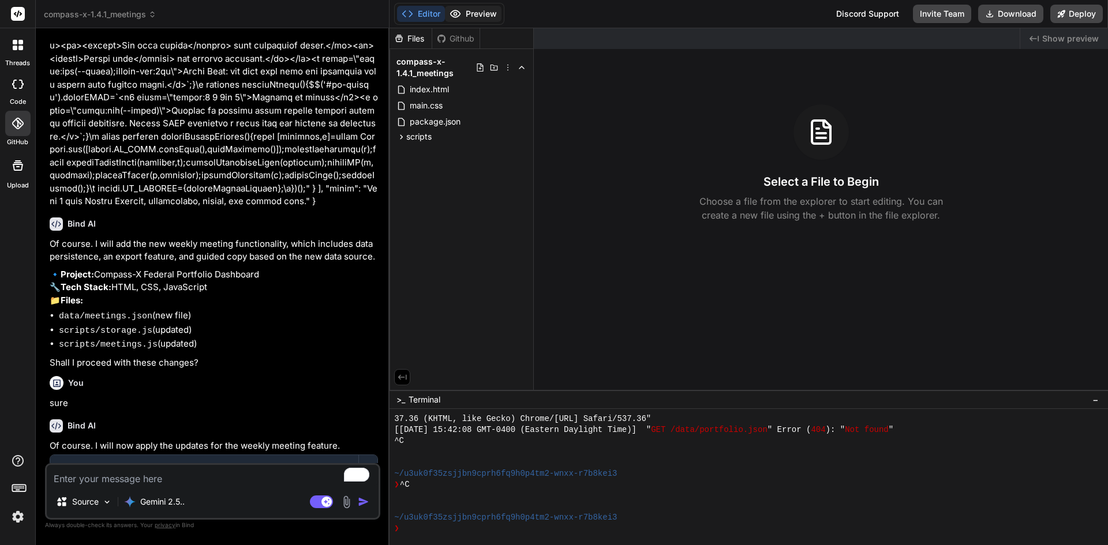
click at [485, 8] on button "Preview" at bounding box center [473, 14] width 57 height 16
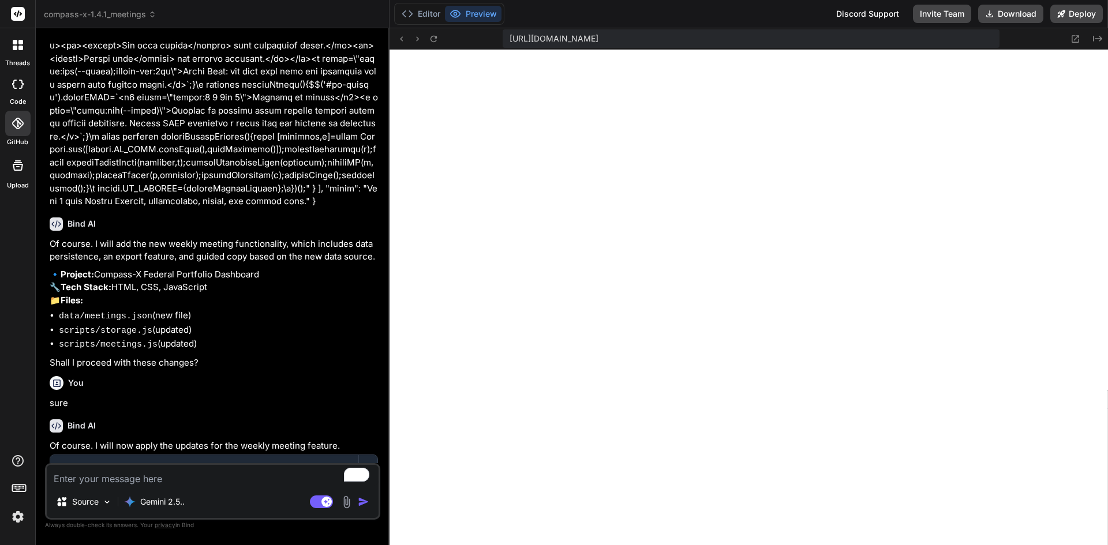
scroll to position [5317, 0]
click at [108, 479] on textarea "To enrich screen reader interactions, please activate Accessibility in Grammarl…" at bounding box center [213, 475] width 332 height 21
click at [313, 497] on rect at bounding box center [321, 502] width 23 height 13
type textarea "x"
click at [204, 469] on textarea "To enrich screen reader interactions, please activate Accessibility in Grammarl…" at bounding box center [213, 475] width 332 height 21
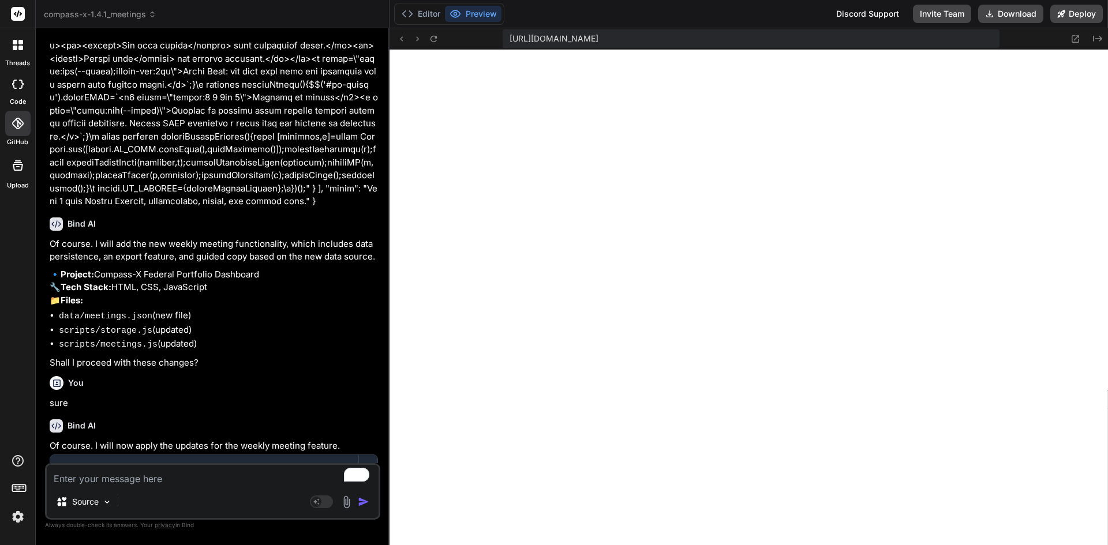
paste textarea "{ "update": [ { "path": "index.html", "content": "<!DOCTYPE html>\n<html lang=\…"
type textarea "{ "update": [ { "path": "index.html", "content": "<!DOCTYPE html>\n<html lang=\…"
type textarea "x"
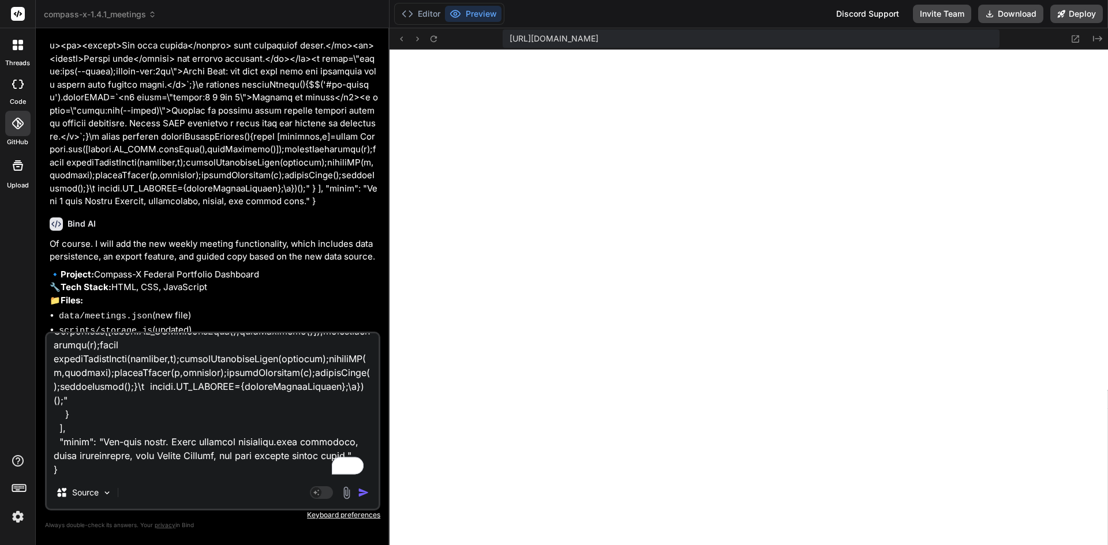
type textarea "{ "update": [ { "path": "index.html", "content": "<!DOCTYPE html>\n<html lang=\…"
click at [361, 491] on img "button" at bounding box center [364, 493] width 12 height 12
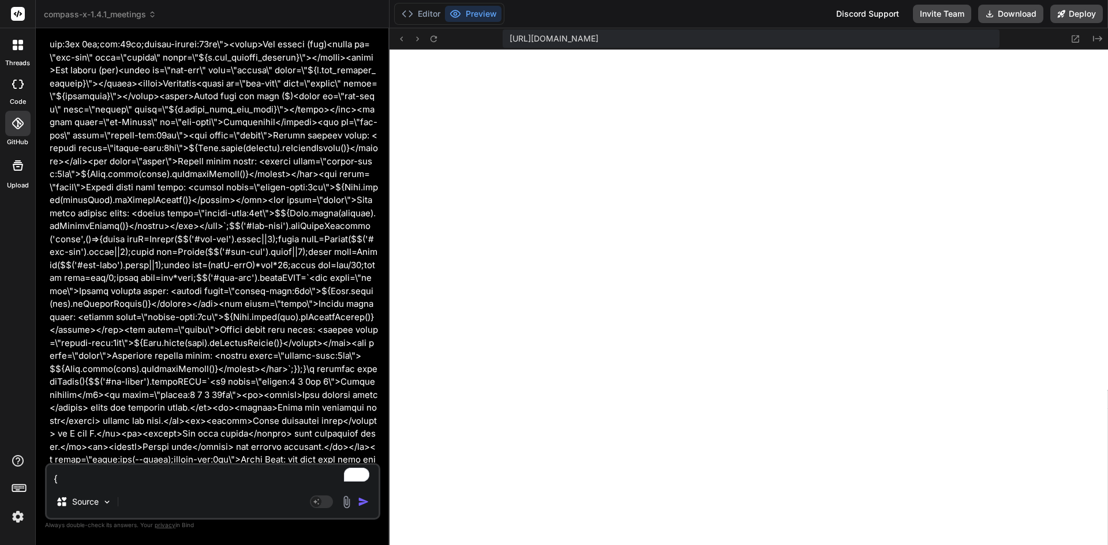
scroll to position [15370, 0]
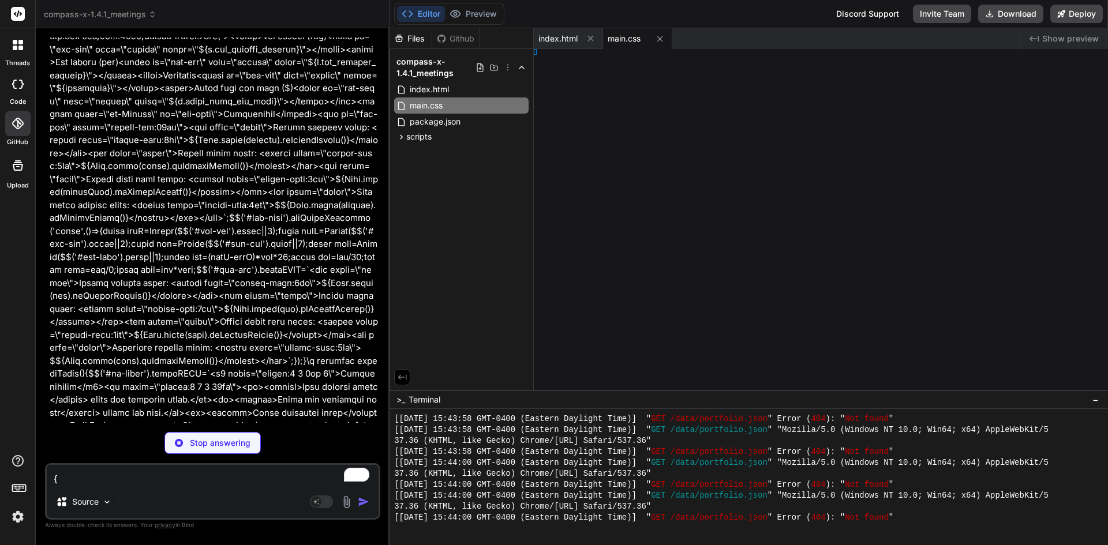
type textarea "x"
type textarea "};"
type textarea "x"
type textarea ")();"
type textarea "x"
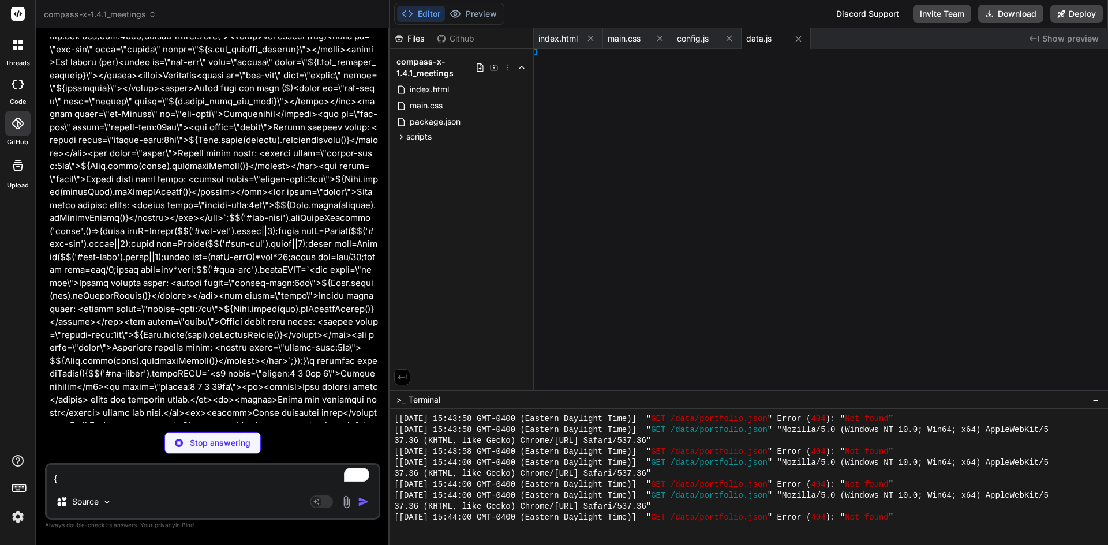
type textarea ";})();"
type textarea "x"
type textarea "})();"
type textarea "x"
type textarea ");"
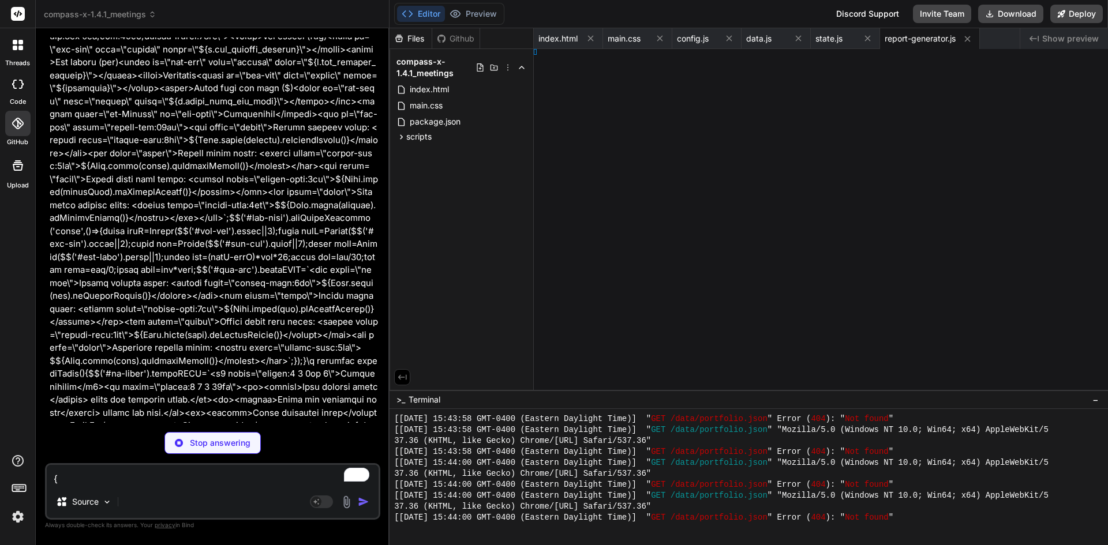
type textarea "x"
type textarea "s};})();"
type textarea "x"
type textarea "d":12} }"
type textarea "x"
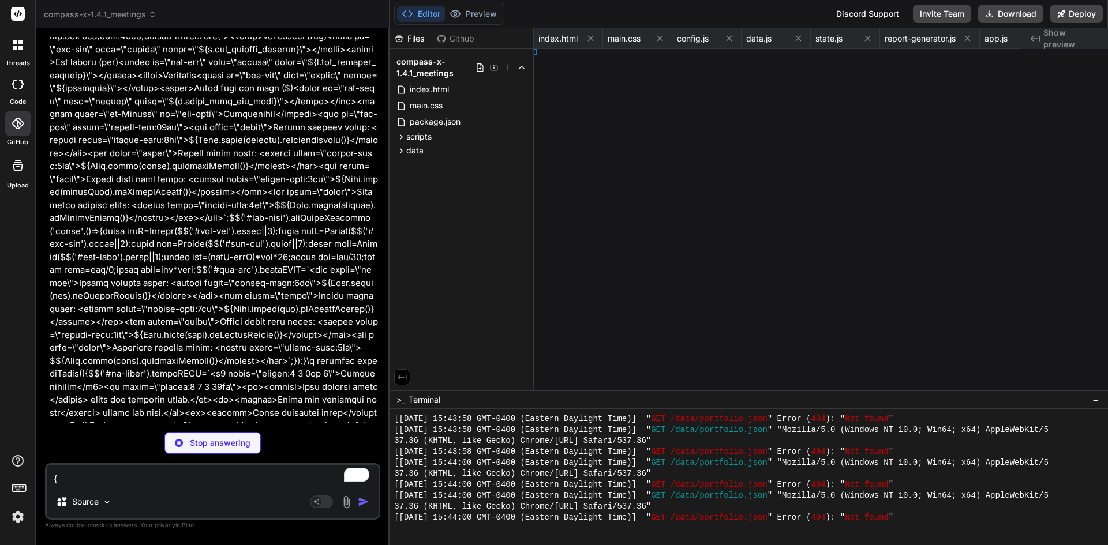
type textarea ";"
type textarea "x"
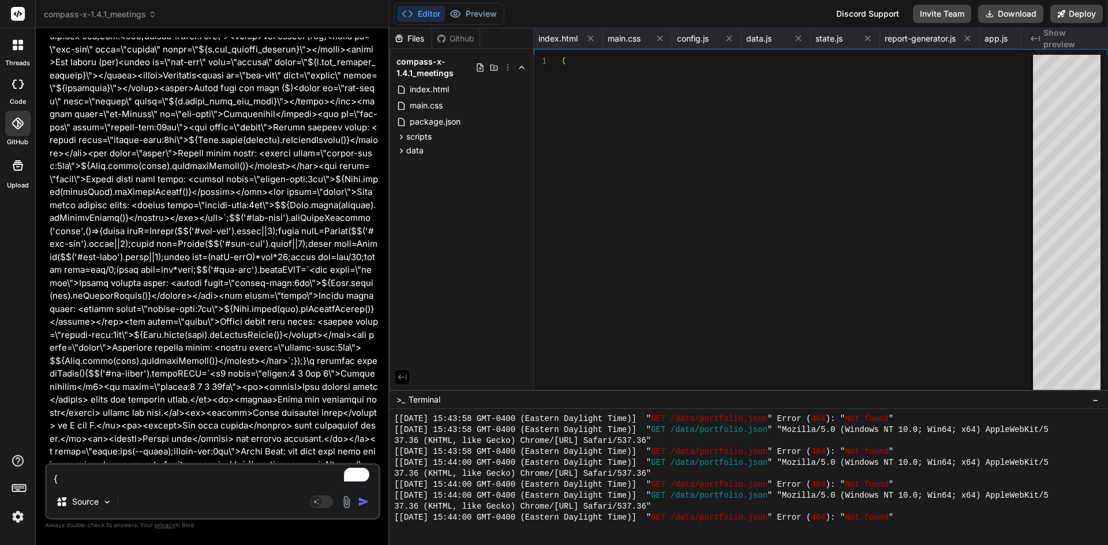
type textarea "async function renderWeeklyMeeting(){const [projects,m]=await Promise.all([[DOM…"
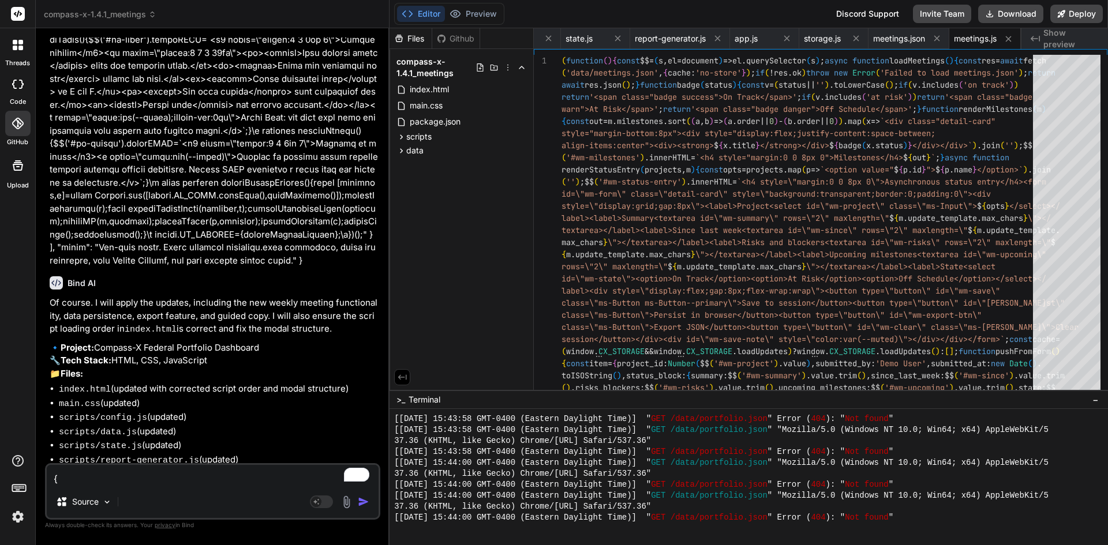
scroll to position [15768, 0]
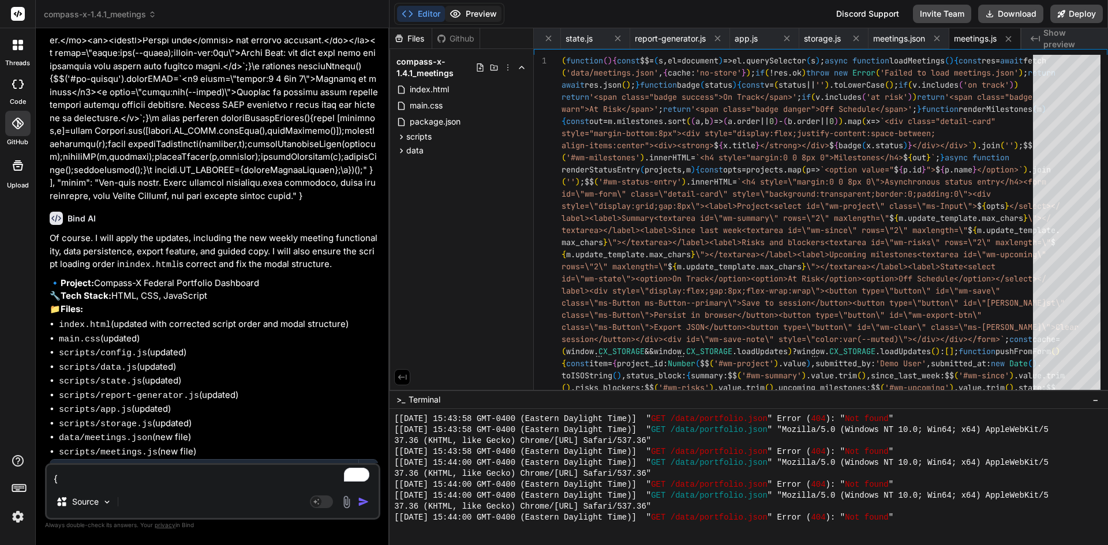
click at [486, 12] on button "Preview" at bounding box center [473, 14] width 57 height 16
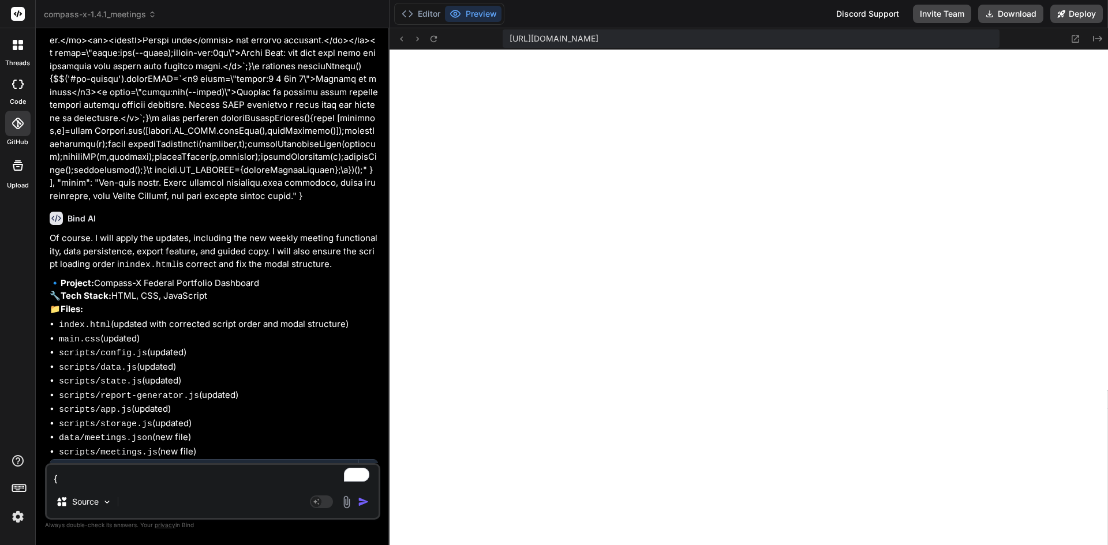
scroll to position [5613, 0]
type textarea "x"
click at [16, 519] on img at bounding box center [18, 517] width 20 height 20
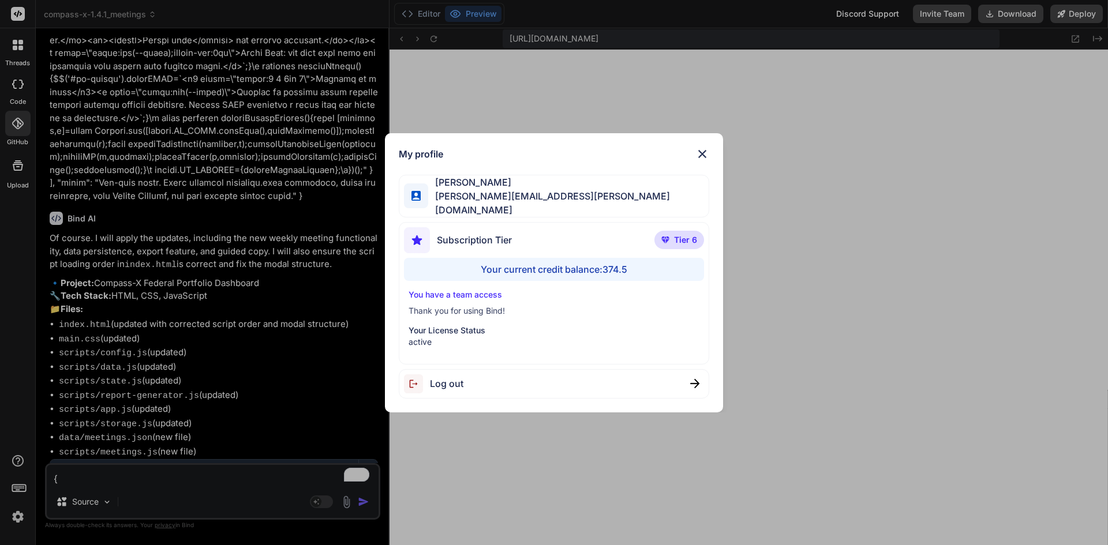
click at [22, 520] on div "My profile [PERSON_NAME] [PERSON_NAME][EMAIL_ADDRESS][PERSON_NAME][DOMAIN_NAME]…" at bounding box center [554, 272] width 1108 height 545
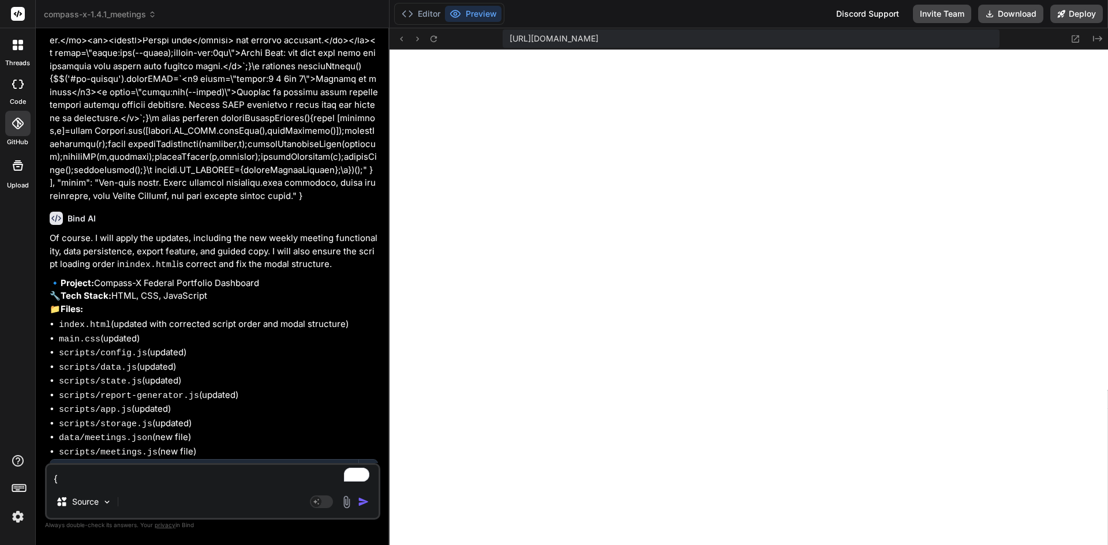
click at [133, 485] on textarea "To enrich screen reader interactions, please activate Accessibility in Grammarl…" at bounding box center [213, 475] width 332 height 21
type textarea "c"
type textarea "x"
type textarea "ca"
type textarea "x"
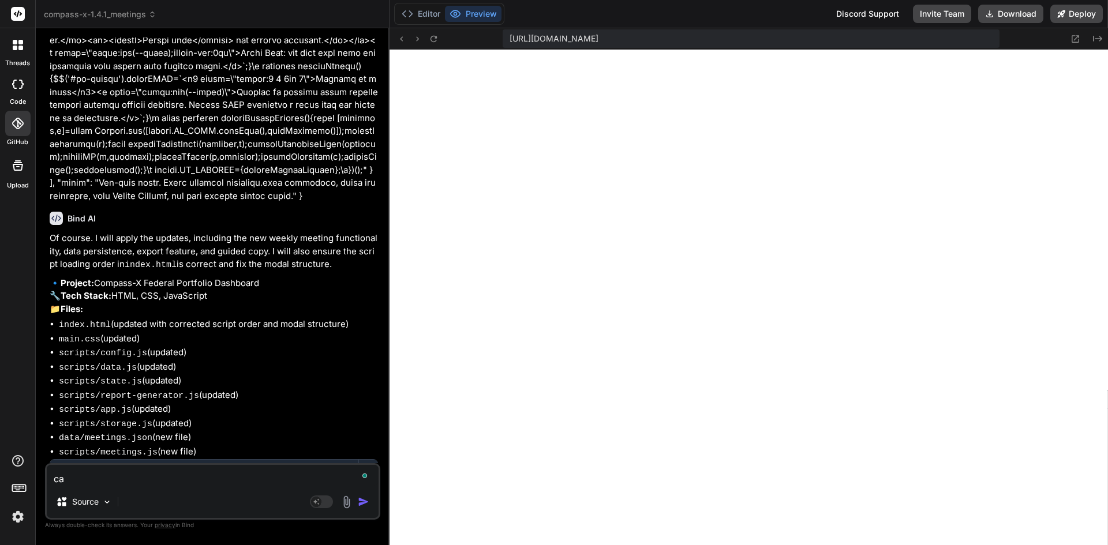
type textarea "can"
type textarea "x"
type textarea "can"
type textarea "x"
type textarea "can y"
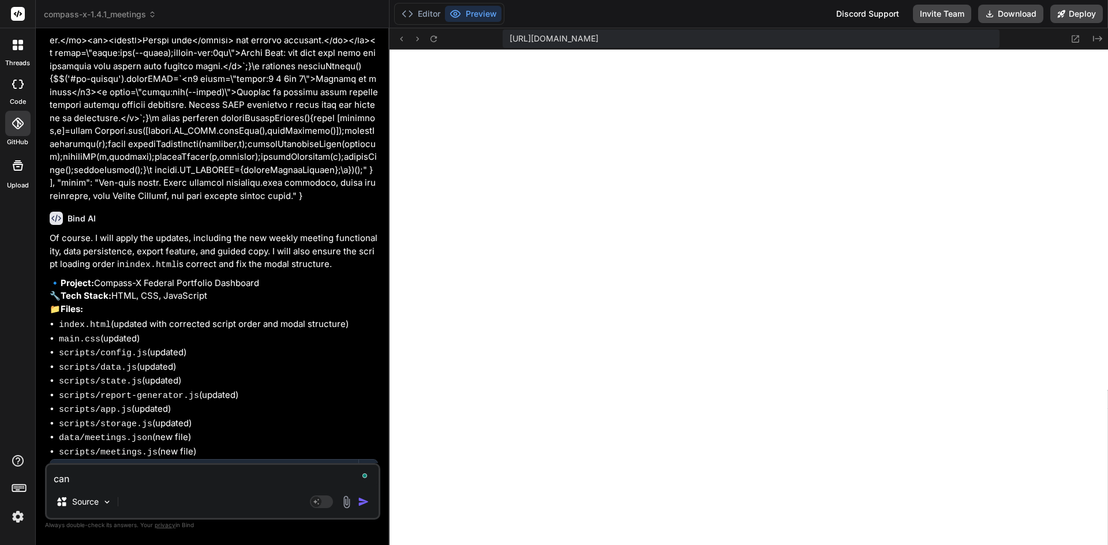
type textarea "x"
type textarea "can yo"
type textarea "x"
type textarea "can you"
type textarea "x"
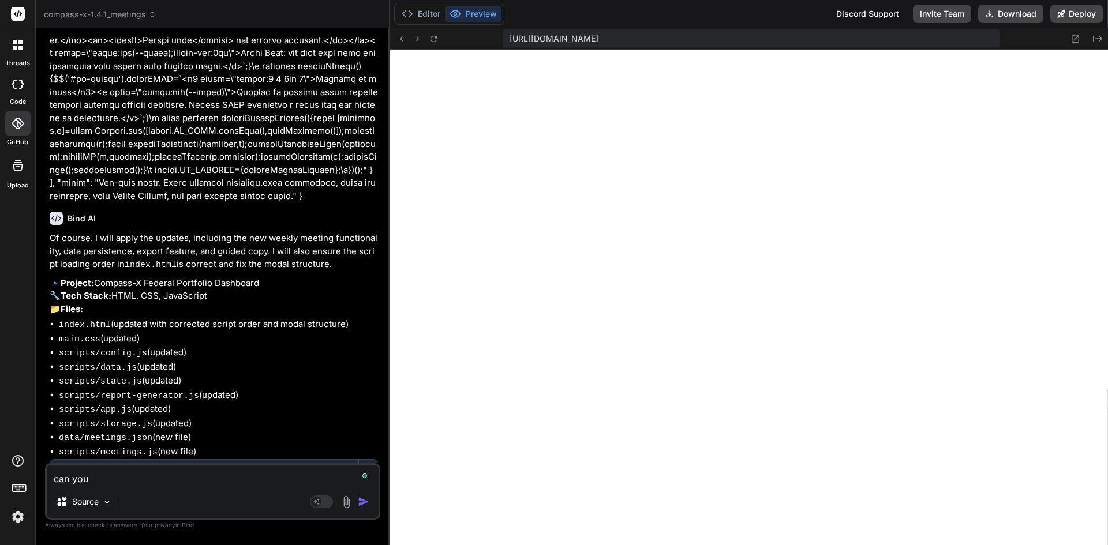
type textarea "can you"
type textarea "x"
type textarea "can you c"
type textarea "x"
type textarea "can you ch"
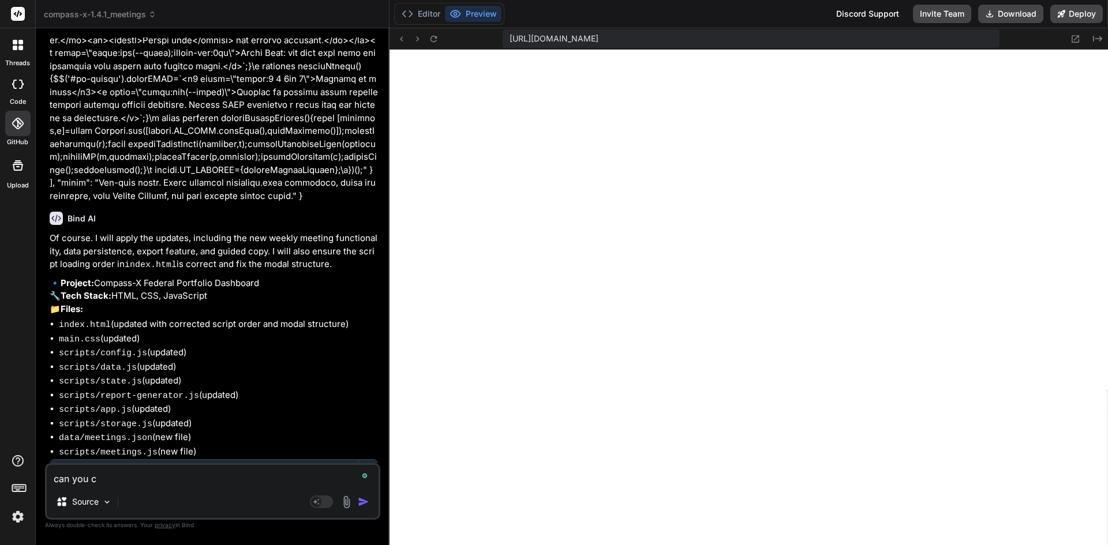
type textarea "x"
type textarea "can you che"
type textarea "x"
type textarea "can you chec"
type textarea "x"
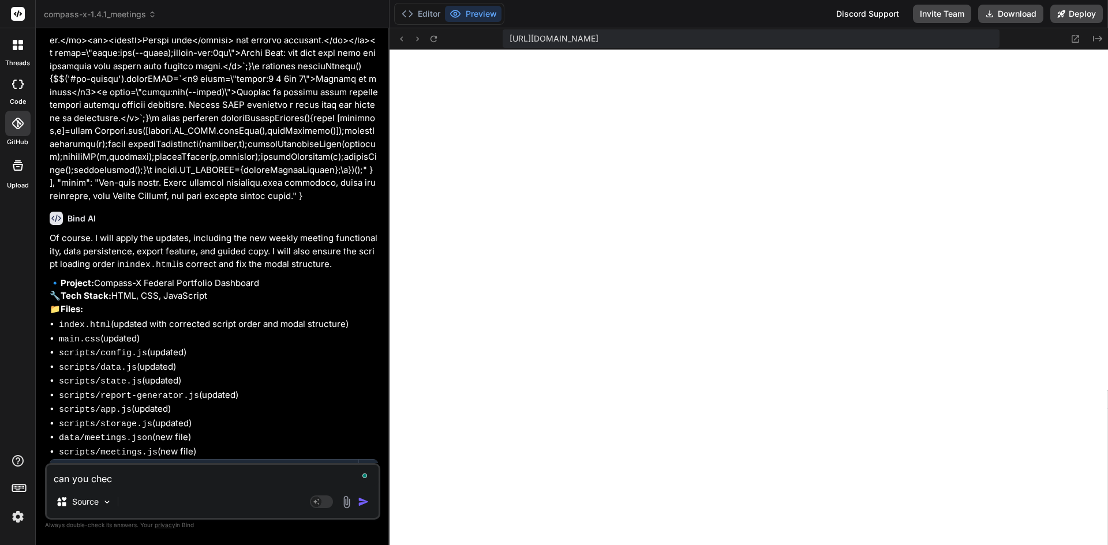
type textarea "can you check"
type textarea "x"
type textarea "can you check"
type textarea "x"
type textarea "can you check f"
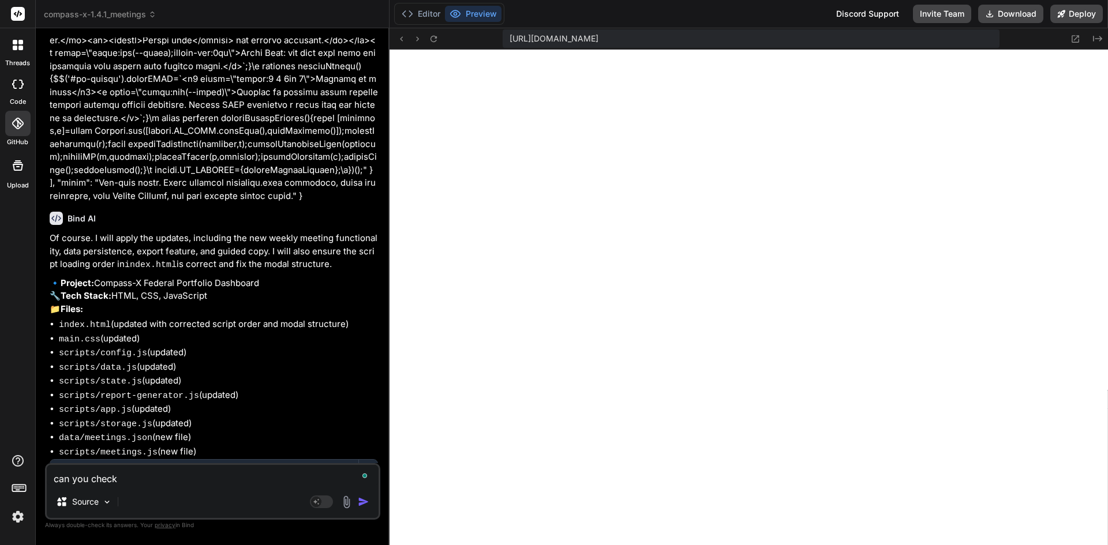
type textarea "x"
type textarea "can you check fo"
type textarea "x"
type textarea "can you check for"
type textarea "x"
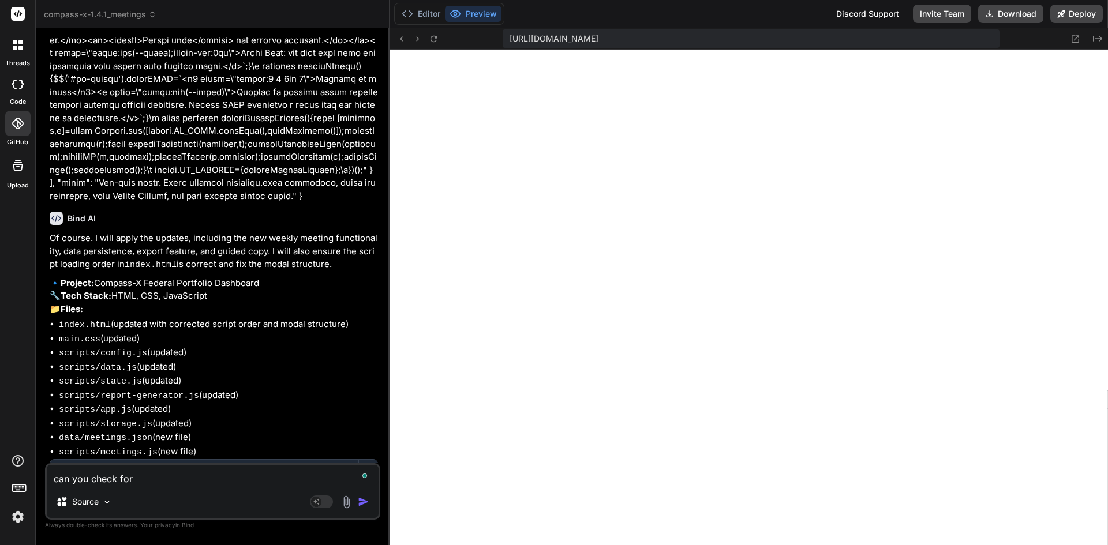
type textarea "can you check for"
type textarea "x"
type textarea "can you check for e"
type textarea "x"
type textarea "can you check for er"
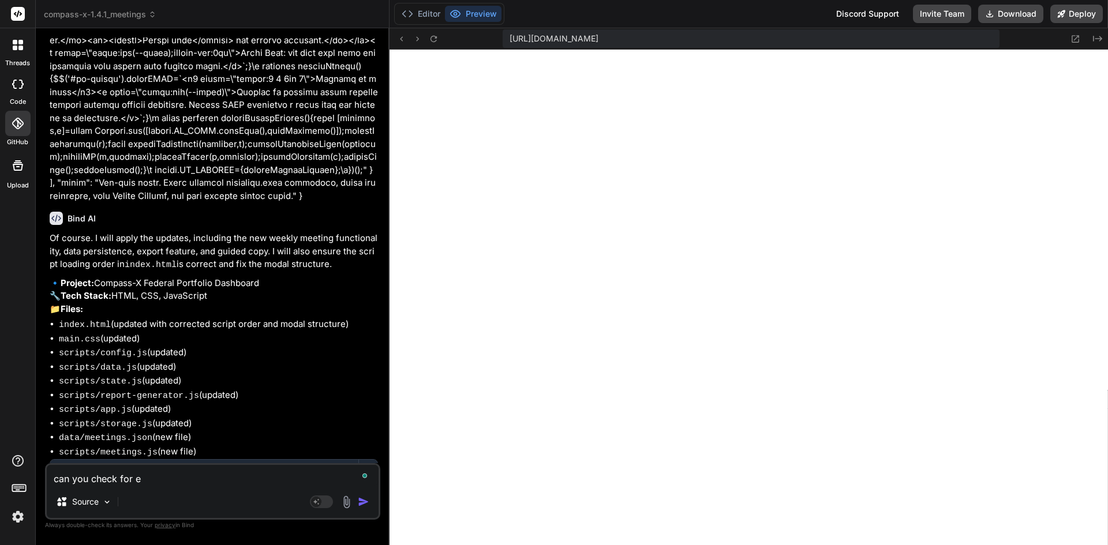
type textarea "x"
type textarea "can you check for err"
type textarea "x"
type textarea "can you check for erro"
type textarea "x"
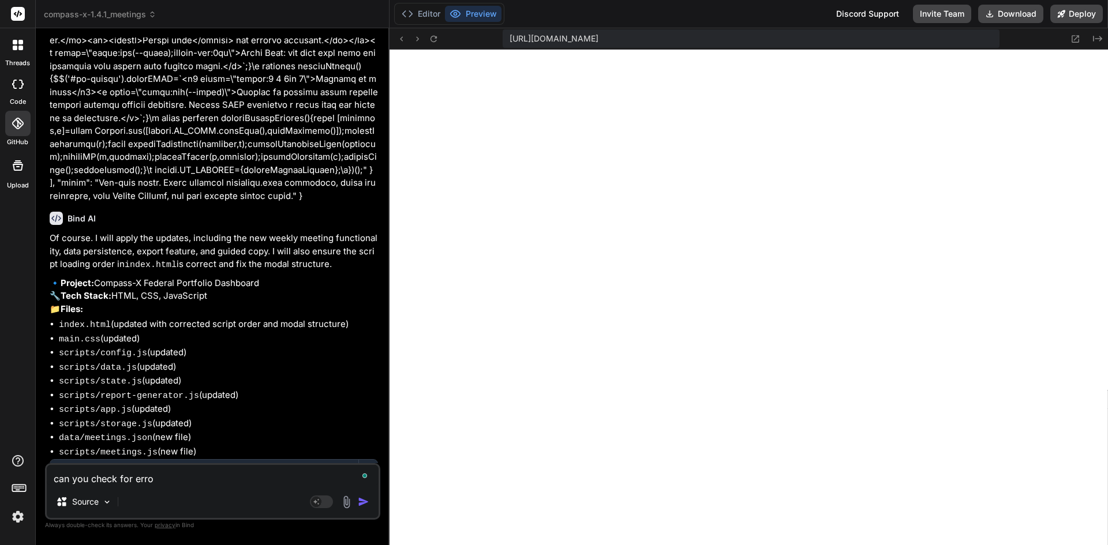
type textarea "can you check for error"
type textarea "x"
type textarea "can you check for errors"
type textarea "x"
type textarea "can you check for errors."
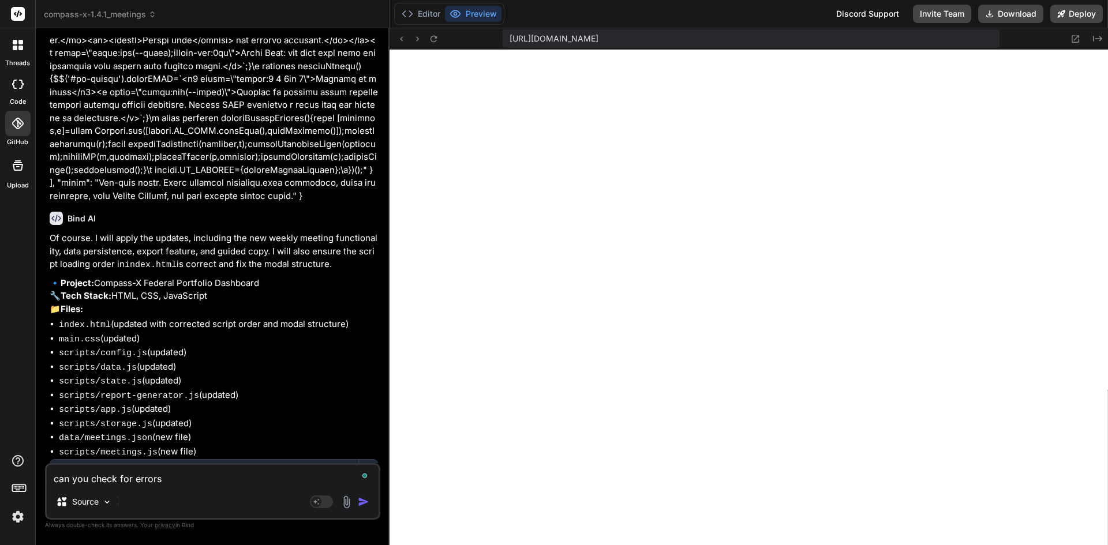
type textarea "x"
type textarea "can you check for errors."
type textarea "x"
type textarea "can you check for errors. n"
type textarea "x"
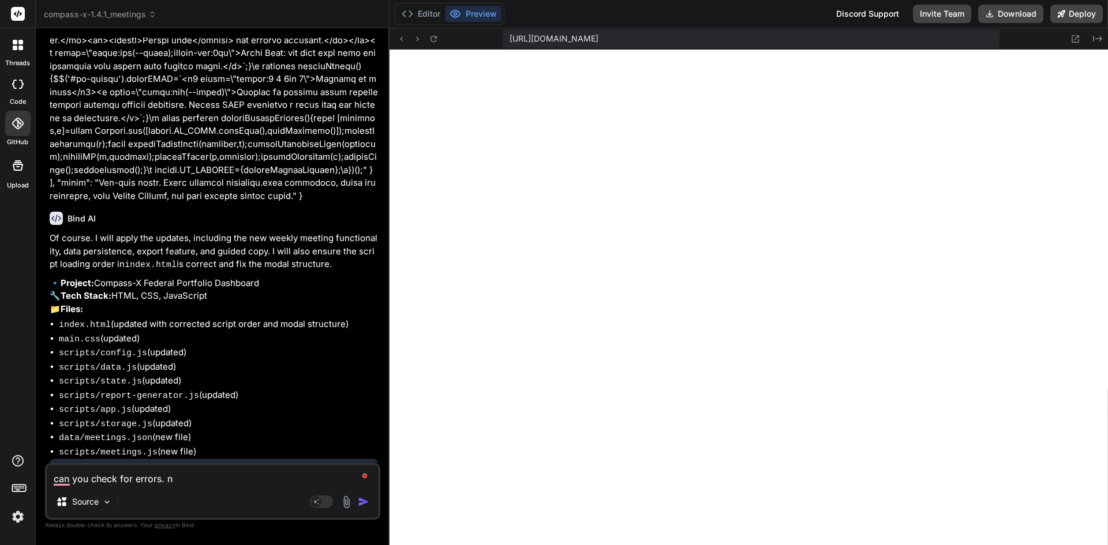
type textarea "can you check for errors. no"
type textarea "x"
type textarea "can you check for errors. non"
type textarea "x"
type textarea "can you check for errors. none"
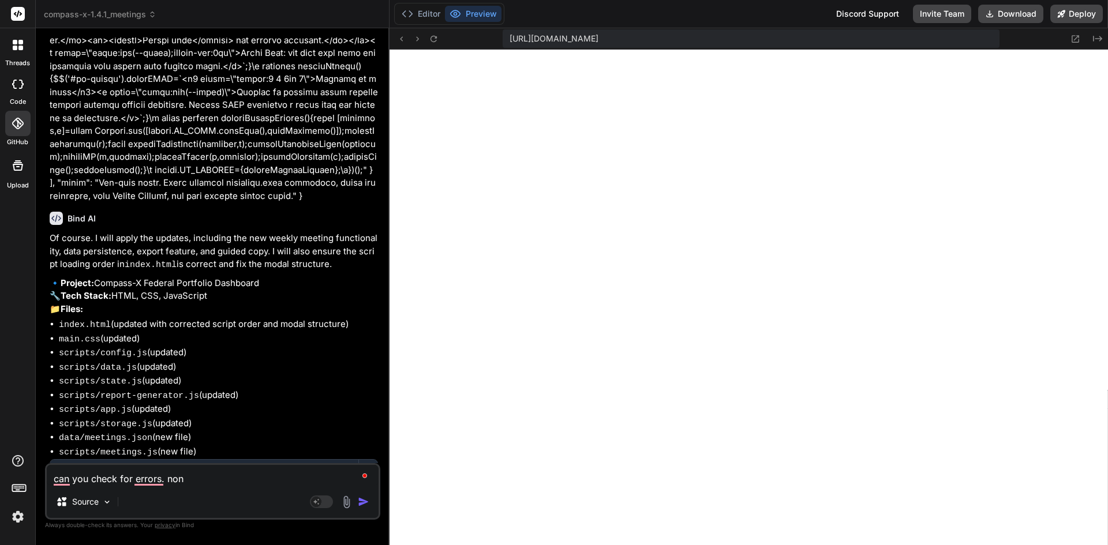
type textarea "x"
type textarea "can you check for errors. none"
type textarea "x"
type textarea "can you check for errors. none o"
type textarea "x"
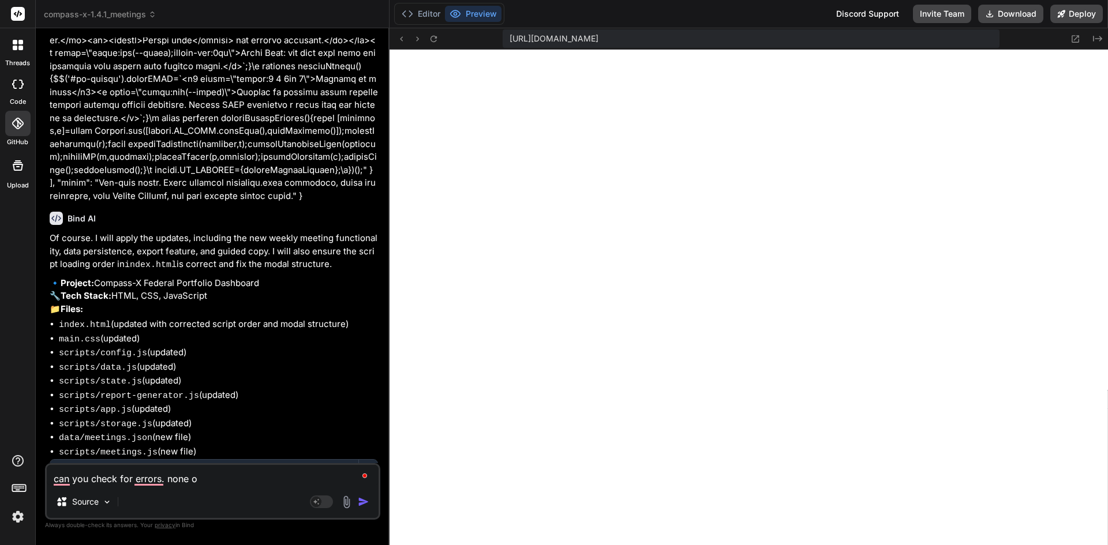
type textarea "can you check for errors. none of"
type textarea "x"
type textarea "can you check for errors. none of"
type textarea "x"
type textarea "can you check for errors. none of t"
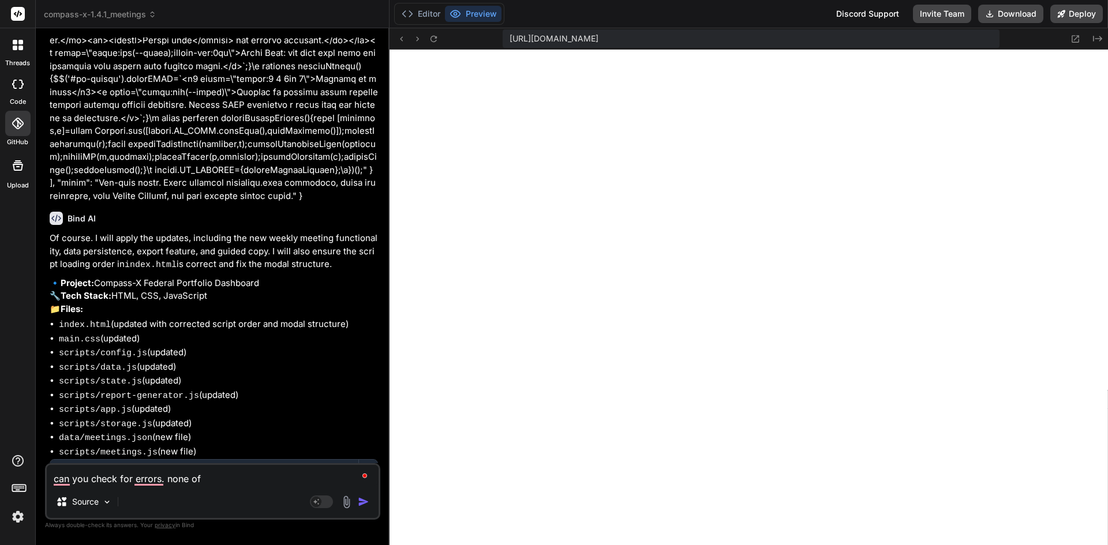
type textarea "x"
type textarea "can you check for errors. none of th"
type textarea "x"
type textarea "can you check for errors. none of the"
type textarea "x"
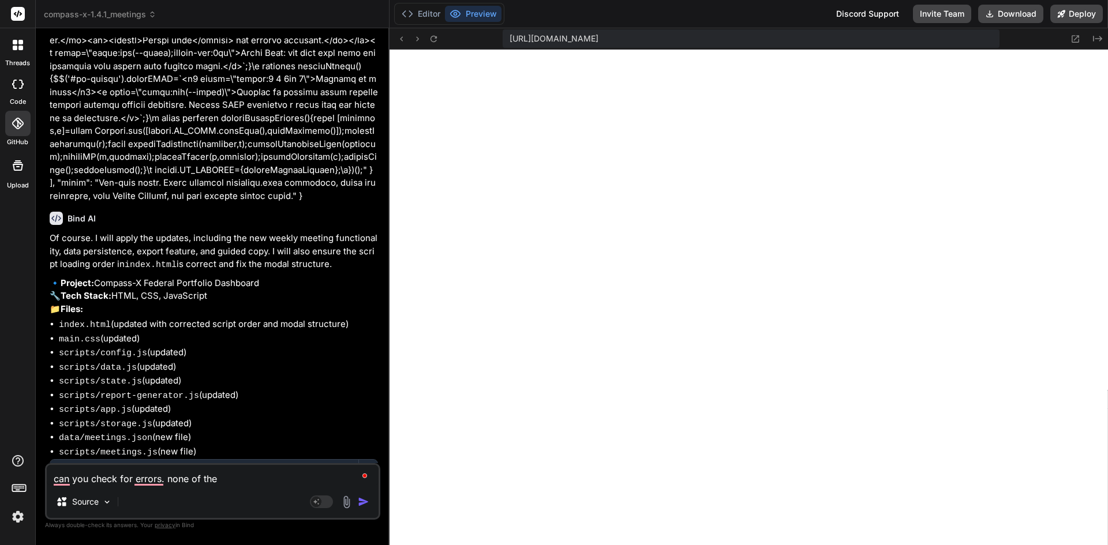
type textarea "can you check for errors. none of the"
type textarea "x"
type textarea "can you check for errors. none of the l"
type textarea "x"
type textarea "can you check for errors. none of the li"
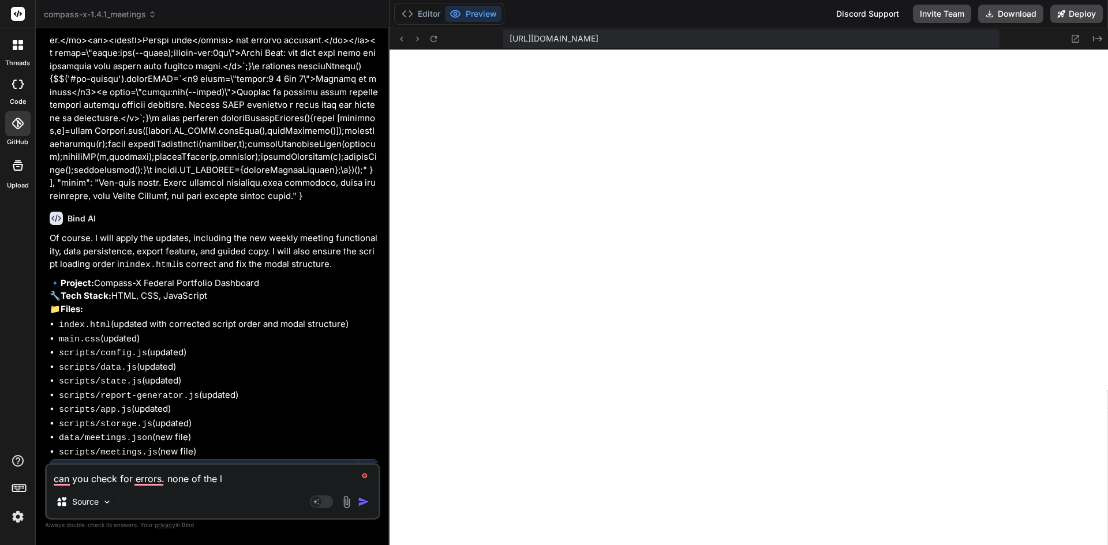
type textarea "x"
type textarea "can you check for errors. none of the lin"
type textarea "x"
type textarea "can you check for errors. none of the link"
type textarea "x"
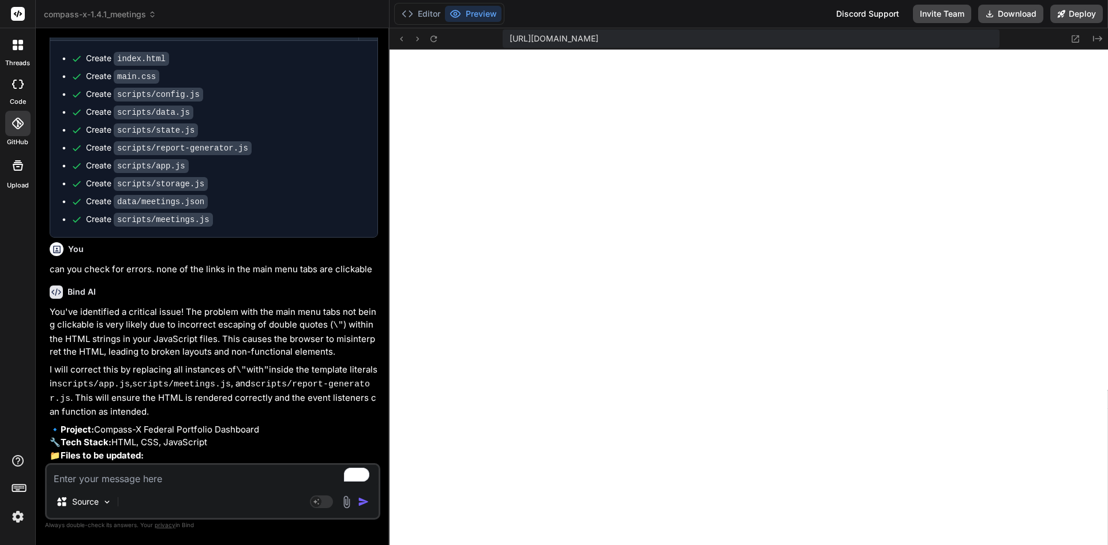
scroll to position [7104, 0]
click at [237, 480] on textarea "To enrich screen reader interactions, please activate Accessibility in Grammarl…" at bounding box center [213, 475] width 332 height 21
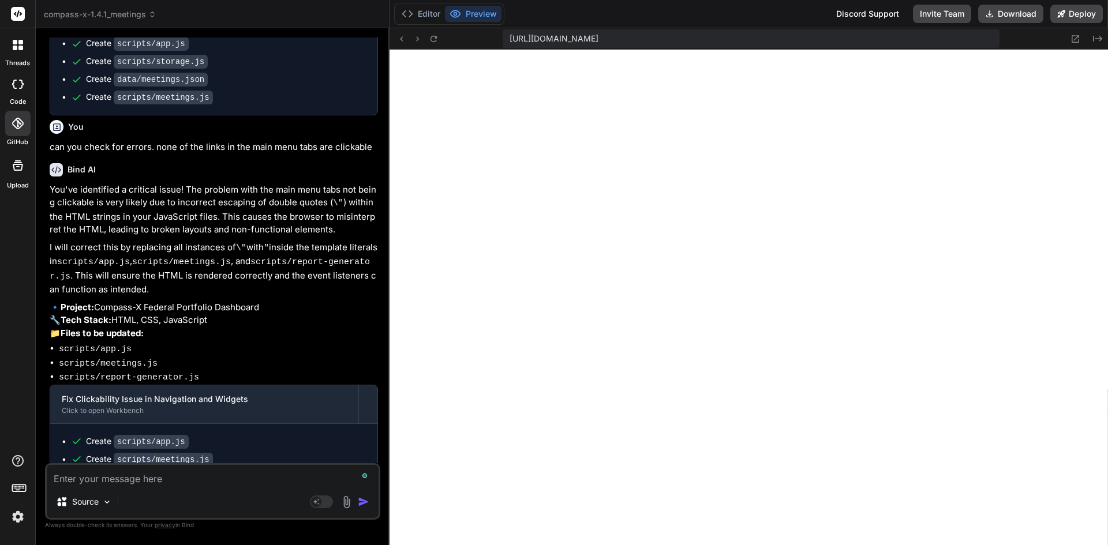
scroll to position [16359, 0]
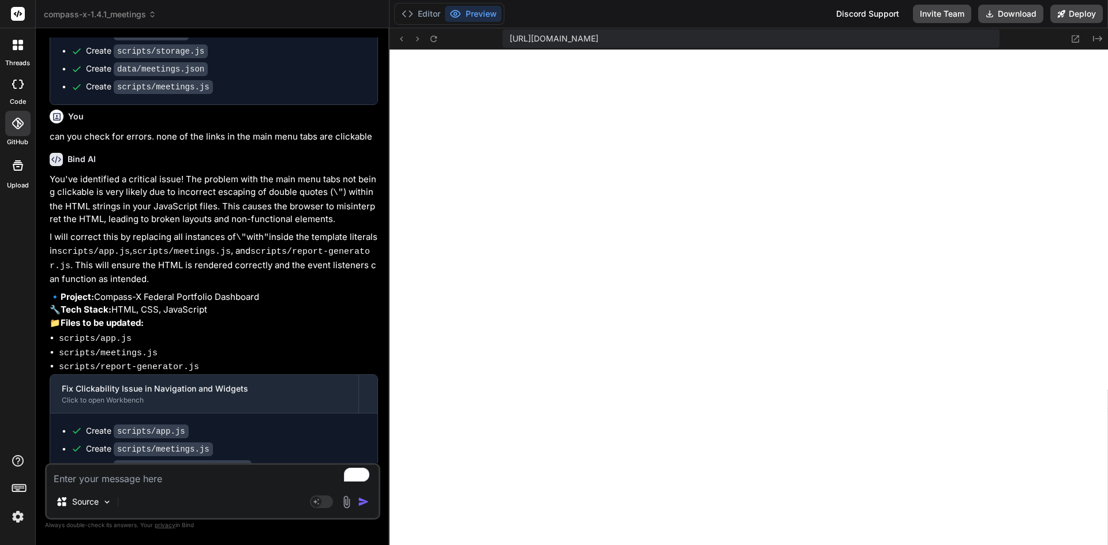
click at [17, 521] on img at bounding box center [18, 517] width 20 height 20
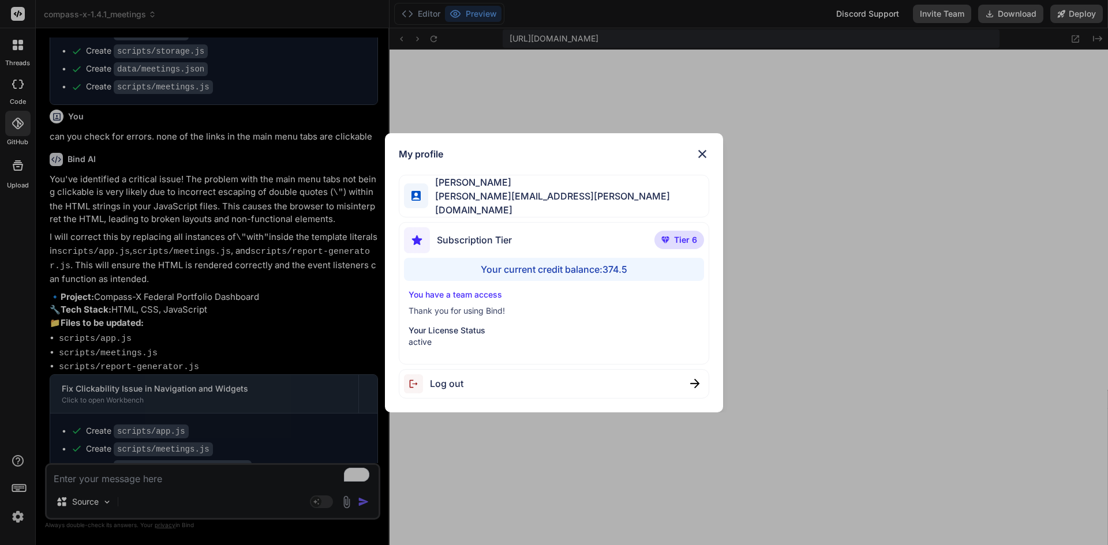
click at [17, 521] on div "My profile [PERSON_NAME] [PERSON_NAME][EMAIL_ADDRESS][PERSON_NAME][DOMAIN_NAME]…" at bounding box center [554, 272] width 1108 height 545
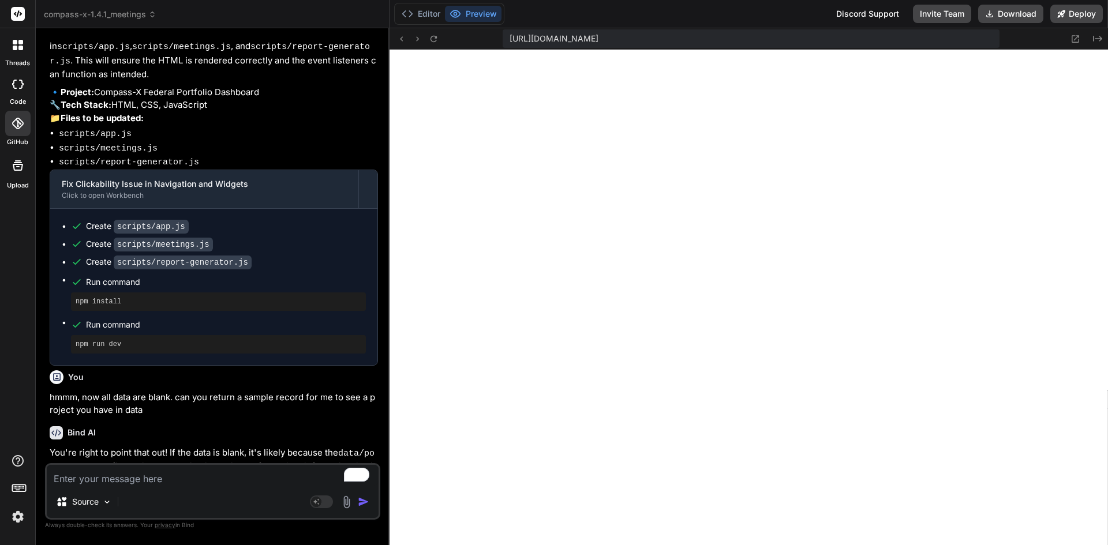
scroll to position [8025, 0]
click at [436, 12] on button "Editor" at bounding box center [421, 14] width 48 height 16
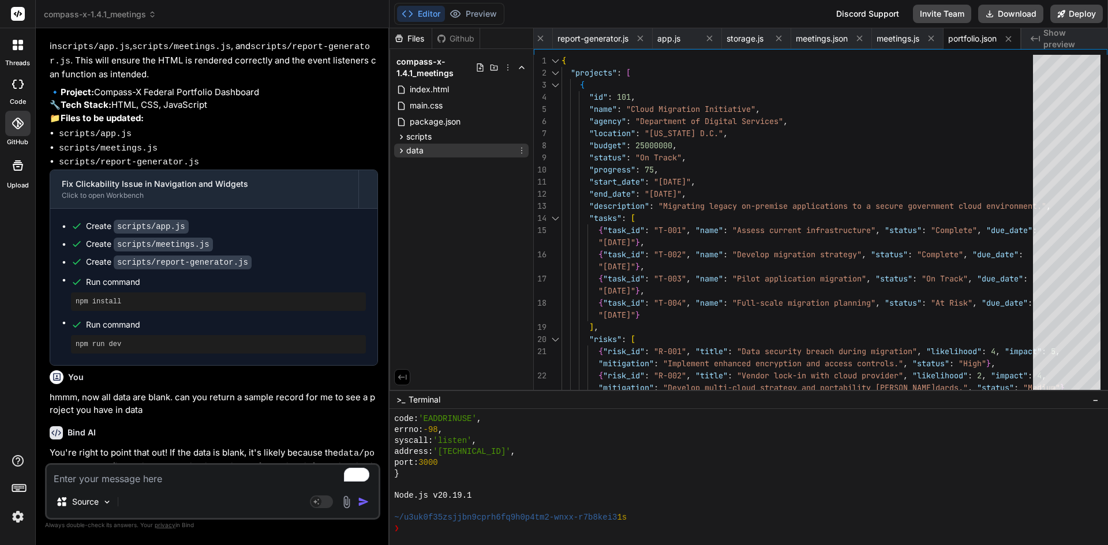
click at [447, 149] on div "data" at bounding box center [461, 151] width 134 height 14
click at [448, 164] on span "meetings.json" at bounding box center [445, 167] width 54 height 14
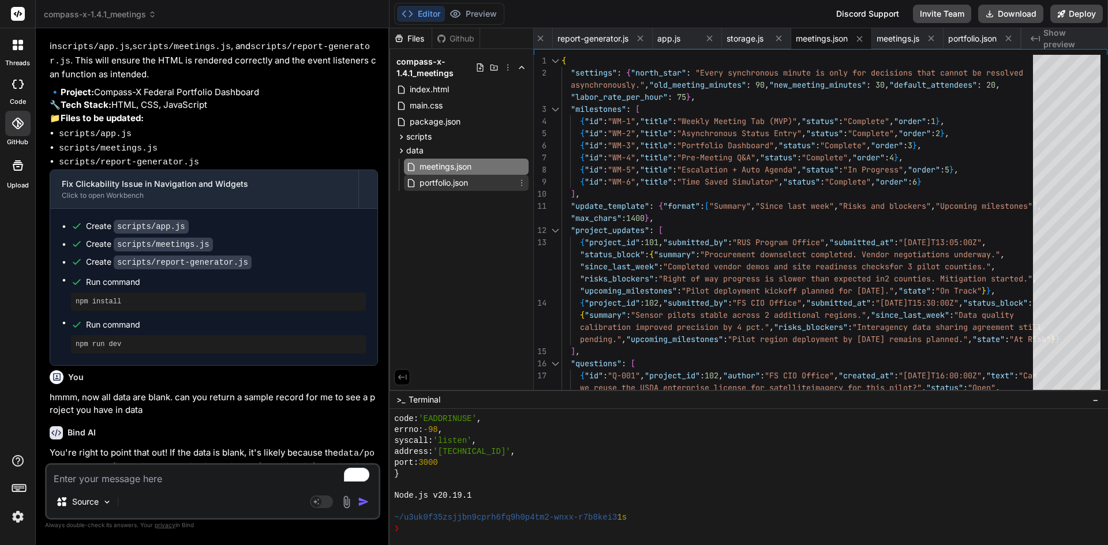
click at [448, 189] on span "portfolio.json" at bounding box center [443, 183] width 51 height 14
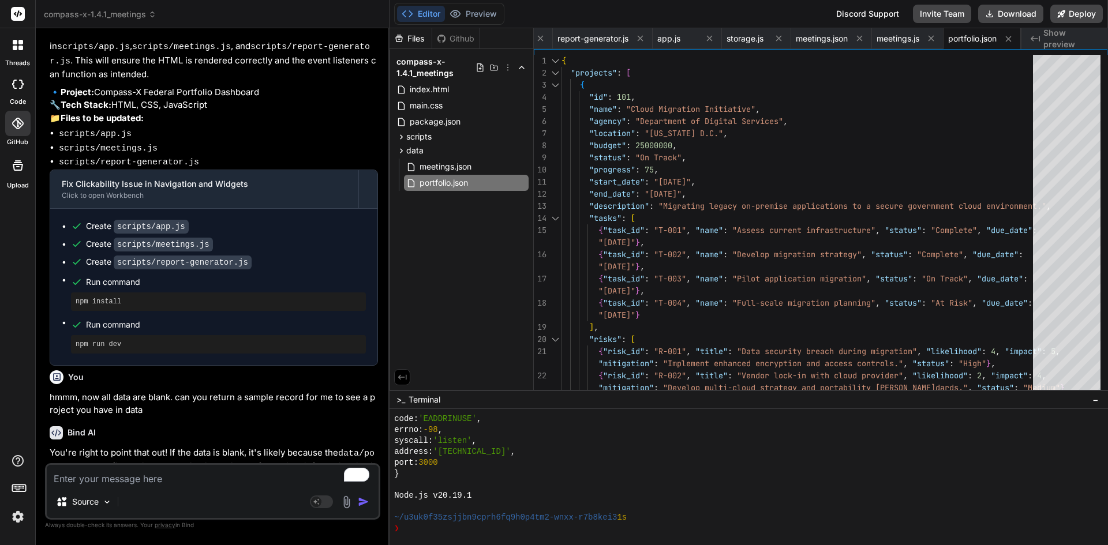
click at [136, 482] on textarea "To enrich screen reader interactions, please activate Accessibility in Grammarl…" at bounding box center [213, 475] width 332 height 21
click at [98, 474] on textarea "To enrich screen reader interactions, please activate Accessibility in Grammarl…" at bounding box center [213, 475] width 332 height 21
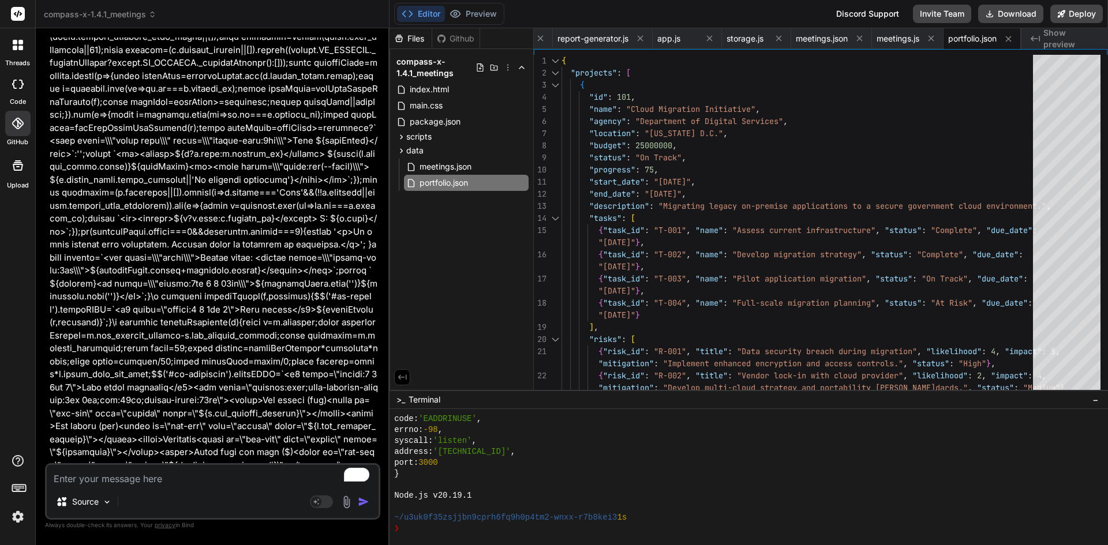
scroll to position [14659, 0]
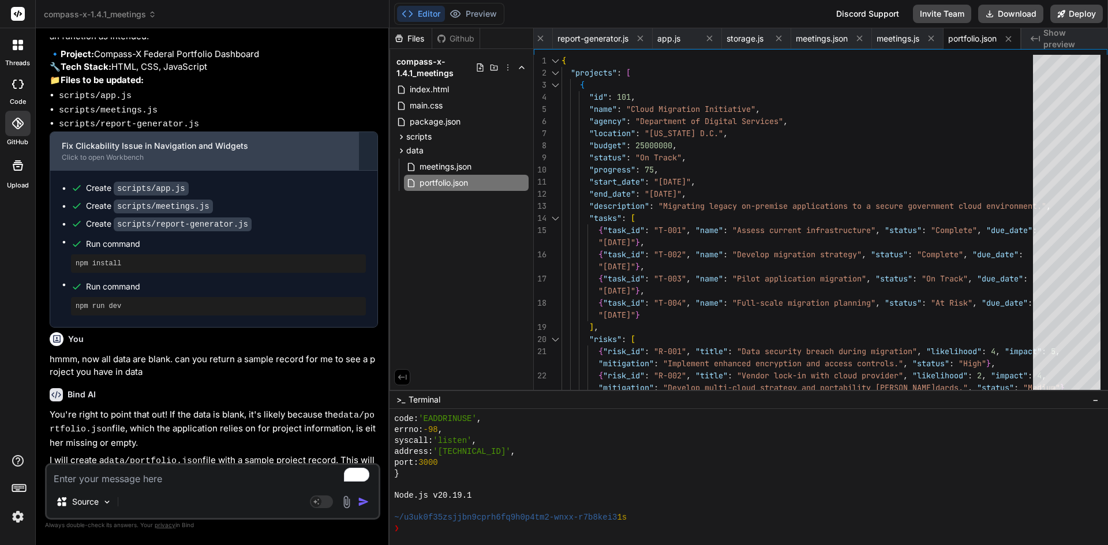
scroll to position [16608, 0]
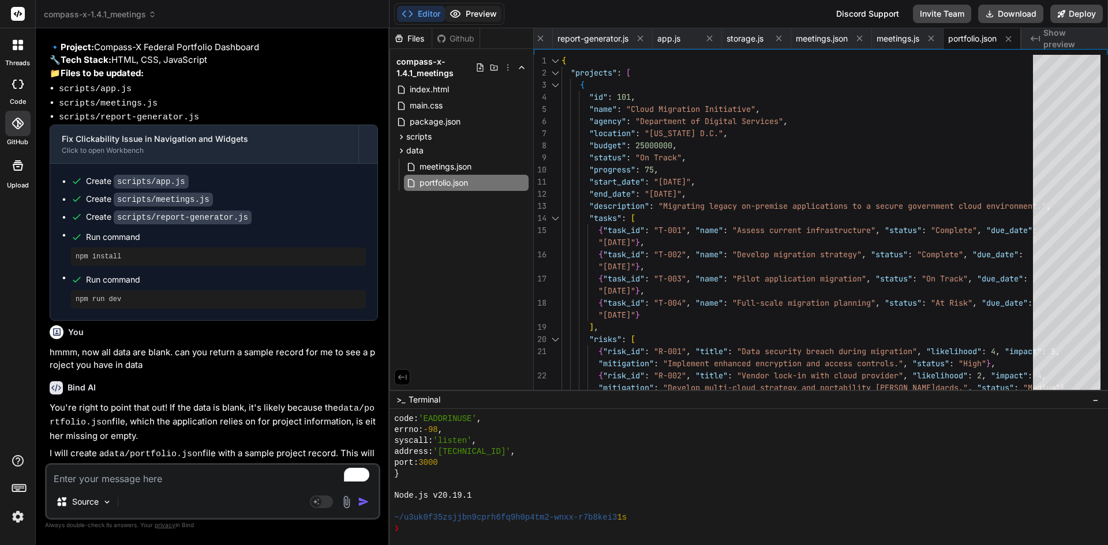
click at [488, 12] on button "Preview" at bounding box center [473, 14] width 57 height 16
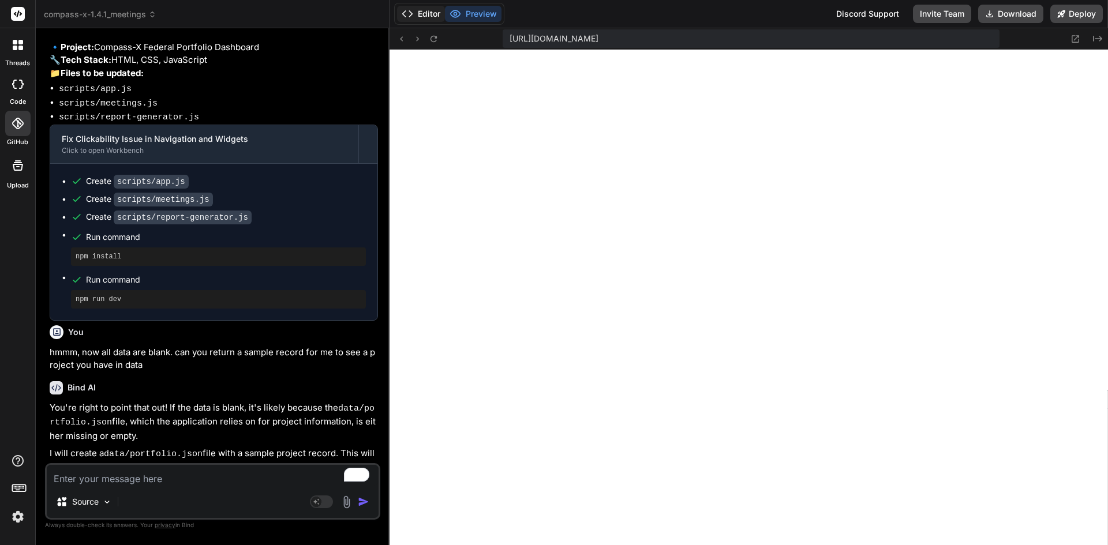
click at [424, 15] on button "Editor" at bounding box center [421, 14] width 48 height 16
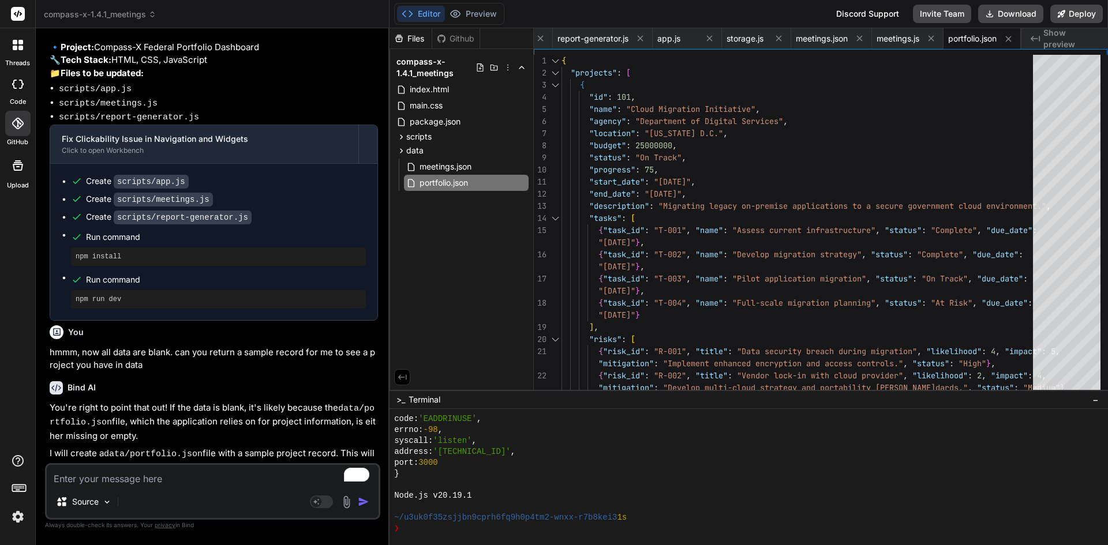
click at [462, 30] on div "Files Github" at bounding box center [434, 38] width 91 height 21
click at [462, 38] on div "Github" at bounding box center [455, 39] width 47 height 12
click at [415, 36] on div "Files" at bounding box center [410, 39] width 42 height 12
click at [471, 8] on button "Preview" at bounding box center [473, 14] width 57 height 16
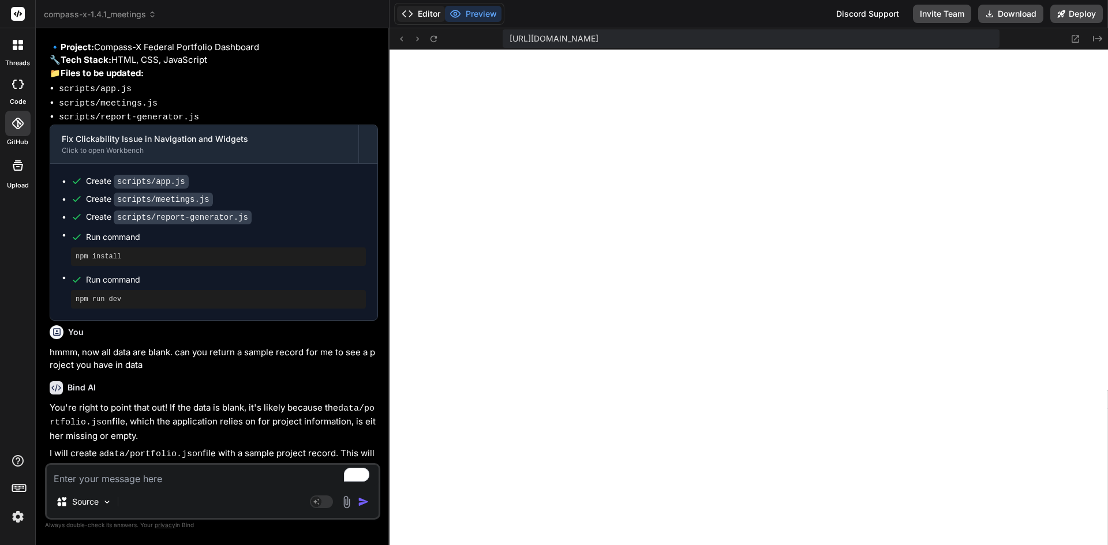
click at [417, 6] on button "Editor" at bounding box center [421, 14] width 48 height 16
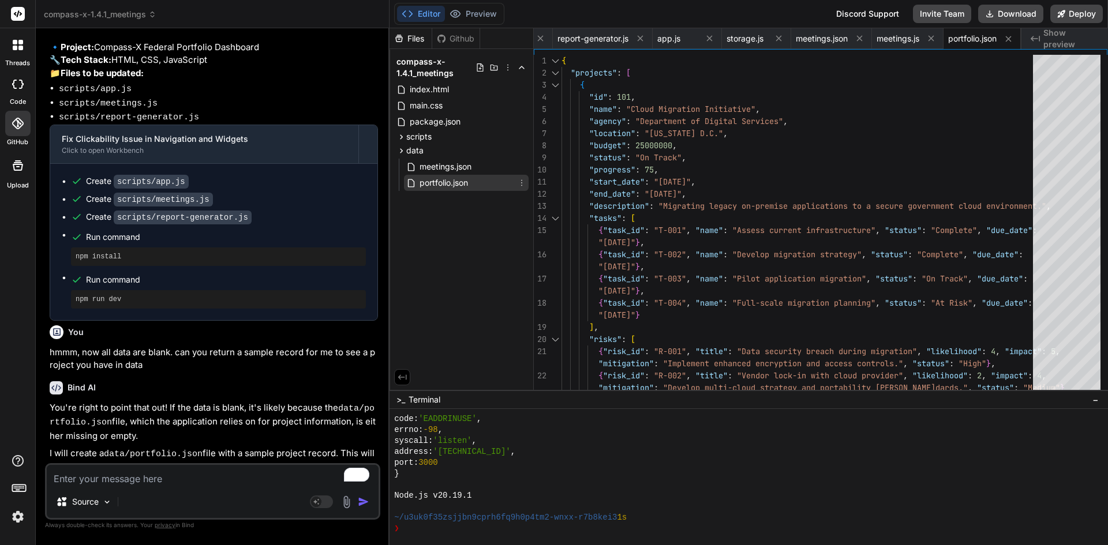
click at [447, 185] on span "portfolio.json" at bounding box center [443, 183] width 51 height 14
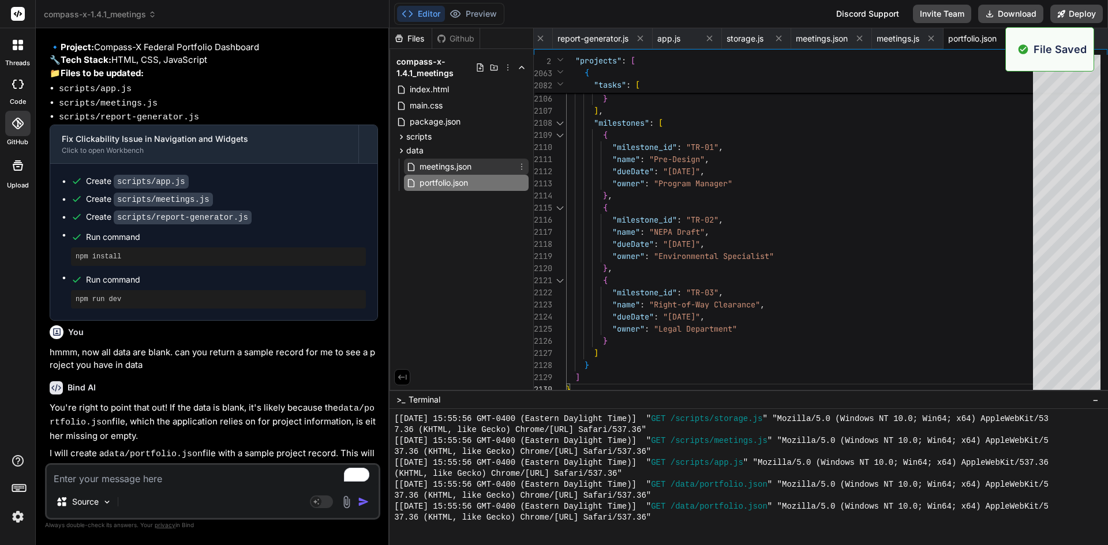
scroll to position [8266, 0]
click at [469, 13] on button "Preview" at bounding box center [473, 14] width 57 height 16
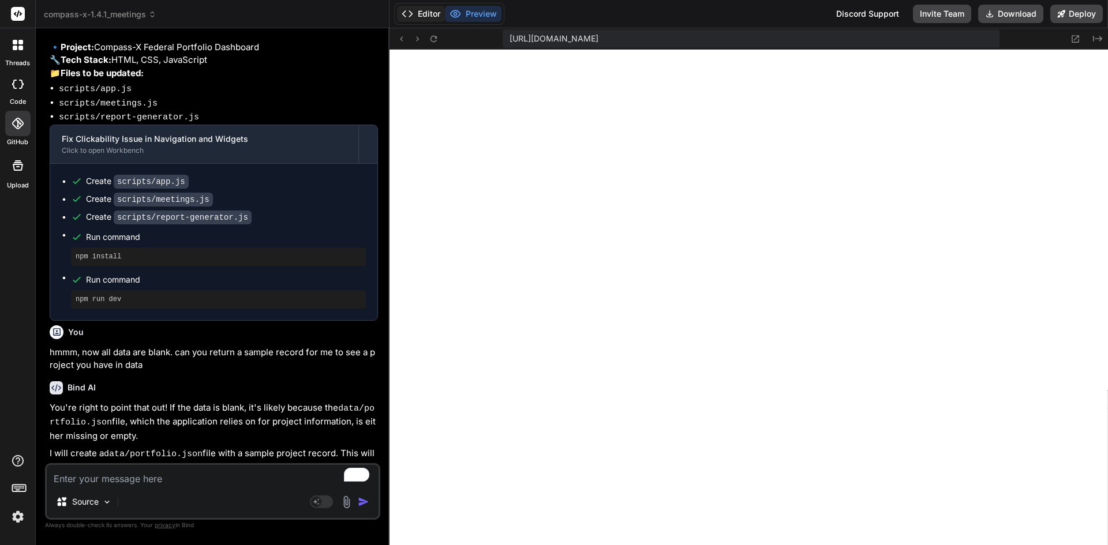
click at [417, 16] on button "Editor" at bounding box center [421, 14] width 48 height 16
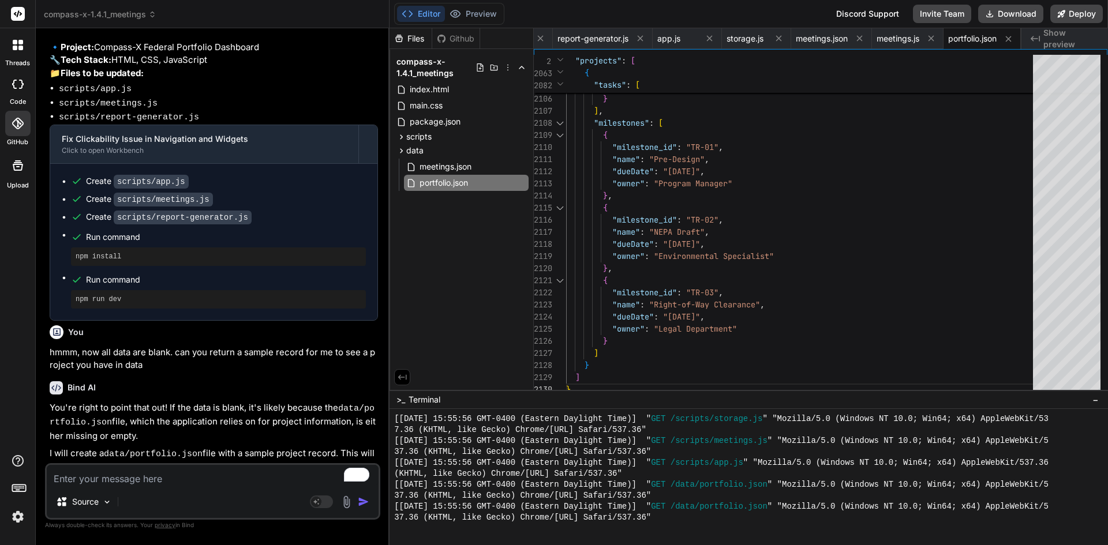
click at [144, 12] on span "compass-x-1.4.1_meetings" at bounding box center [100, 15] width 113 height 12
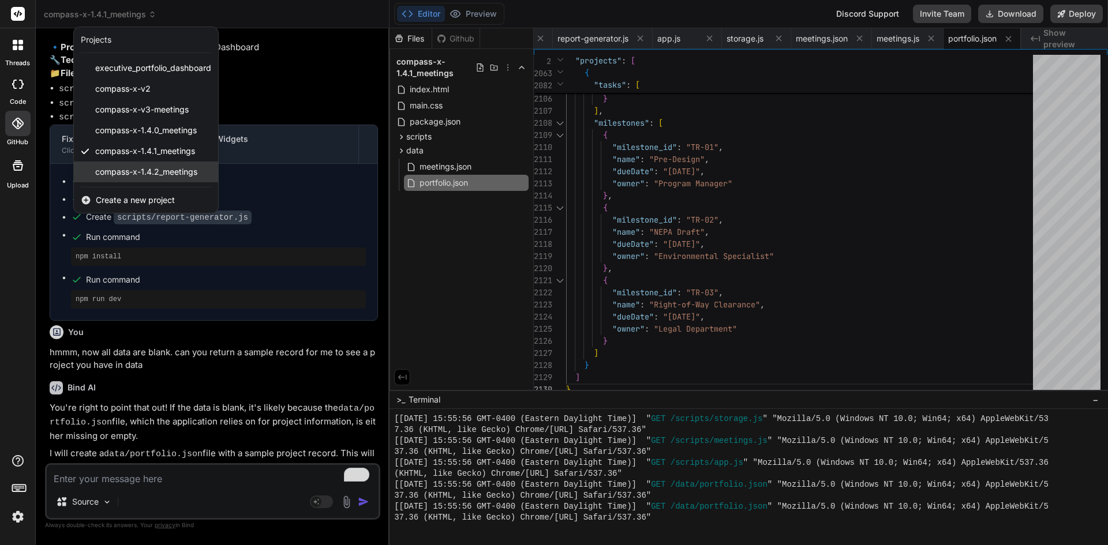
click at [145, 175] on span "compass-x-1.4.2_meetings" at bounding box center [146, 172] width 102 height 12
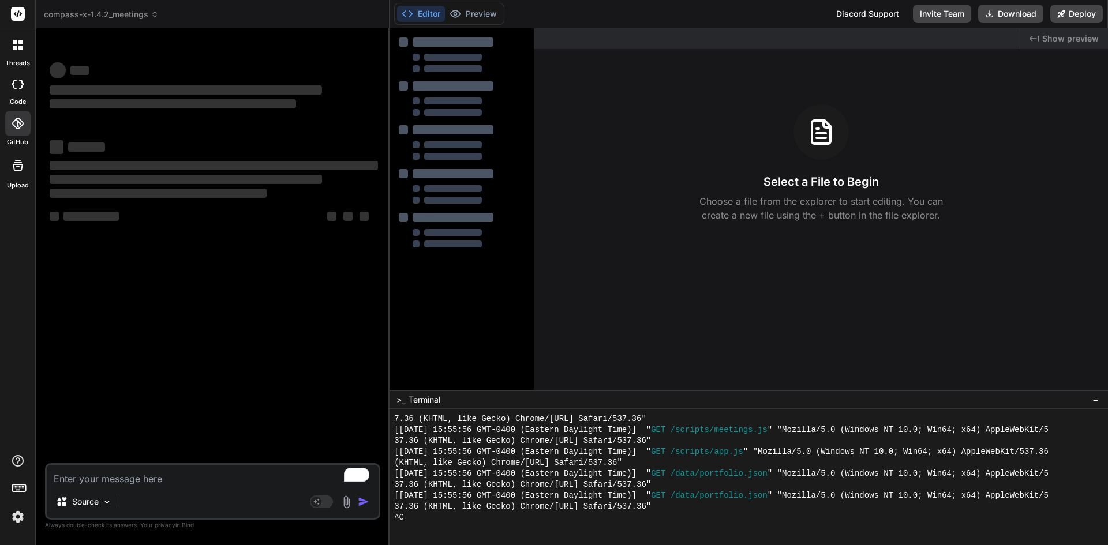
scroll to position [8310, 0]
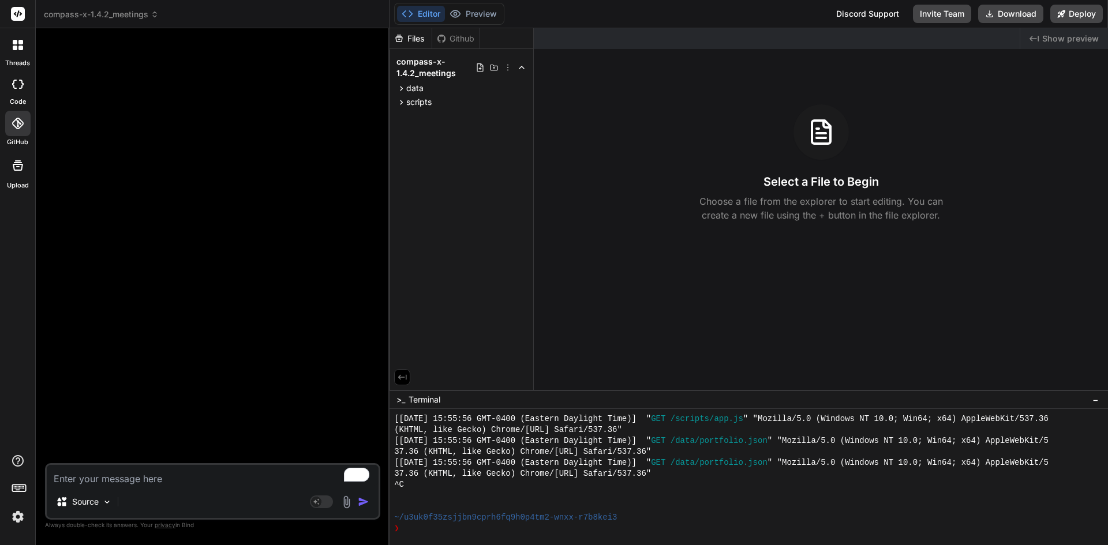
click at [445, 34] on icon at bounding box center [441, 38] width 9 height 9
click at [13, 118] on icon at bounding box center [18, 124] width 12 height 12
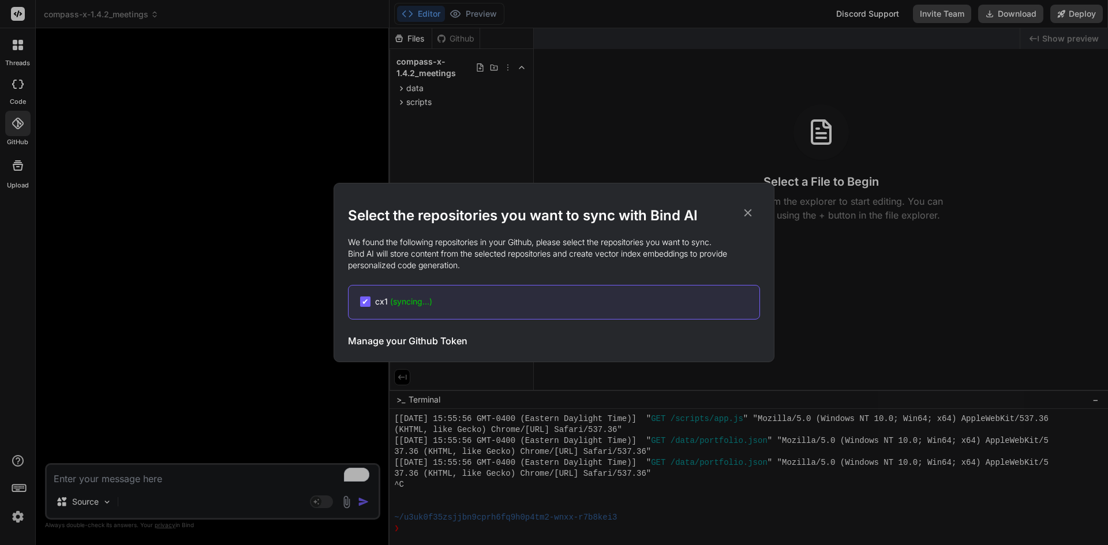
click at [407, 306] on span "(syncing...)" at bounding box center [411, 302] width 42 height 10
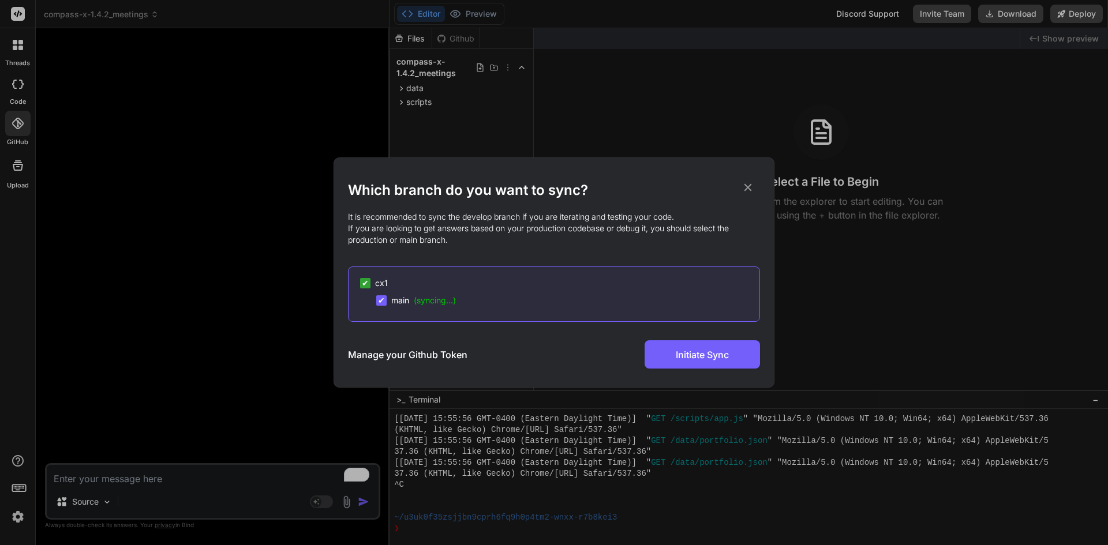
click at [748, 185] on icon at bounding box center [747, 187] width 13 height 13
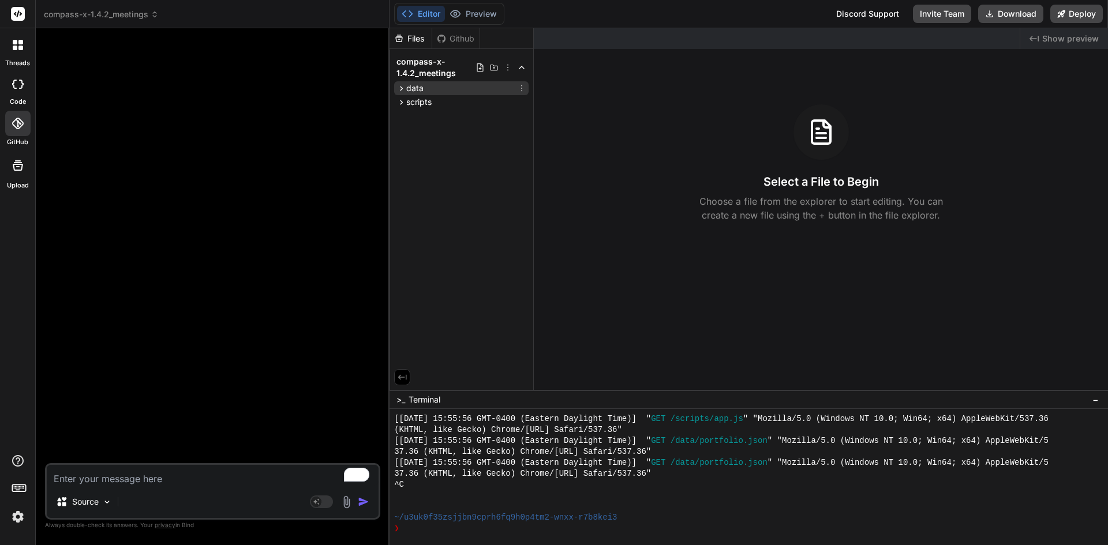
click at [426, 89] on div "data" at bounding box center [461, 88] width 134 height 14
click at [511, 63] on icon at bounding box center [507, 67] width 9 height 9
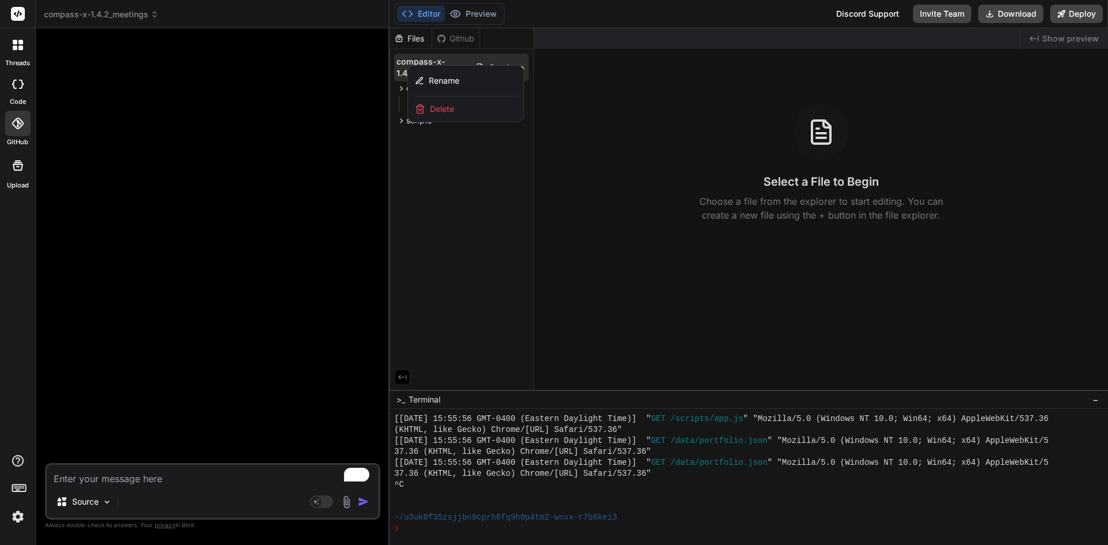
click at [501, 207] on div at bounding box center [748, 286] width 718 height 517
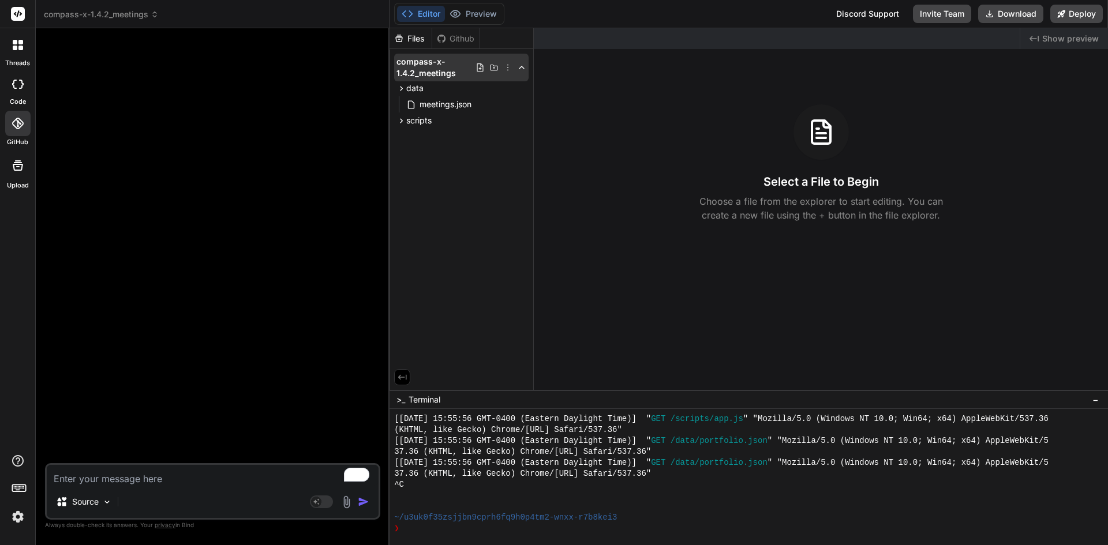
click at [523, 65] on div "compass-x-1.4.2_meetings" at bounding box center [461, 68] width 134 height 28
click at [523, 65] on icon at bounding box center [521, 67] width 9 height 9
click at [478, 70] on icon at bounding box center [479, 67] width 9 height 9
click at [493, 155] on div "Files Github compass-x-1.4.2_meetings data meetings.json scripts storage.js" at bounding box center [461, 209] width 144 height 362
click at [493, 69] on icon at bounding box center [493, 67] width 9 height 9
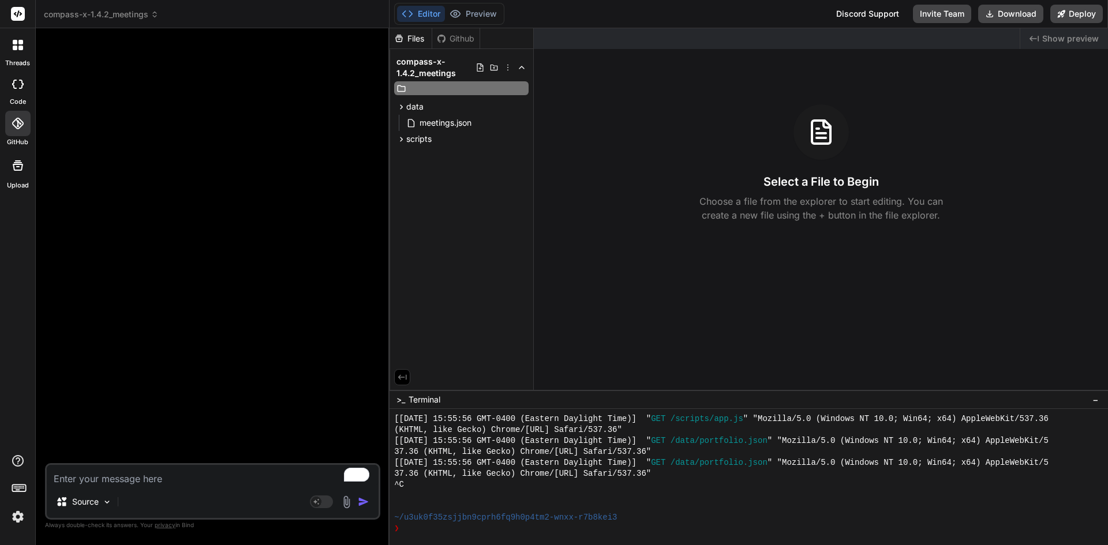
click at [492, 197] on div "Files Github compass-x-1.4.2_meetings data meetings.json scripts storage.js" at bounding box center [461, 209] width 144 height 362
